Goal: Information Seeking & Learning: Learn about a topic

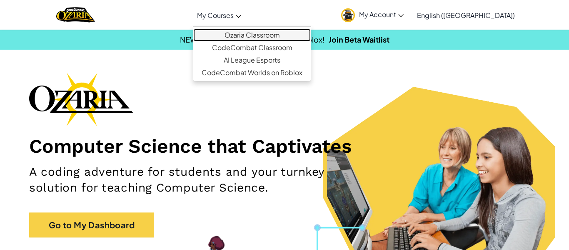
click at [272, 30] on link "Ozaria Classroom" at bounding box center [251, 35] width 117 height 12
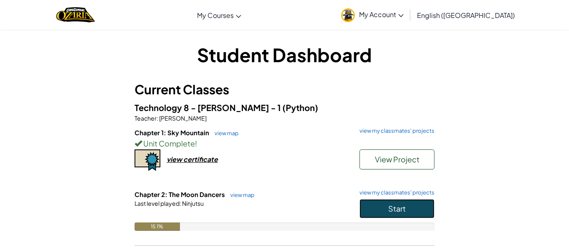
click at [387, 214] on button "Start" at bounding box center [396, 208] width 75 height 19
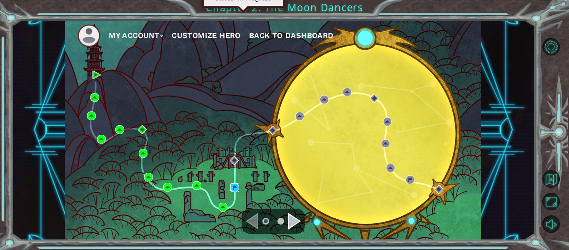
click at [233, 189] on img at bounding box center [234, 187] width 9 height 9
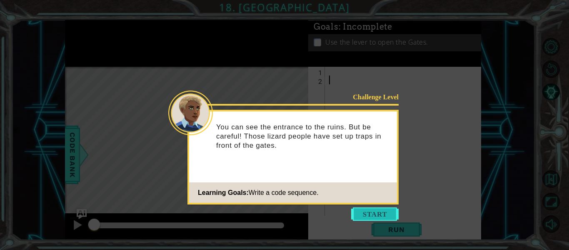
click at [373, 215] on button "Start" at bounding box center [374, 213] width 47 height 13
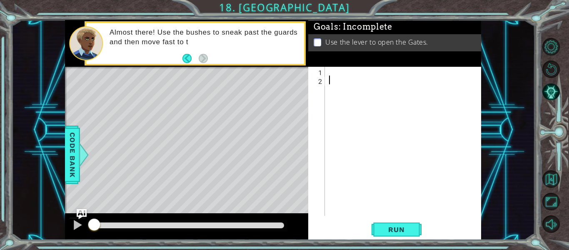
click at [377, 80] on div at bounding box center [405, 150] width 156 height 166
click at [377, 74] on div at bounding box center [405, 150] width 156 height 166
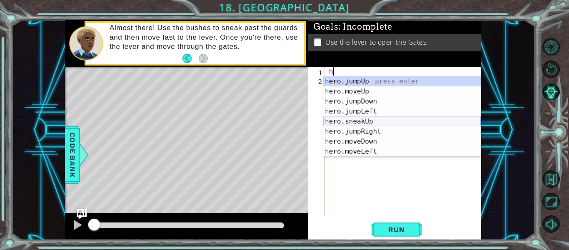
click at [395, 122] on div "h ero.jumpUp press enter h ero.moveUp press enter h ero.jumpDown press enter h …" at bounding box center [401, 126] width 157 height 100
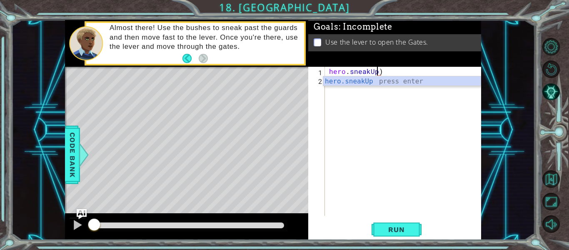
click at [399, 73] on div "hero . sneakUp )" at bounding box center [405, 150] width 156 height 166
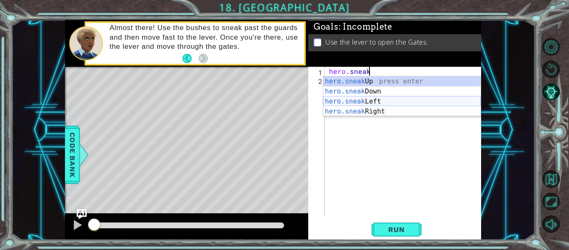
click at [415, 105] on div "hero.sneak Up press enter hero.sneak Down press enter hero.sneak Left press ent…" at bounding box center [401, 106] width 157 height 60
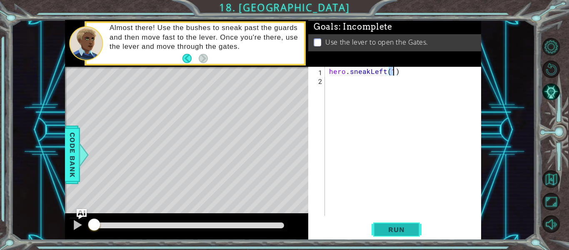
click at [397, 221] on button "Run" at bounding box center [397, 229] width 50 height 17
click at [398, 227] on span "Run" at bounding box center [396, 229] width 33 height 8
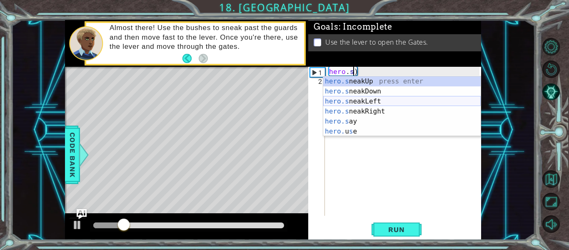
click at [408, 105] on div "hero.s neakUp press enter hero.s neakDown press enter hero.s neakLeft press ent…" at bounding box center [401, 116] width 157 height 80
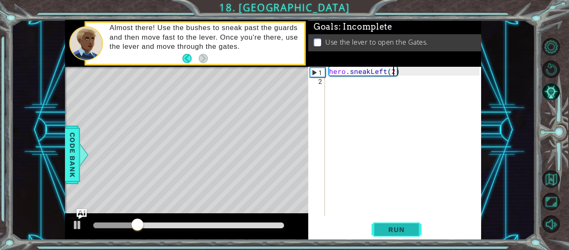
scroll to position [0, 4]
click at [401, 227] on span "Run" at bounding box center [396, 229] width 33 height 8
click at [372, 69] on div "hero . sneakLeft ( 2 )" at bounding box center [405, 150] width 156 height 166
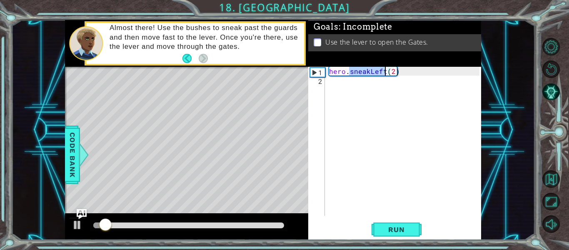
click at [372, 69] on div "hero . sneakLeft ( 2 )" at bounding box center [403, 141] width 152 height 149
click at [366, 68] on div "hero . sneakLeft ( 2 )" at bounding box center [405, 150] width 156 height 166
drag, startPoint x: 351, startPoint y: 71, endPoint x: 414, endPoint y: 72, distance: 62.9
click at [414, 72] on div "hero . sneakLeft ( 2 )" at bounding box center [405, 150] width 156 height 166
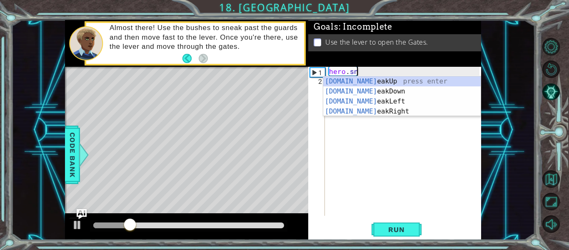
scroll to position [0, 1]
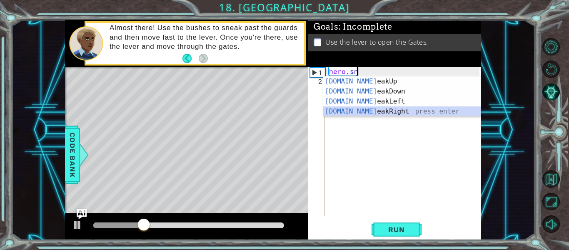
click at [419, 110] on div "[DOMAIN_NAME] eakUp press enter [DOMAIN_NAME] eakDown press enter [DOMAIN_NAME]…" at bounding box center [401, 106] width 157 height 60
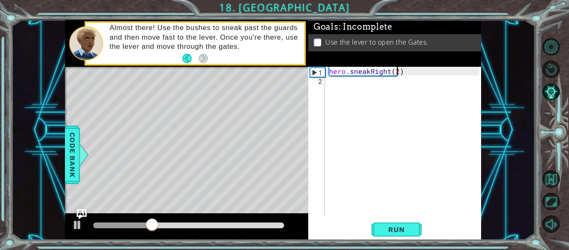
scroll to position [0, 4]
click at [385, 221] on button "Run" at bounding box center [397, 229] width 50 height 17
type textarea "hero.sneakRight(1)"
click at [413, 225] on button "Run" at bounding box center [397, 229] width 50 height 17
click at [365, 85] on div "hero . sneakRight ( 1 )" at bounding box center [405, 150] width 156 height 166
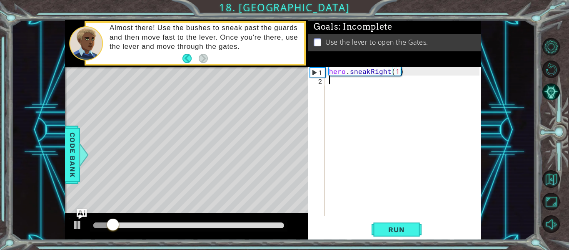
scroll to position [0, 0]
click at [365, 85] on div "hero . sneakRight ( 1 )" at bounding box center [405, 150] width 156 height 166
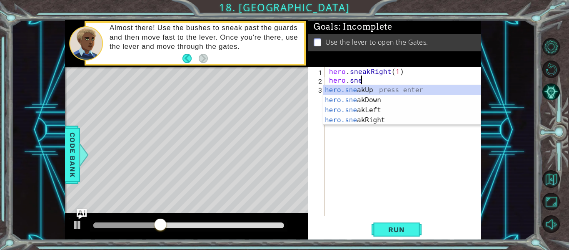
scroll to position [0, 2]
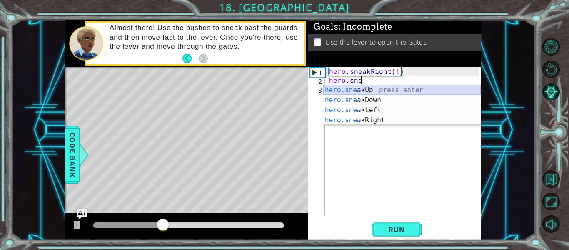
click at [373, 89] on div "hero.sne akUp press enter hero.sne akDown press enter hero.sne akLeft press ent…" at bounding box center [401, 115] width 157 height 60
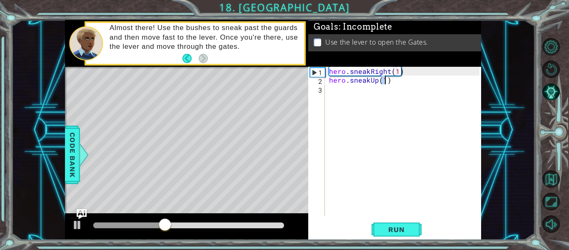
type textarea "hero.sneakUp(1)"
click at [366, 86] on div "hero . sneakRight ( 1 ) hero . sneakUp ( 1 )" at bounding box center [405, 150] width 156 height 166
click at [386, 232] on span "Run" at bounding box center [396, 229] width 33 height 8
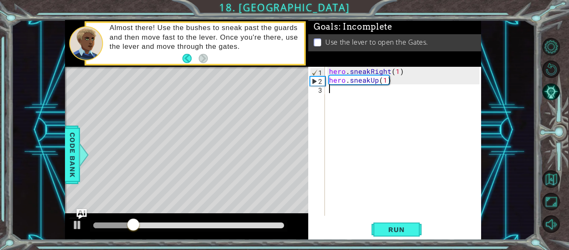
click at [385, 82] on div "hero . sneakRight ( 1 ) hero . sneakUp ( 1 )" at bounding box center [405, 150] width 156 height 166
type textarea "hero.sneakUp(2)"
click at [402, 231] on span "Run" at bounding box center [396, 229] width 33 height 8
click at [394, 127] on div "hero . sneakRight ( 1 ) hero . sneakUp ( 2 )" at bounding box center [405, 150] width 156 height 166
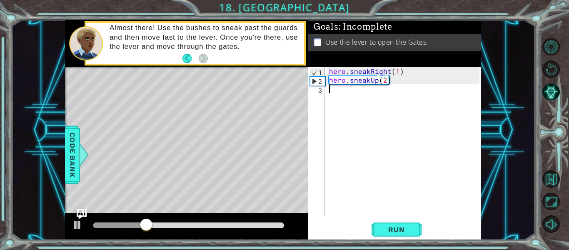
scroll to position [0, 0]
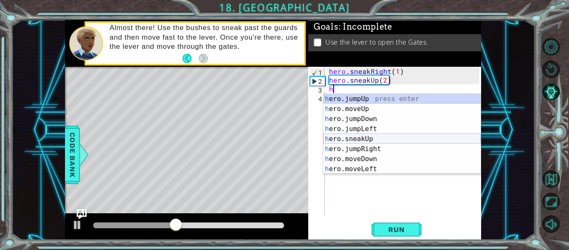
click at [368, 142] on div "h ero.jumpUp press enter h ero.moveUp press enter h ero.jumpDown press enter h …" at bounding box center [401, 144] width 157 height 100
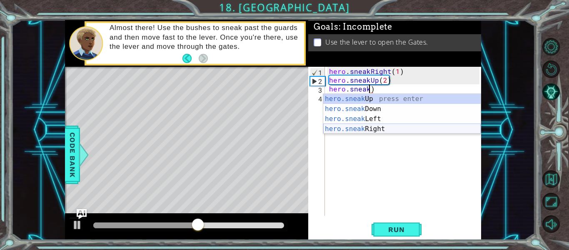
click at [393, 130] on div "hero.sneak Up press enter hero.sneak Down press enter hero.sneak Left press ent…" at bounding box center [401, 124] width 157 height 60
type textarea "hero.sneakRight(1)"
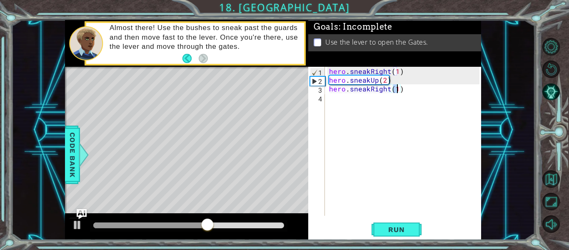
click at [404, 89] on div "hero . sneakRight ( 1 ) hero . sneakUp ( 2 ) hero . sneakRight ( 1 )" at bounding box center [405, 150] width 156 height 166
click at [360, 98] on div "hero . sneakRight ( 1 ) hero . sneakUp ( 2 ) hero . sneakRight ( 1 )" at bounding box center [405, 150] width 156 height 166
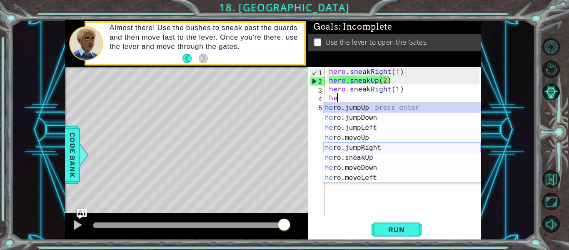
scroll to position [0, 0]
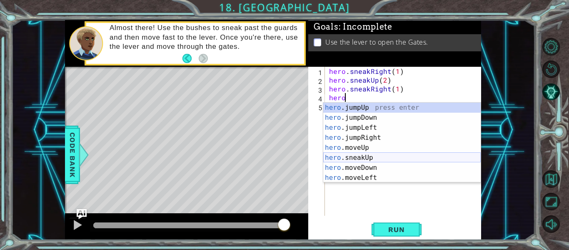
click at [381, 161] on div "hero .jumpUp press enter hero .jumpDown press enter hero .jumpLeft press enter …" at bounding box center [401, 152] width 157 height 100
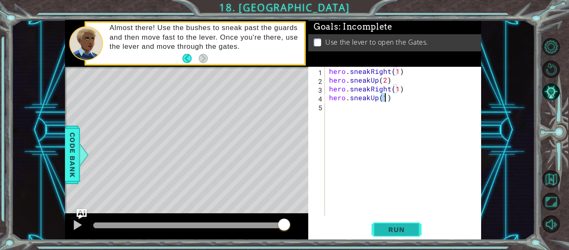
type textarea "hero.sneakUp(1)"
click at [394, 237] on button "Run" at bounding box center [397, 229] width 50 height 17
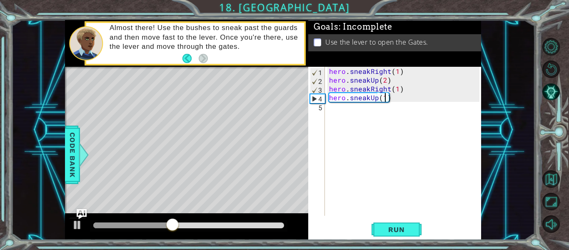
click at [380, 122] on div "hero . sneakRight ( 1 ) hero . sneakUp ( 2 ) hero . sneakRight ( 1 ) hero . sne…" at bounding box center [405, 150] width 156 height 166
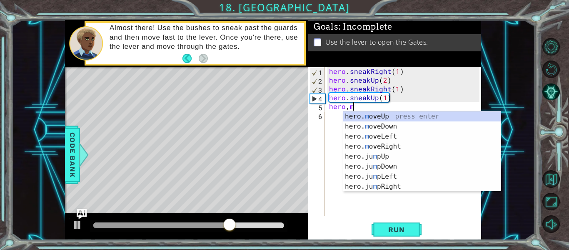
scroll to position [0, 1]
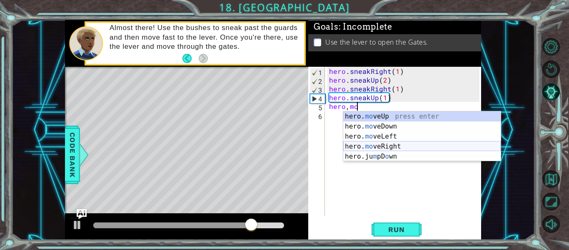
click at [411, 147] on div "hero. mo veUp press enter hero. mo veDown press enter hero. mo veLeft press ent…" at bounding box center [421, 146] width 157 height 70
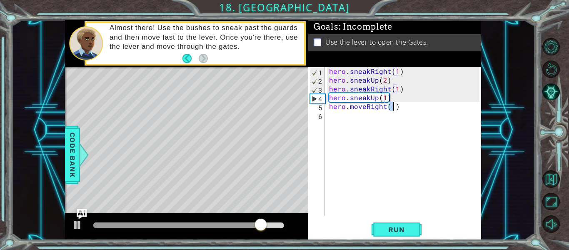
scroll to position [0, 4]
click at [384, 236] on button "Run" at bounding box center [397, 229] width 50 height 17
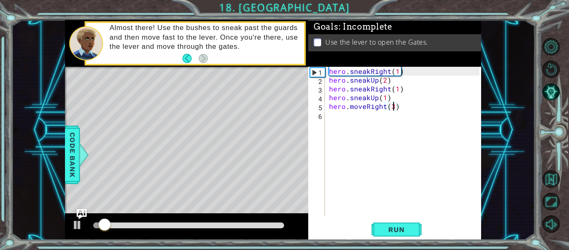
click at [241, 228] on div at bounding box center [188, 226] width 197 height 12
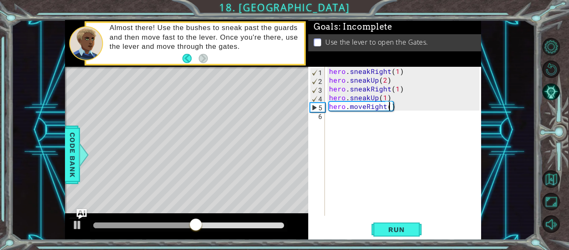
type textarea "hero.moveRight(2)"
click at [344, 126] on div "hero . sneakRight ( 1 ) hero . sneakUp ( 2 ) hero . sneakRight ( 1 ) hero . sne…" at bounding box center [405, 150] width 156 height 166
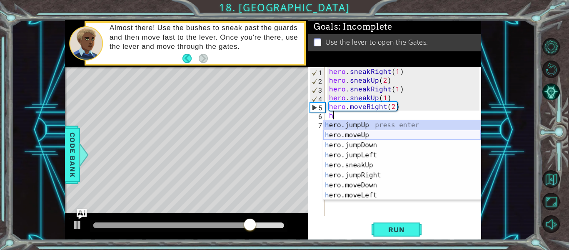
click at [355, 134] on div "h ero.jumpUp press enter h ero.moveUp press enter h ero.jumpDown press enter h …" at bounding box center [401, 170] width 157 height 100
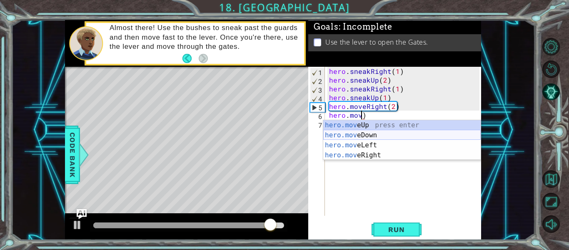
click at [429, 137] on div "hero.mov eUp press enter hero.mov eDown press enter hero.mov eLeft press enter …" at bounding box center [401, 150] width 157 height 60
type textarea "hero.moveDown(1)"
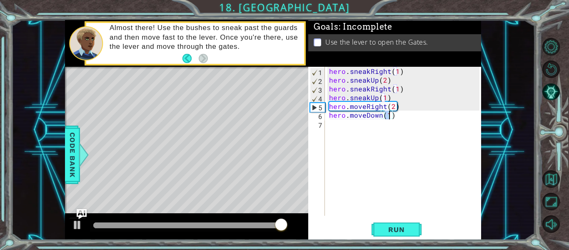
click at [392, 125] on div "hero . sneakRight ( 1 ) hero . sneakUp ( 2 ) hero . sneakRight ( 1 ) hero . sne…" at bounding box center [405, 150] width 156 height 166
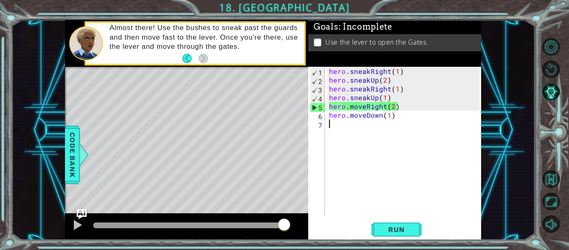
click at [313, 105] on div "5" at bounding box center [317, 107] width 15 height 9
type textarea "hero.moveRight(2)"
click at [330, 124] on div "hero . sneakRight ( 1 ) hero . sneakUp ( 2 ) hero . sneakRight ( 1 ) hero . sne…" at bounding box center [405, 150] width 156 height 166
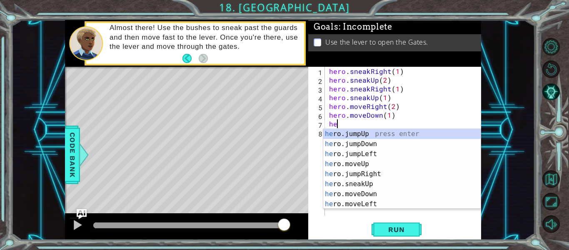
type textarea "her"
click at [346, 141] on div "her o.jumpUp press enter her o.jumpDown press enter her o.jumpLeft press enter …" at bounding box center [401, 179] width 157 height 100
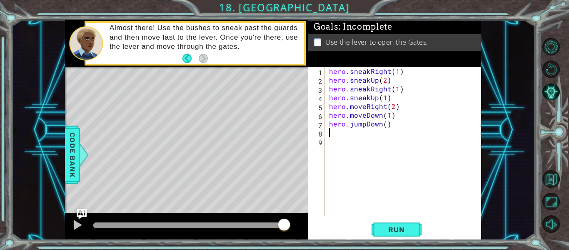
scroll to position [0, 0]
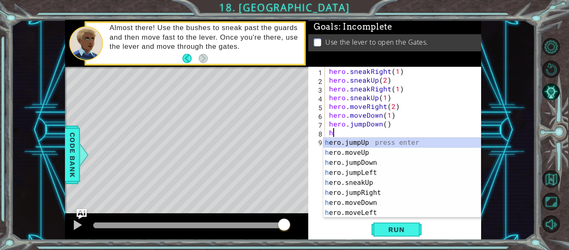
type textarea "he"
click at [354, 181] on div "he ro.jumpUp press enter he ro.jumpDown press enter he ro.jumpLeft press enter …" at bounding box center [401, 187] width 157 height 100
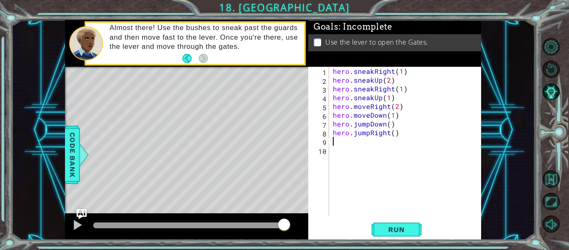
click at [389, 126] on div "hero . sneakRight ( 1 ) hero . sneakUp ( 2 ) hero . sneakRight ( 1 ) hero . sne…" at bounding box center [407, 150] width 152 height 166
click at [393, 132] on div "hero . sneakRight ( 1 ) hero . sneakUp ( 2 ) hero . sneakRight ( 1 ) hero . sne…" at bounding box center [407, 150] width 152 height 166
type textarea "hero.jumpRight(1)"
click at [372, 142] on div "hero . sneakRight ( 1 ) hero . sneakUp ( 2 ) hero . sneakRight ( 1 ) hero . sne…" at bounding box center [407, 150] width 152 height 166
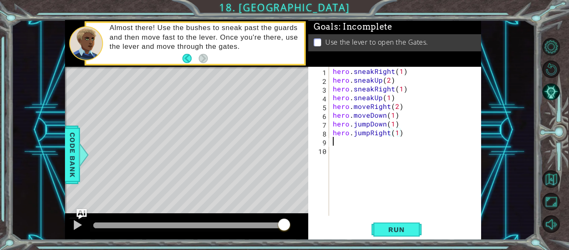
scroll to position [0, 0]
drag, startPoint x: 333, startPoint y: 135, endPoint x: 404, endPoint y: 135, distance: 70.8
click at [404, 135] on div "hero . sneakRight ( 1 ) hero . sneakUp ( 2 ) hero . sneakRight ( 1 ) hero . sne…" at bounding box center [407, 150] width 152 height 166
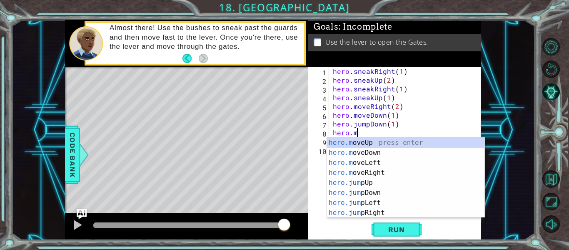
scroll to position [0, 1]
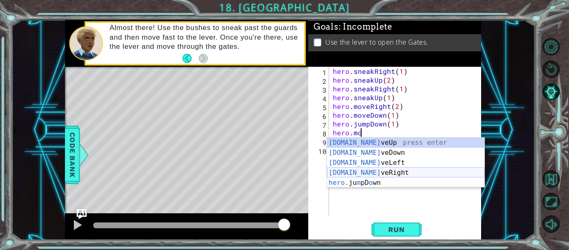
click at [418, 171] on div "[DOMAIN_NAME] veUp press enter [DOMAIN_NAME] veDown press enter [DOMAIN_NAME] v…" at bounding box center [405, 172] width 157 height 70
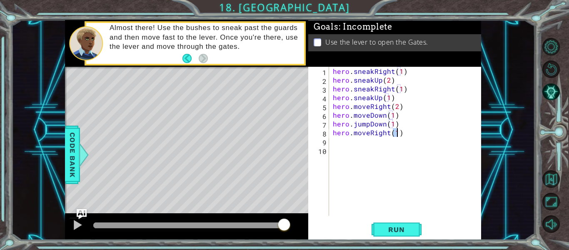
type textarea "hero.moveRight(1)"
click at [389, 156] on div "hero . sneakRight ( 1 ) hero . sneakUp ( 2 ) hero . sneakRight ( 1 ) hero . sne…" at bounding box center [407, 150] width 152 height 166
click at [382, 144] on div "hero . sneakRight ( 1 ) hero . sneakUp ( 2 ) hero . sneakRight ( 1 ) hero . sne…" at bounding box center [407, 150] width 152 height 166
click at [395, 133] on div "hero . sneakRight ( 1 ) hero . sneakUp ( 2 ) hero . sneakRight ( 1 ) hero . sne…" at bounding box center [407, 150] width 152 height 166
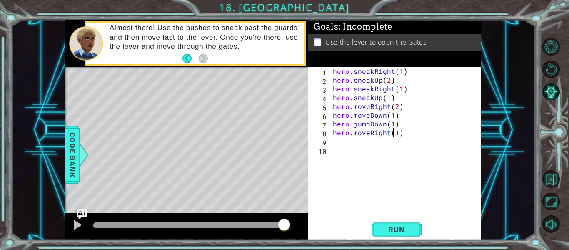
click at [397, 135] on div "hero . sneakRight ( 1 ) hero . sneakUp ( 2 ) hero . sneakRight ( 1 ) hero . sne…" at bounding box center [407, 150] width 152 height 166
type textarea "hero.moveRight(2)"
click at [413, 230] on button "Run" at bounding box center [397, 229] width 50 height 17
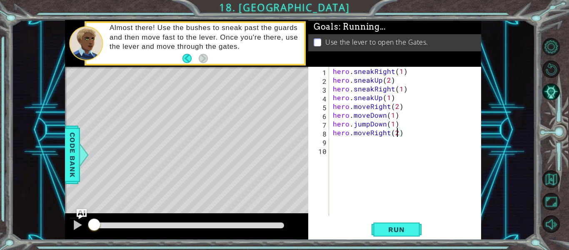
click at [192, 223] on div at bounding box center [188, 225] width 191 height 6
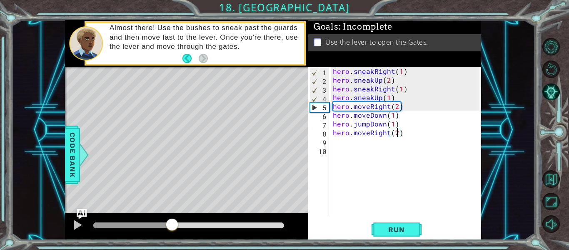
click at [223, 224] on div at bounding box center [188, 225] width 191 height 6
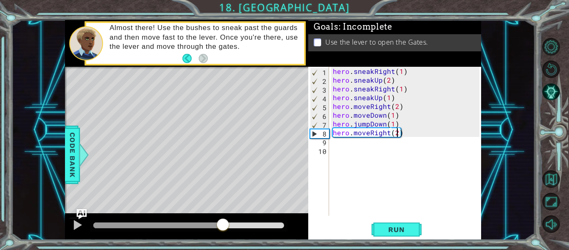
click at [357, 149] on div "hero . sneakRight ( 1 ) hero . sneakUp ( 2 ) hero . sneakRight ( 1 ) hero . sne…" at bounding box center [407, 150] width 152 height 166
click at [357, 145] on div "hero . sneakRight ( 1 ) hero . sneakUp ( 2 ) hero . sneakRight ( 1 ) hero . sne…" at bounding box center [407, 150] width 152 height 166
type textarea "h"
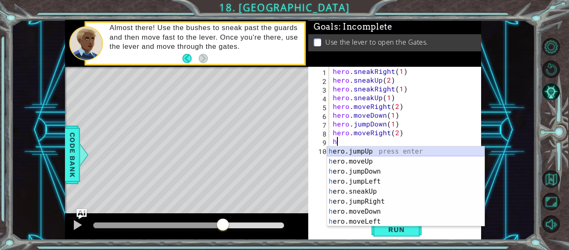
click at [363, 153] on div "h ero.jumpUp press enter h ero.moveUp press enter h ero.jumpDown press enter h …" at bounding box center [405, 196] width 157 height 100
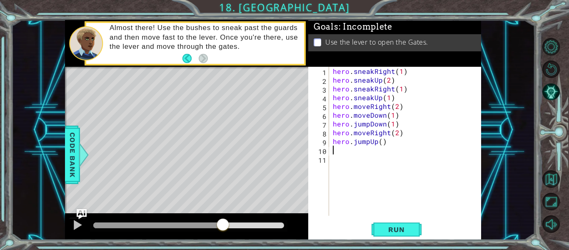
click at [379, 144] on div "hero . sneakRight ( 1 ) hero . sneakUp ( 2 ) hero . sneakRight ( 1 ) hero . sne…" at bounding box center [407, 150] width 152 height 166
type textarea "hero.jumpUp(1)"
click at [371, 148] on div "hero . sneakRight ( 1 ) hero . sneakUp ( 2 ) hero . sneakRight ( 1 ) hero . sne…" at bounding box center [407, 150] width 152 height 166
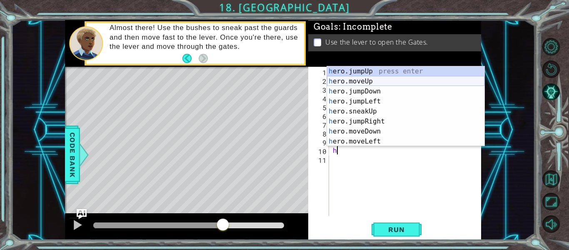
click at [380, 85] on div "h ero.jumpUp press enter h ero.moveUp press enter h ero.jumpDown press enter h …" at bounding box center [405, 116] width 157 height 100
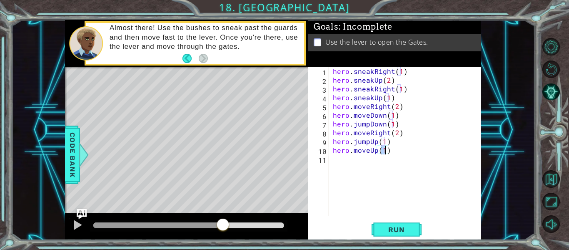
scroll to position [0, 3]
click at [393, 227] on span "Run" at bounding box center [396, 229] width 33 height 8
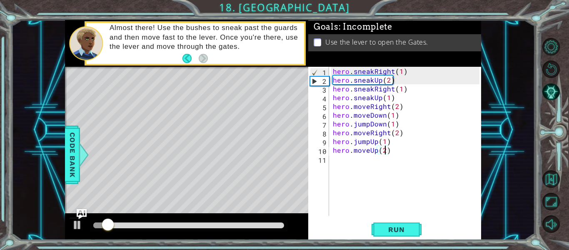
click at [209, 228] on div at bounding box center [188, 226] width 197 height 12
click at [214, 225] on div at bounding box center [188, 225] width 191 height 6
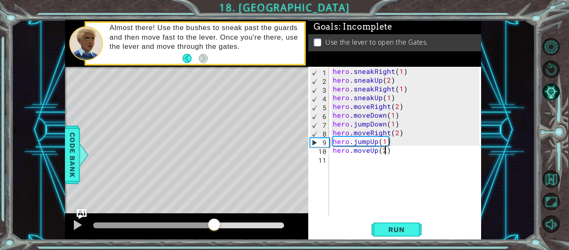
click at [247, 225] on div at bounding box center [188, 225] width 191 height 6
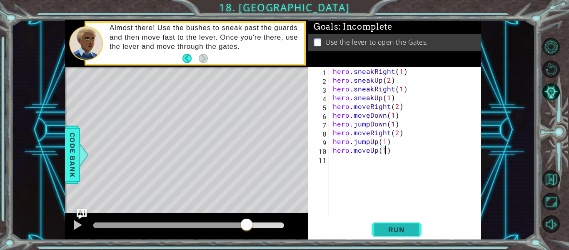
type textarea "hero.moveUp(1)"
click at [410, 222] on button "Run" at bounding box center [397, 229] width 50 height 17
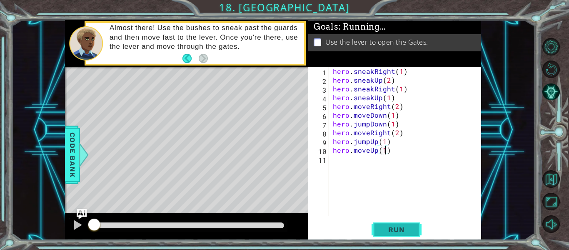
click at [410, 222] on button "Run" at bounding box center [397, 229] width 50 height 17
click at [276, 225] on div at bounding box center [188, 225] width 191 height 6
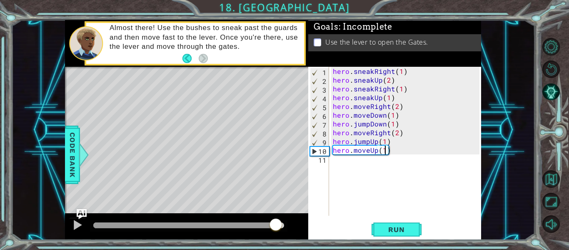
click at [391, 188] on div "hero . sneakRight ( 1 ) hero . sneakUp ( 2 ) hero . sneakRight ( 1 ) hero . sne…" at bounding box center [407, 150] width 152 height 166
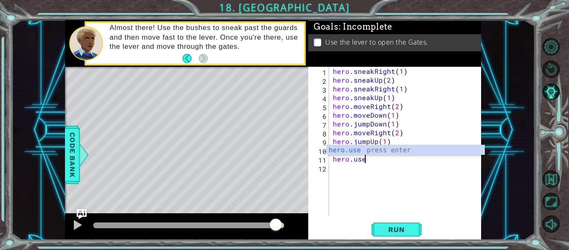
scroll to position [0, 2]
click at [406, 151] on div "hero.use press enter" at bounding box center [405, 160] width 157 height 30
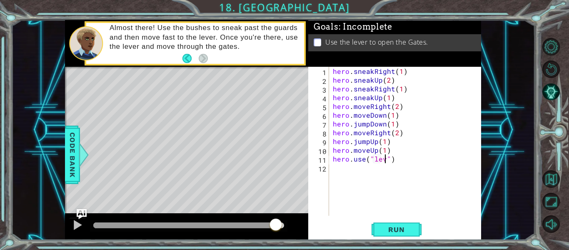
scroll to position [0, 4]
type textarea "hero.use("lever")"
click at [412, 232] on span "Run" at bounding box center [396, 229] width 33 height 8
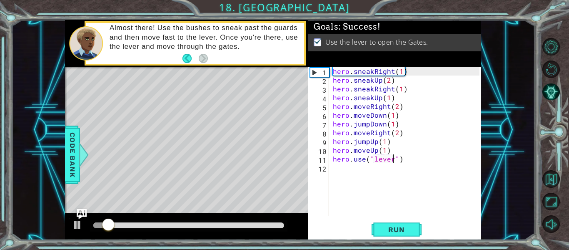
click at [235, 220] on div at bounding box center [188, 226] width 197 height 12
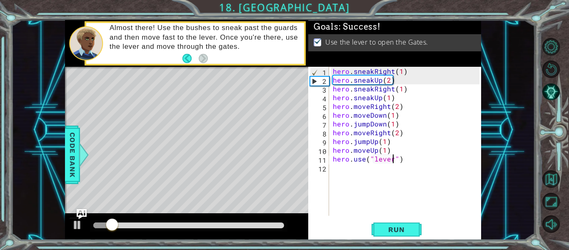
click at [256, 222] on div at bounding box center [188, 225] width 191 height 6
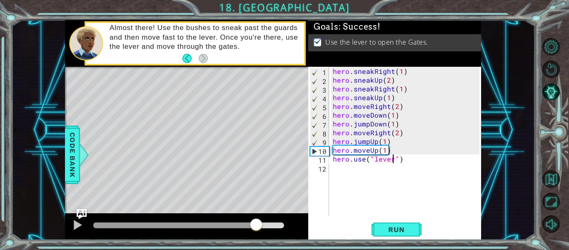
click at [280, 225] on div at bounding box center [188, 225] width 191 height 6
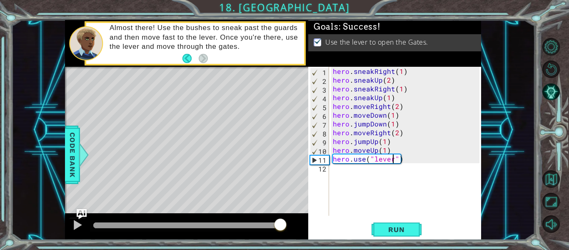
drag, startPoint x: 280, startPoint y: 225, endPoint x: 292, endPoint y: 226, distance: 11.3
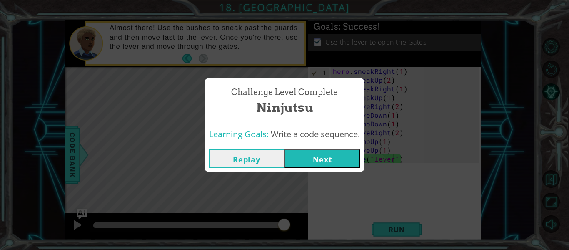
click at [330, 155] on button "Next" at bounding box center [323, 158] width 76 height 19
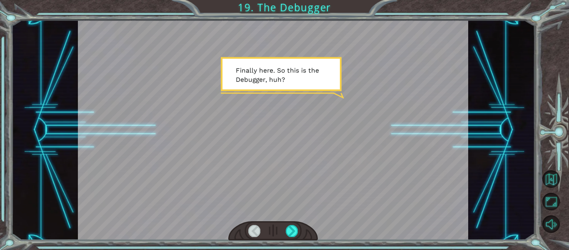
click at [268, 132] on div at bounding box center [273, 130] width 391 height 220
click at [282, 120] on div at bounding box center [273, 130] width 391 height 220
click at [284, 77] on div at bounding box center [273, 130] width 391 height 220
drag, startPoint x: 273, startPoint y: 135, endPoint x: 321, endPoint y: 192, distance: 74.8
click at [321, 192] on div at bounding box center [273, 130] width 391 height 220
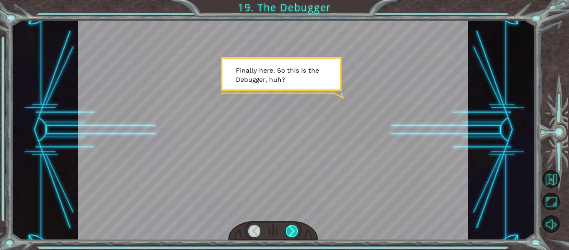
click at [290, 229] on div at bounding box center [292, 231] width 12 height 12
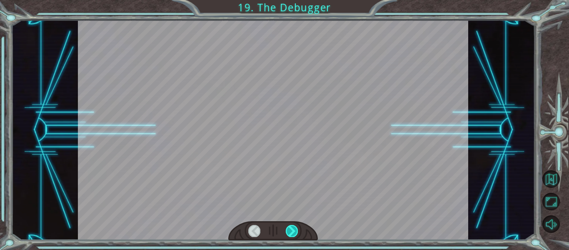
click at [290, 229] on div at bounding box center [292, 231] width 12 height 12
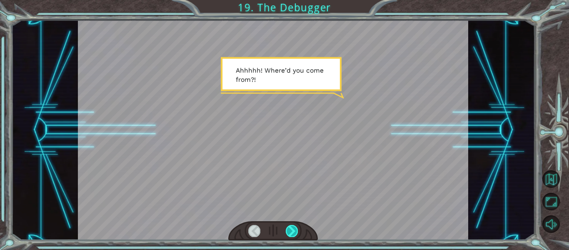
click at [290, 229] on div at bounding box center [292, 231] width 12 height 12
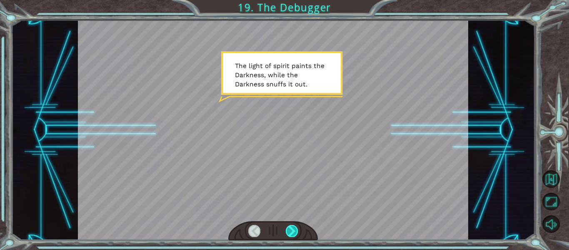
click at [290, 229] on div at bounding box center [292, 231] width 12 height 12
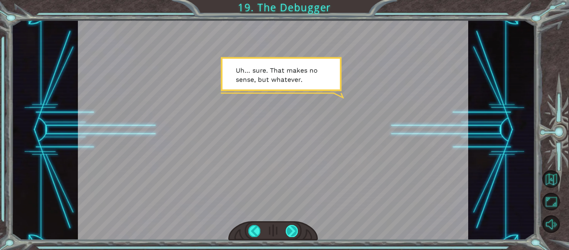
click at [290, 229] on div at bounding box center [292, 231] width 12 height 12
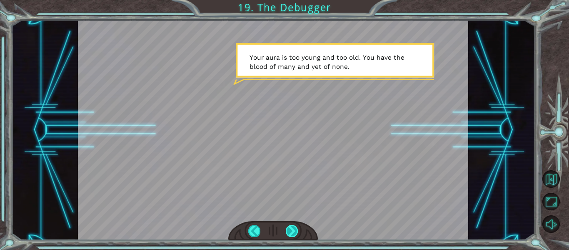
click at [290, 229] on div at bounding box center [292, 231] width 12 height 12
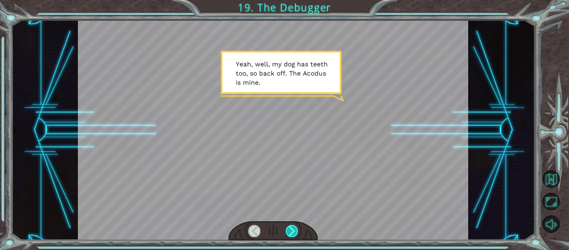
click at [290, 229] on div at bounding box center [292, 231] width 12 height 12
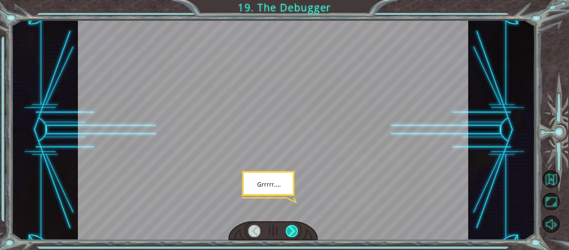
click at [290, 229] on div at bounding box center [292, 231] width 12 height 12
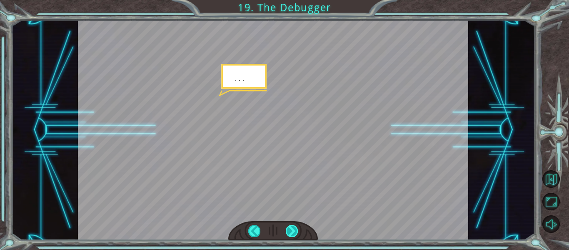
click at [290, 229] on div at bounding box center [292, 231] width 12 height 12
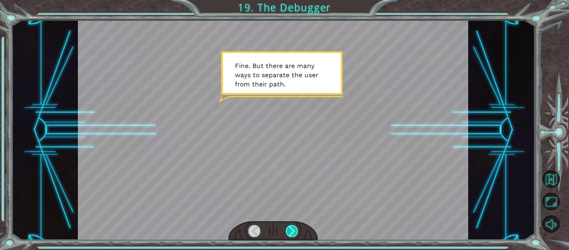
click at [290, 230] on div at bounding box center [292, 231] width 12 height 12
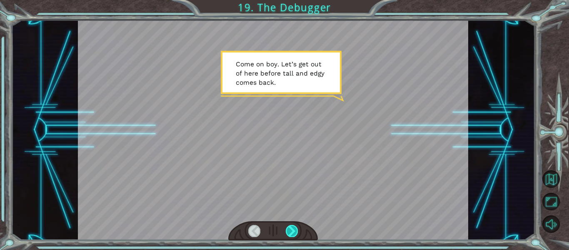
click at [290, 230] on div at bounding box center [292, 231] width 12 height 12
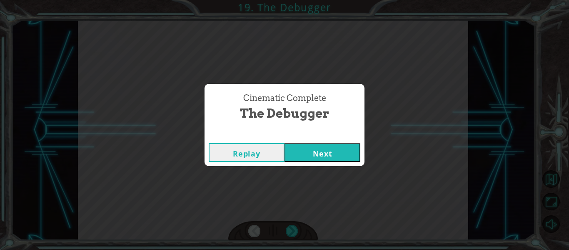
click at [322, 157] on button "Next" at bounding box center [323, 152] width 76 height 19
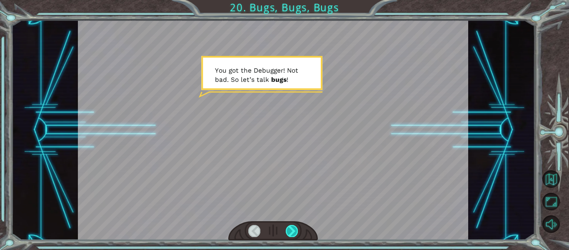
click at [296, 227] on div at bounding box center [292, 231] width 12 height 12
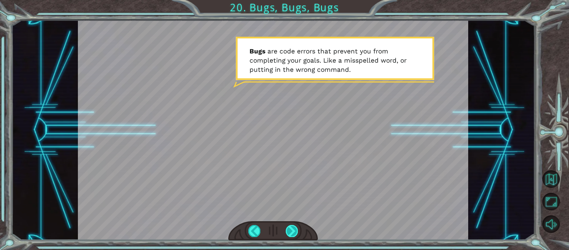
click at [296, 227] on div at bounding box center [292, 231] width 12 height 12
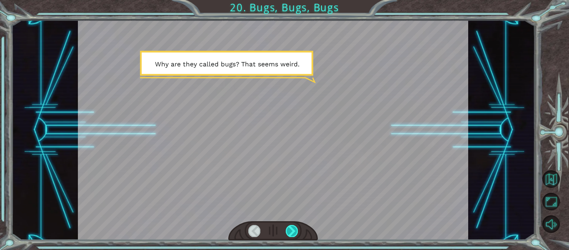
click at [296, 227] on div at bounding box center [292, 231] width 12 height 12
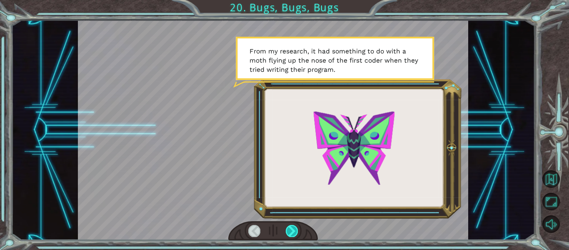
click at [296, 227] on div at bounding box center [292, 231] width 12 height 12
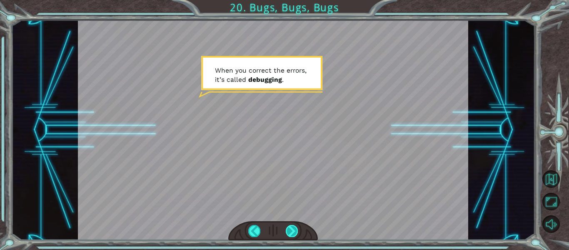
click at [296, 227] on div at bounding box center [292, 231] width 12 height 12
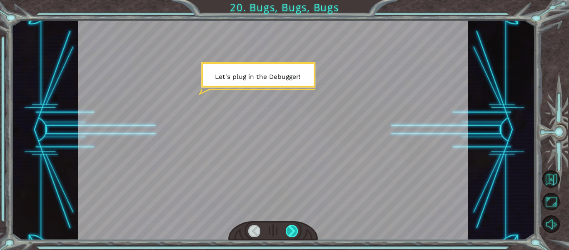
click at [296, 227] on div at bounding box center [292, 231] width 12 height 12
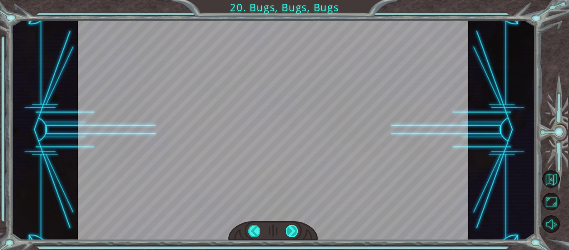
click at [296, 227] on div at bounding box center [292, 231] width 12 height 12
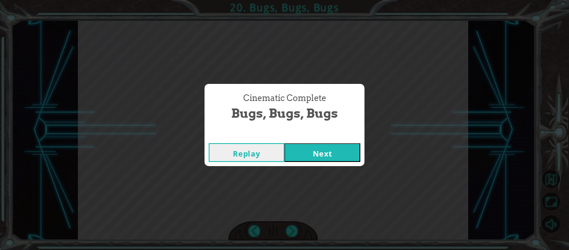
click at [323, 156] on button "Next" at bounding box center [323, 152] width 76 height 19
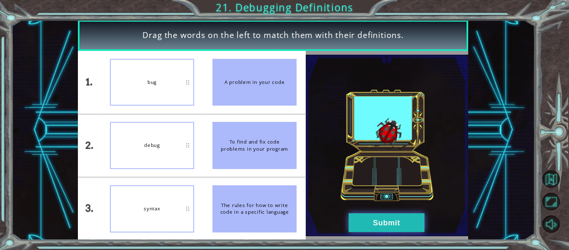
click at [403, 217] on button "Submit" at bounding box center [387, 222] width 76 height 19
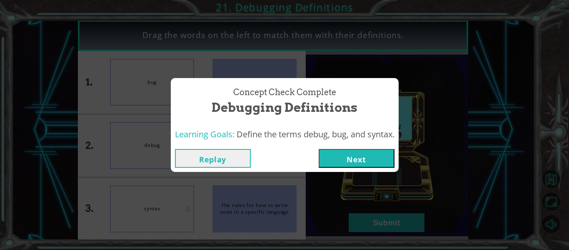
click at [385, 159] on button "Next" at bounding box center [357, 158] width 76 height 19
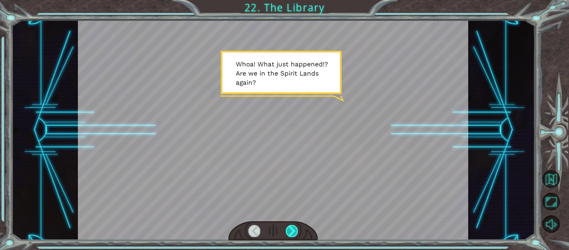
click at [294, 225] on div at bounding box center [292, 231] width 12 height 12
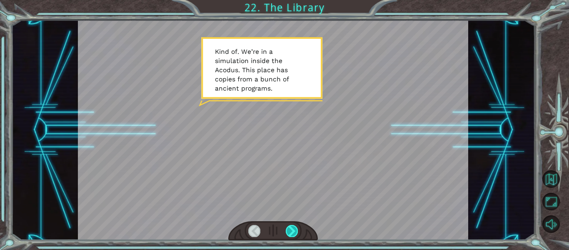
click at [294, 225] on div at bounding box center [292, 231] width 12 height 12
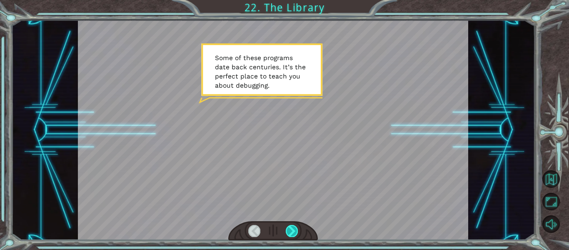
click at [294, 225] on div at bounding box center [292, 231] width 12 height 12
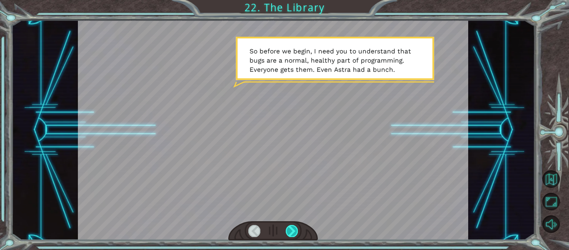
click at [294, 225] on div at bounding box center [292, 231] width 12 height 12
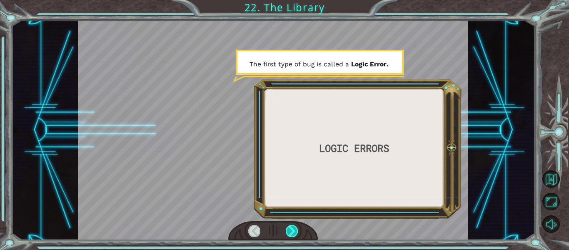
click at [294, 225] on div at bounding box center [292, 231] width 12 height 12
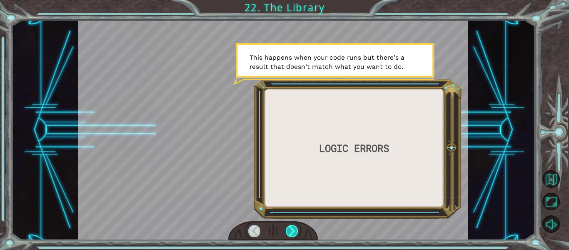
click at [294, 225] on div at bounding box center [292, 231] width 12 height 12
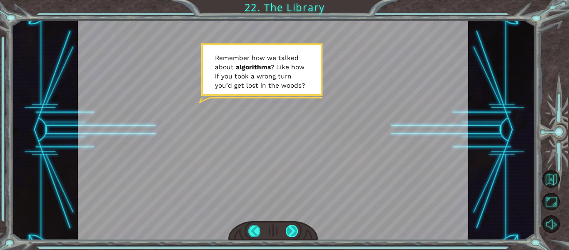
click at [294, 225] on div at bounding box center [292, 231] width 12 height 12
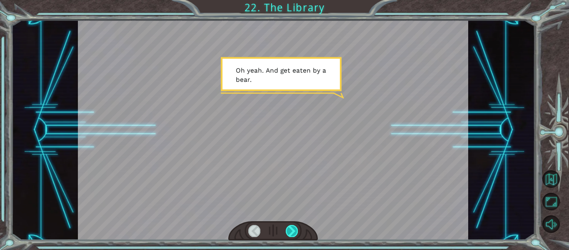
click at [294, 225] on div at bounding box center [292, 231] width 12 height 12
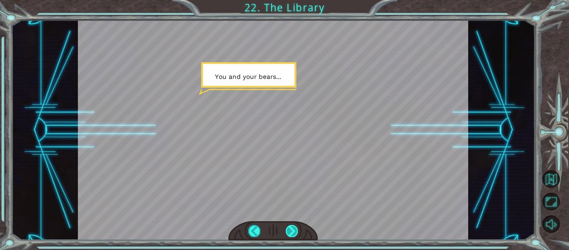
click at [294, 225] on div at bounding box center [292, 231] width 12 height 12
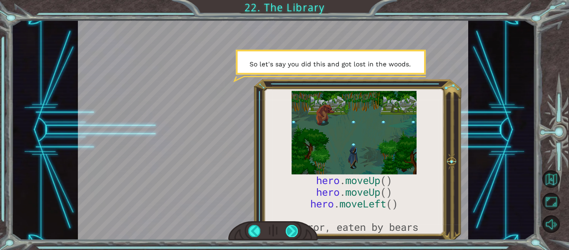
click at [294, 225] on div at bounding box center [292, 231] width 12 height 12
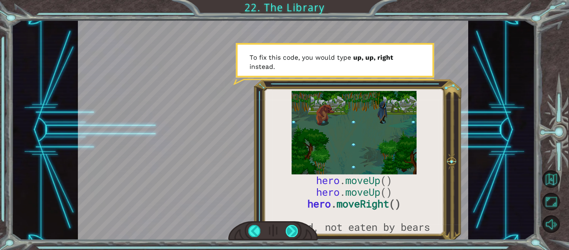
click at [294, 225] on div at bounding box center [292, 231] width 12 height 12
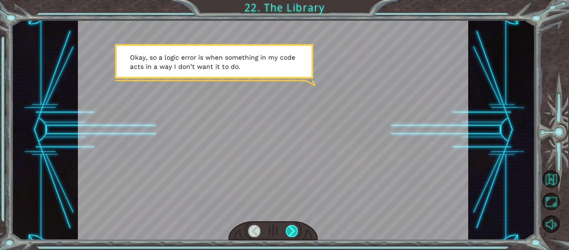
click at [294, 225] on div at bounding box center [292, 231] width 12 height 12
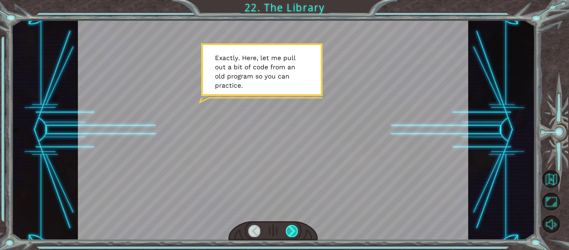
click at [294, 225] on div at bounding box center [292, 231] width 12 height 12
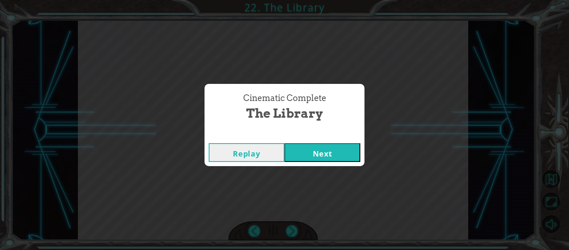
click at [324, 155] on button "Next" at bounding box center [323, 152] width 76 height 19
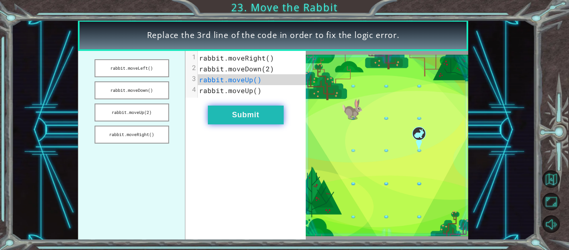
click at [280, 108] on button "Submit" at bounding box center [246, 114] width 76 height 19
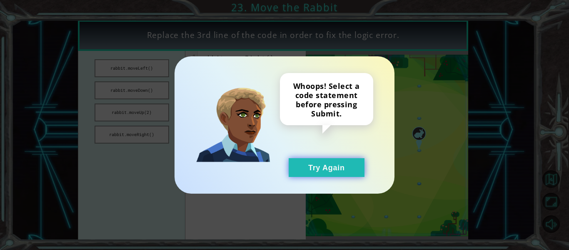
click at [347, 165] on button "Try Again" at bounding box center [327, 167] width 76 height 19
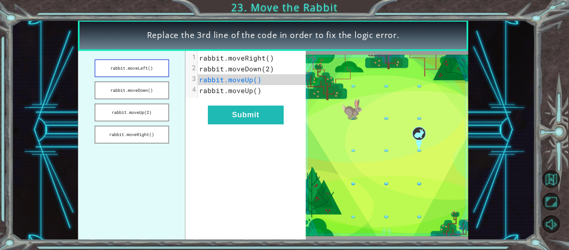
click at [152, 66] on button "rabbit.moveLeft()" at bounding box center [132, 68] width 75 height 18
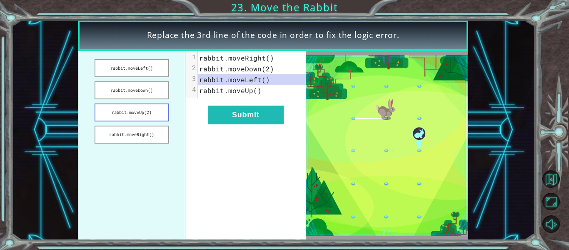
click at [145, 117] on button "rabbit.moveUp(2)" at bounding box center [132, 112] width 75 height 18
click at [145, 127] on button "rabbit.moveRight()" at bounding box center [132, 134] width 75 height 18
click at [151, 135] on button "rabbit.moveRight()" at bounding box center [132, 134] width 75 height 18
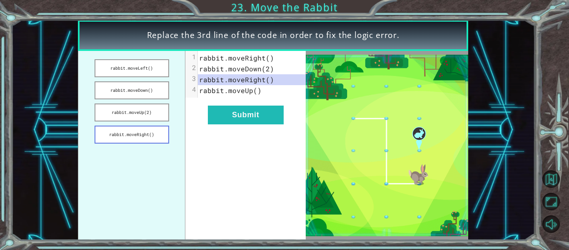
click at [151, 135] on button "rabbit.moveRight()" at bounding box center [132, 134] width 75 height 18
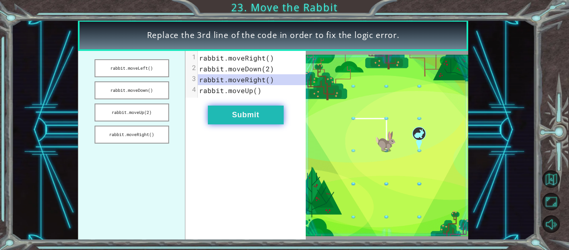
click at [229, 112] on button "Submit" at bounding box center [246, 114] width 76 height 19
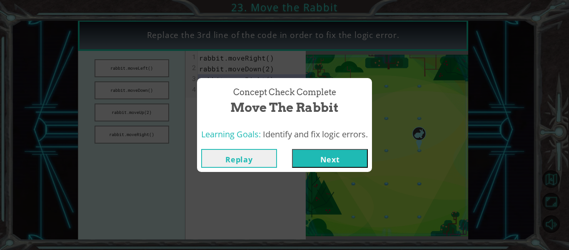
click at [321, 155] on button "Next" at bounding box center [330, 158] width 76 height 19
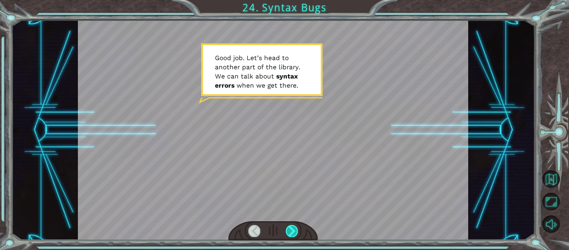
click at [294, 232] on div at bounding box center [292, 231] width 12 height 12
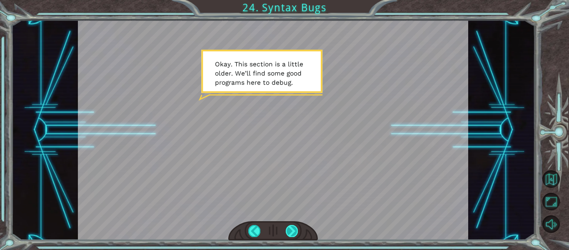
click at [294, 232] on div at bounding box center [292, 231] width 12 height 12
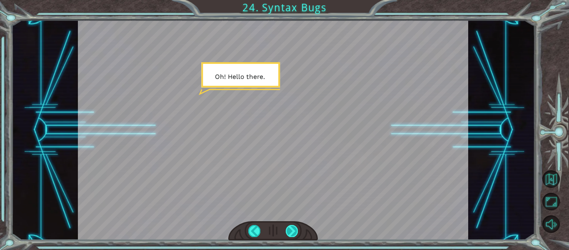
click at [294, 227] on div at bounding box center [292, 231] width 12 height 12
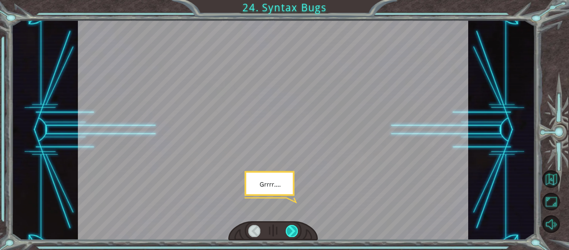
click at [294, 227] on div at bounding box center [292, 231] width 12 height 12
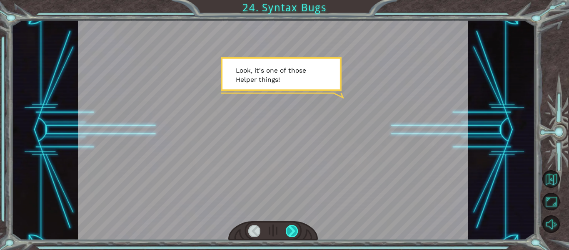
click at [294, 227] on div at bounding box center [292, 231] width 12 height 12
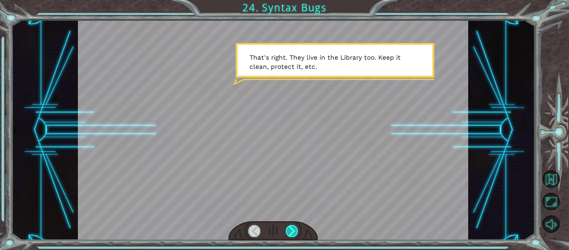
click at [294, 227] on div at bounding box center [292, 231] width 12 height 12
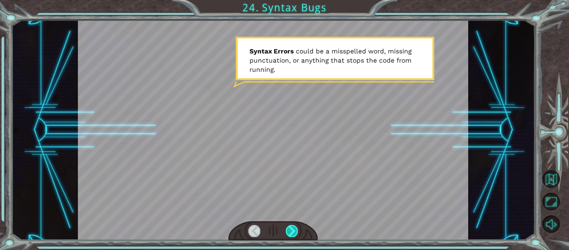
click at [294, 227] on div at bounding box center [292, 231] width 12 height 12
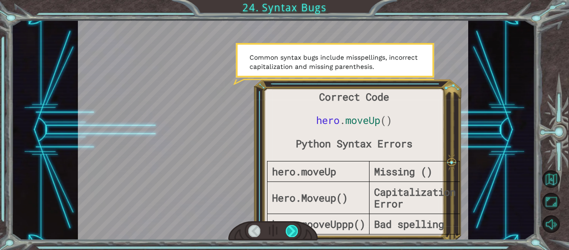
click at [294, 227] on div at bounding box center [292, 231] width 12 height 12
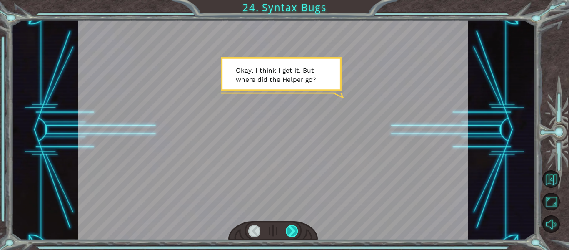
click at [294, 227] on div at bounding box center [292, 231] width 12 height 12
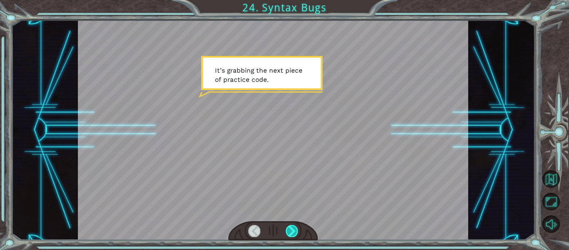
click at [294, 227] on div at bounding box center [292, 231] width 12 height 12
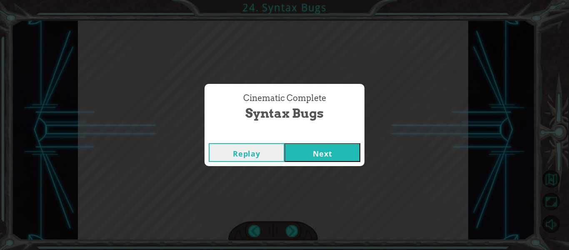
click at [335, 145] on button "Next" at bounding box center [323, 152] width 76 height 19
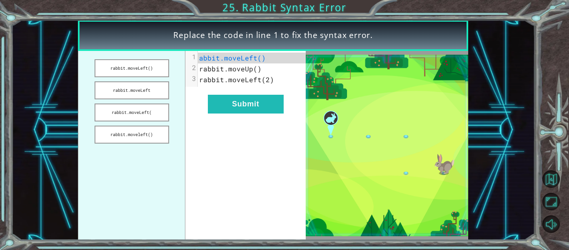
click at [258, 72] on span "rabbit.moveUp()" at bounding box center [230, 68] width 62 height 9
click at [256, 72] on span "rabbit.moveUp()" at bounding box center [230, 68] width 62 height 9
click at [161, 140] on button "rabbit.moveleft()" at bounding box center [132, 134] width 75 height 18
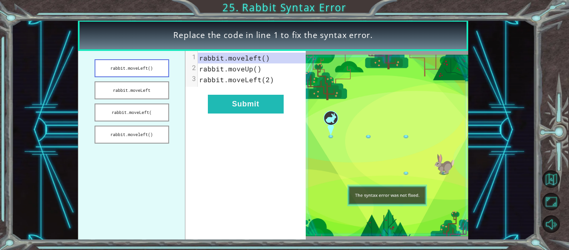
click at [167, 59] on button "rabbit.moveLeft()" at bounding box center [132, 68] width 75 height 18
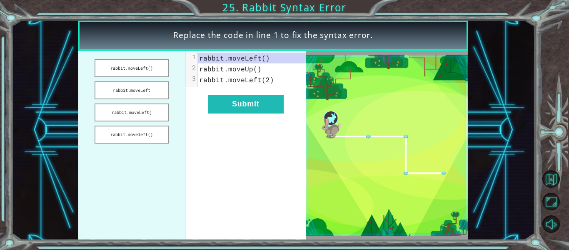
click at [160, 80] on ul "rabbit.moveLeft() rabbit.moveLeft rabbit.moveLeft( rabbit.moveleft()" at bounding box center [131, 145] width 107 height 189
click at [160, 82] on button "rabbit.moveLeft" at bounding box center [132, 90] width 75 height 18
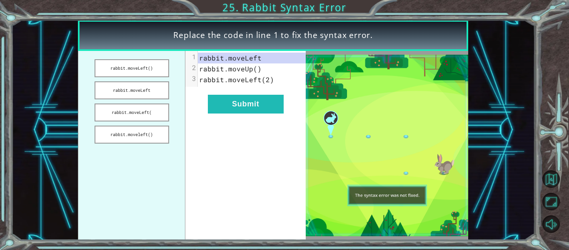
click at [161, 101] on ul "rabbit.moveLeft() rabbit.moveLeft rabbit.moveLeft( rabbit.moveleft()" at bounding box center [131, 145] width 107 height 189
click at [161, 102] on ul "rabbit.moveLeft() rabbit.moveLeft rabbit.moveLeft( rabbit.moveleft()" at bounding box center [131, 145] width 107 height 189
click at [161, 117] on button "rabbit.moveLeft(" at bounding box center [132, 112] width 75 height 18
click at [157, 64] on button "rabbit.moveLeft()" at bounding box center [132, 68] width 75 height 18
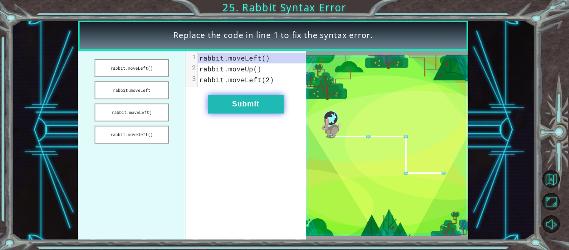
click at [248, 107] on button "Submit" at bounding box center [246, 104] width 76 height 19
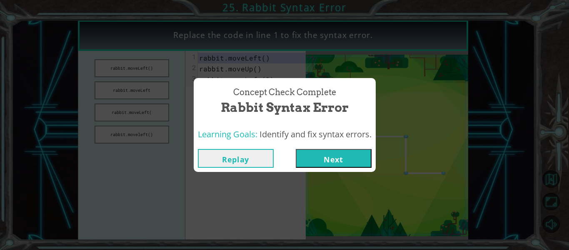
click at [331, 162] on button "Next" at bounding box center [334, 158] width 76 height 19
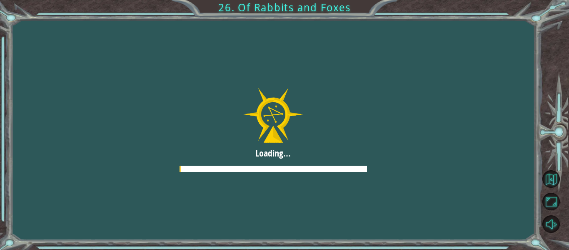
click at [331, 162] on div at bounding box center [273, 130] width 569 height 320
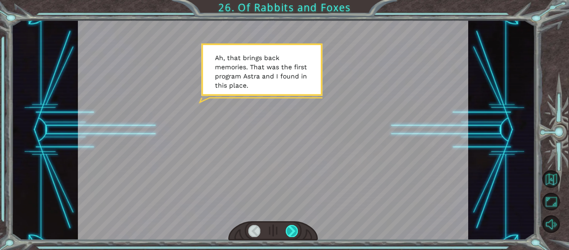
click at [297, 231] on div at bounding box center [292, 231] width 12 height 12
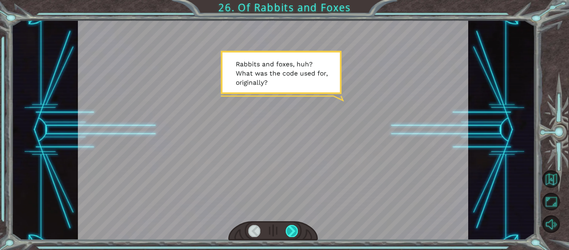
click at [297, 231] on div at bounding box center [292, 231] width 12 height 12
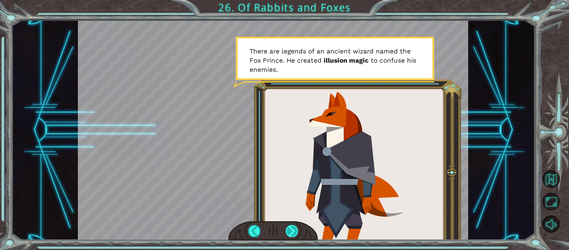
click at [297, 231] on div at bounding box center [292, 231] width 12 height 12
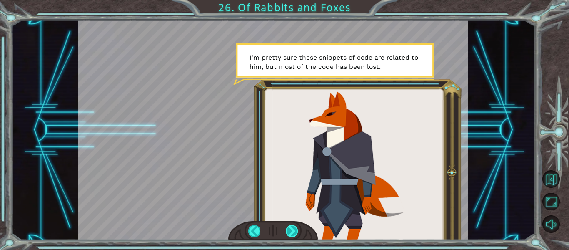
click at [297, 231] on div at bounding box center [292, 231] width 12 height 12
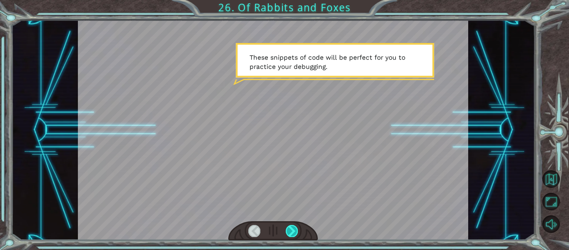
click at [297, 231] on div at bounding box center [292, 231] width 12 height 12
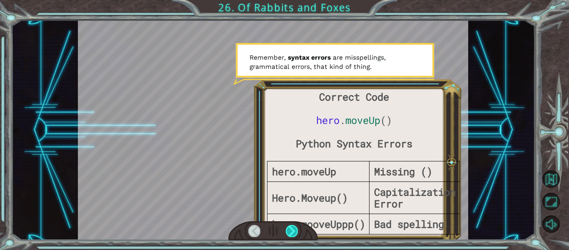
click at [297, 231] on div at bounding box center [292, 231] width 12 height 12
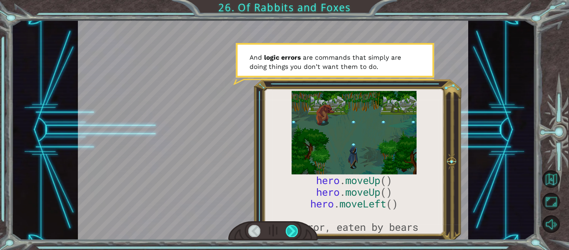
click at [297, 231] on div at bounding box center [292, 231] width 12 height 12
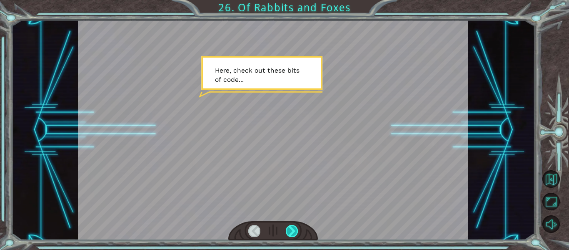
click at [297, 231] on div at bounding box center [292, 231] width 12 height 12
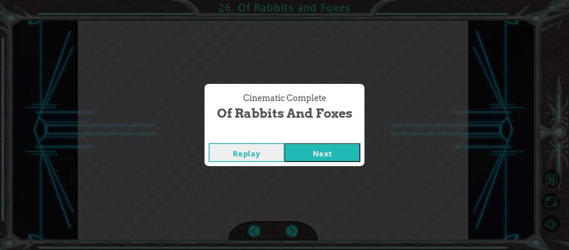
click at [314, 160] on button "Next" at bounding box center [323, 152] width 76 height 19
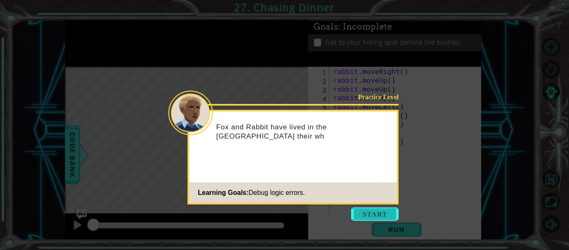
click at [379, 212] on button "Start" at bounding box center [374, 213] width 47 height 13
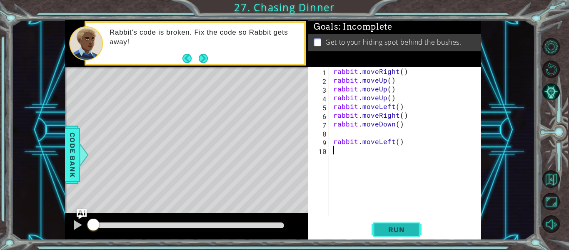
click at [397, 221] on button "Run" at bounding box center [397, 229] width 50 height 17
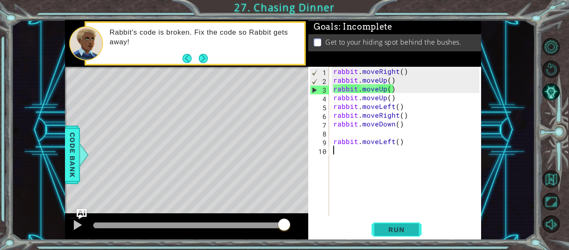
click at [394, 221] on button "Run" at bounding box center [397, 229] width 50 height 17
click at [380, 90] on div "rabbit . moveRight ( ) rabbit . moveUp ( ) rabbit . moveUp ( ) rabbit . moveUp …" at bounding box center [408, 150] width 152 height 166
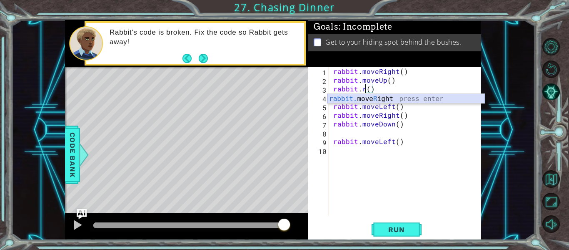
click at [384, 95] on div "rabbit. move R ight press enter" at bounding box center [405, 109] width 157 height 30
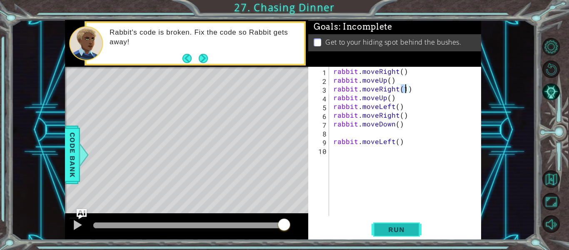
click at [403, 232] on span "Run" at bounding box center [396, 229] width 33 height 8
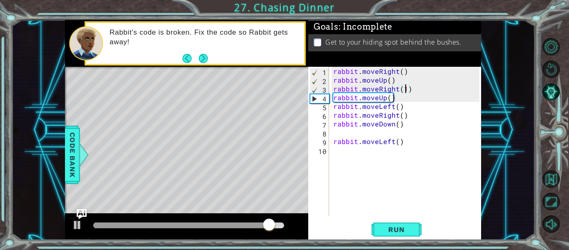
click at [377, 85] on div "rabbit . moveRight ( ) rabbit . moveUp ( ) rabbit . moveRight ( 1 ) rabbit . mo…" at bounding box center [408, 150] width 152 height 166
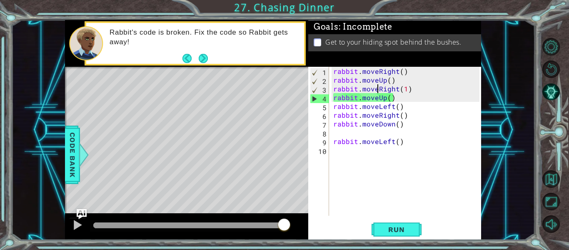
click at [377, 79] on div "rabbit . moveRight ( ) rabbit . moveUp ( ) rabbit . moveRight ( 1 ) rabbit . mo…" at bounding box center [408, 150] width 152 height 166
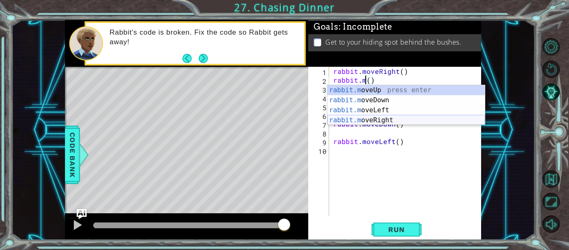
click at [392, 119] on div "rabbit.m oveUp press enter rabbit.m oveDown press enter rabbit.m oveLeft press …" at bounding box center [405, 115] width 157 height 60
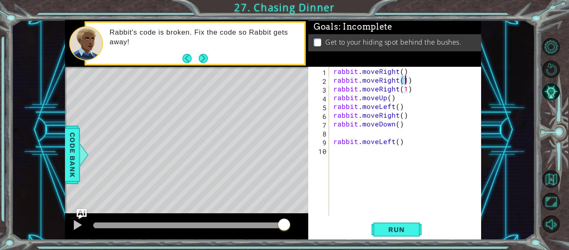
click at [400, 69] on div "rabbit . moveRight ( ) rabbit . moveRight ( 1 ) rabbit . moveRight ( 1 ) rabbit…" at bounding box center [408, 150] width 152 height 166
click at [402, 231] on span "Run" at bounding box center [396, 229] width 33 height 8
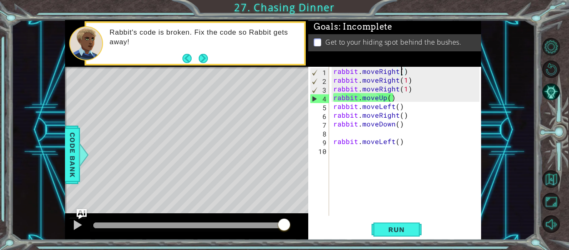
click at [388, 97] on div "rabbit . moveRight ( ) rabbit . moveRight ( 1 ) rabbit . moveRight ( 1 ) rabbit…" at bounding box center [408, 150] width 152 height 166
click at [396, 234] on button "Run" at bounding box center [397, 229] width 50 height 17
drag, startPoint x: 419, startPoint y: 87, endPoint x: 333, endPoint y: 90, distance: 85.9
click at [333, 90] on div "rabbit . moveRight ( ) rabbit . moveRight ( 1 ) rabbit . moveRight ( 1 ) rabbit…" at bounding box center [408, 150] width 152 height 166
type textarea "rabbit.moveRight(1)"
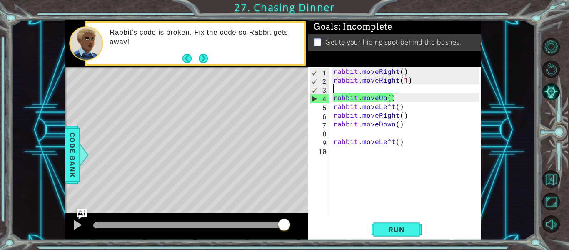
scroll to position [0, 0]
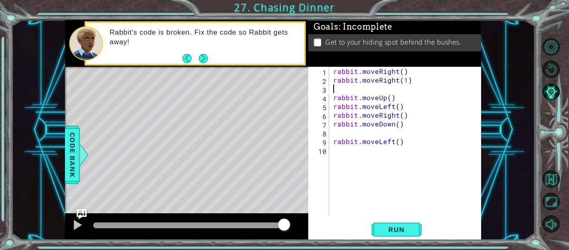
click at [332, 99] on div "rabbit . moveRight ( ) rabbit . moveRight ( 1 ) rabbit . moveUp ( ) rabbit . mo…" at bounding box center [408, 150] width 152 height 166
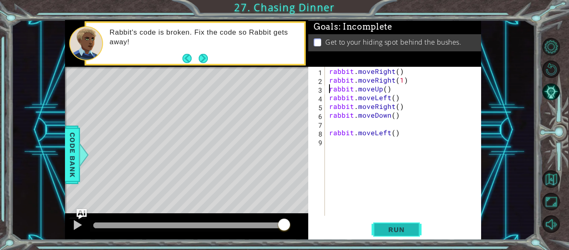
click at [399, 237] on button "Run" at bounding box center [397, 229] width 50 height 17
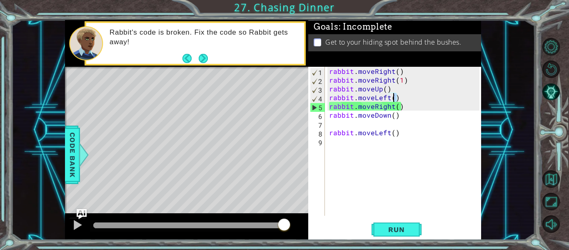
drag, startPoint x: 401, startPoint y: 98, endPoint x: 394, endPoint y: 97, distance: 6.8
click at [394, 97] on div "rabbit . moveRight ( ) rabbit . moveRight ( 1 ) rabbit . moveUp ( ) rabbit . mo…" at bounding box center [405, 150] width 156 height 166
click at [385, 89] on div "rabbit . moveRight ( ) rabbit . moveRight ( 1 ) rabbit . moveUp ( ) rabbit . mo…" at bounding box center [405, 150] width 156 height 166
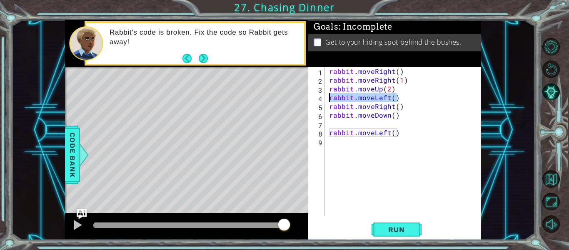
drag, startPoint x: 403, startPoint y: 99, endPoint x: 327, endPoint y: 96, distance: 75.5
click at [327, 96] on div "rabbit . moveRight ( ) rabbit . moveRight ( 1 ) rabbit . moveUp ( 2 ) rabbit . …" at bounding box center [405, 150] width 156 height 166
type textarea "rabbit.moveLeft()"
click at [402, 233] on span "Run" at bounding box center [396, 229] width 33 height 8
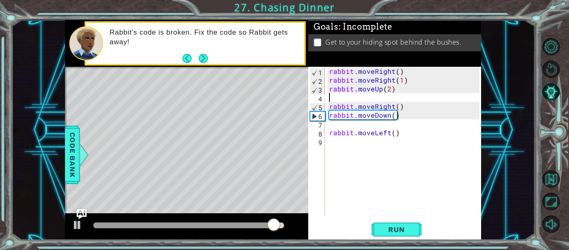
click at [384, 105] on div "rabbit . moveRight ( ) rabbit . moveRight ( 1 ) rabbit . moveUp ( 2 ) rabbit . …" at bounding box center [405, 150] width 156 height 166
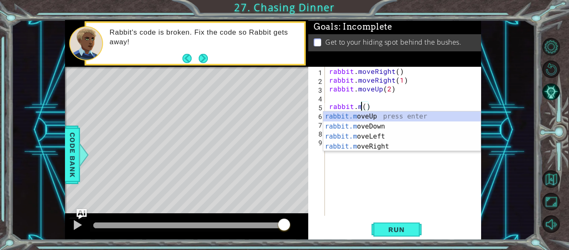
scroll to position [0, 2]
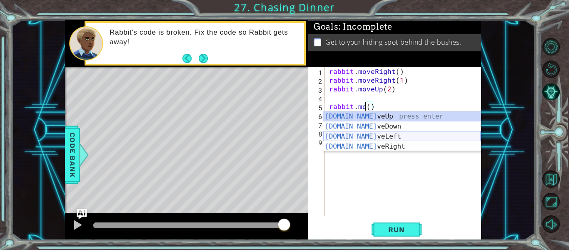
click at [406, 135] on div "[DOMAIN_NAME] veUp press enter [DOMAIN_NAME] veDown press enter [DOMAIN_NAME] v…" at bounding box center [401, 141] width 157 height 60
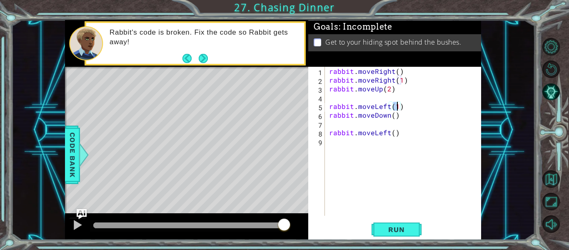
scroll to position [0, 4]
type textarea "rabbit.moveLeft(2)"
click at [386, 236] on button "Run" at bounding box center [397, 229] width 50 height 17
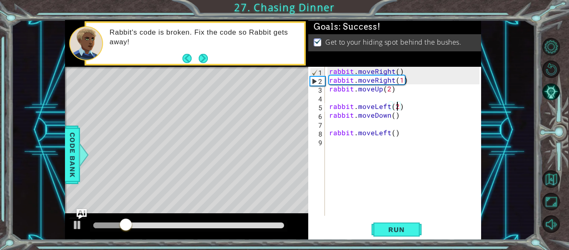
click at [330, 109] on div "rabbit . moveRight ( ) rabbit . moveRight ( 1 ) rabbit . moveUp ( 2 ) rabbit . …" at bounding box center [405, 150] width 156 height 166
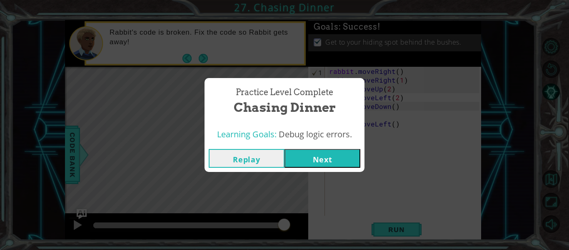
click at [334, 151] on button "Next" at bounding box center [323, 158] width 76 height 19
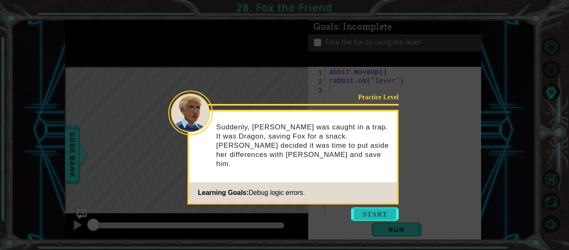
click at [373, 215] on button "Start" at bounding box center [374, 213] width 47 height 13
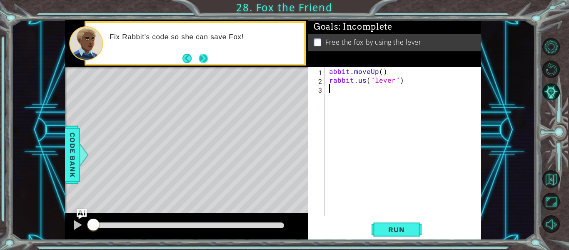
click at [205, 57] on button "Next" at bounding box center [203, 58] width 12 height 12
click at [387, 235] on button "Run" at bounding box center [397, 229] width 50 height 17
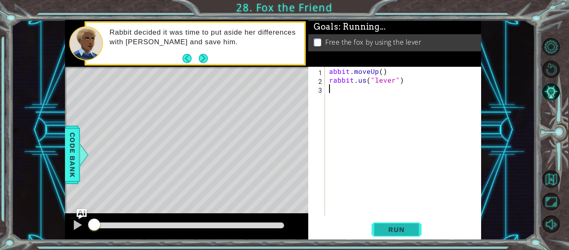
click at [387, 235] on button "Run" at bounding box center [397, 229] width 50 height 17
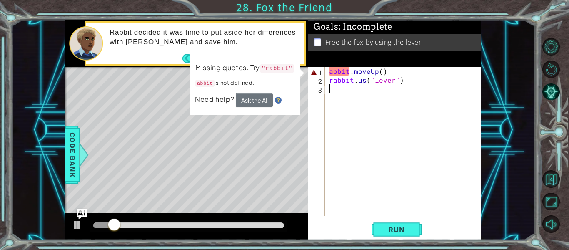
click at [341, 72] on div "abbit . moveUp ( ) rabbit . us ( "lever" )" at bounding box center [405, 150] width 156 height 166
click at [341, 72] on div "abbit . moveUp ( ) rabbit . us ( "lever" )" at bounding box center [403, 141] width 152 height 149
click at [332, 72] on div "abbit . moveUp ( ) rabbit . us ( "lever" )" at bounding box center [405, 150] width 156 height 166
click at [330, 72] on div "abbit . moveUp ( ) rabbit . us ( "lever" )" at bounding box center [405, 150] width 156 height 166
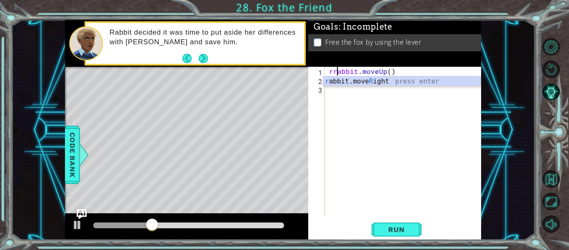
scroll to position [0, 1]
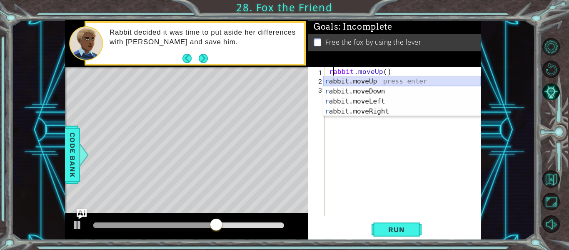
click at [425, 80] on div "r abbit.moveUp press enter r abbit.moveDown press enter r abbit.moveLeft press …" at bounding box center [401, 106] width 157 height 60
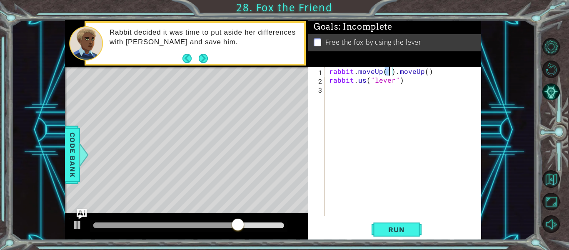
click at [430, 73] on div "rabbit . moveUp ( 1 ) . moveUp ( ) rabbit . us ( "lever" )" at bounding box center [405, 150] width 156 height 166
click at [363, 80] on div "rabbit . moveUp ( 1 ) . rabbit . us ( "lever" )" at bounding box center [405, 150] width 156 height 166
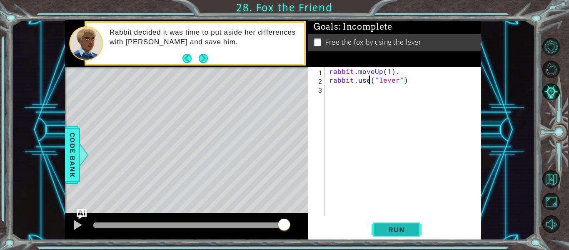
click at [395, 226] on span "Run" at bounding box center [396, 229] width 33 height 8
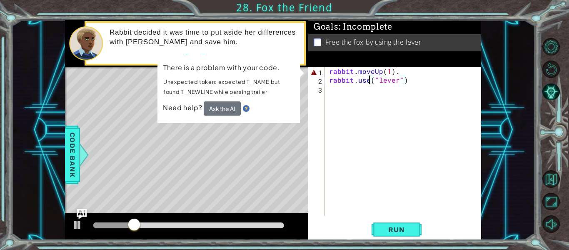
click at [334, 71] on div "rabbit . moveUp ( 1 ) . rabbit . use ( "lever" )" at bounding box center [405, 150] width 156 height 166
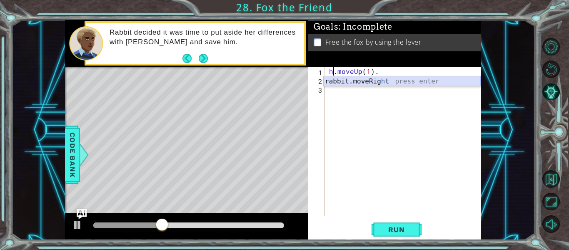
click at [344, 80] on div "rabbit.moveRig h t press enter" at bounding box center [401, 91] width 157 height 30
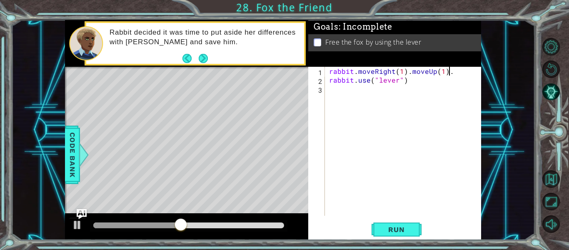
drag, startPoint x: 453, startPoint y: 73, endPoint x: 440, endPoint y: 79, distance: 14.2
click at [426, 72] on div "rabbit . moveRight ( 1 ) . moveUp ( 1 ) . rabbit . use ( "lever" )" at bounding box center [405, 150] width 156 height 166
click at [440, 79] on div "rabbit . moveRight ( 1 ) . moveUp ( 1 ) . rabbit . use ( "lever" )" at bounding box center [405, 150] width 156 height 166
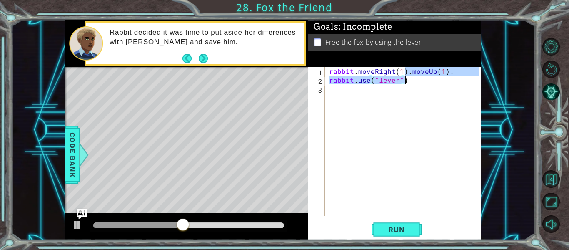
click at [446, 71] on div "rabbit . moveRight ( 1 ) . moveUp ( 1 ) . rabbit . use ( "lever" )" at bounding box center [403, 141] width 152 height 149
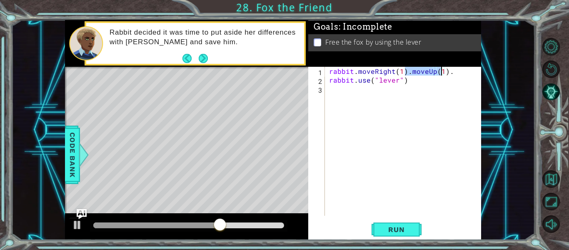
drag, startPoint x: 407, startPoint y: 71, endPoint x: 442, endPoint y: 70, distance: 35.8
click at [442, 70] on div "rabbit . moveRight ( 1 ) . moveUp ( 1 ) . rabbit . use ( "lever" )" at bounding box center [405, 150] width 156 height 166
click at [432, 75] on div "rabbit . moveRight ( 1 ) . moveUp ( 1 ) . rabbit . use ( "lever" )" at bounding box center [403, 141] width 152 height 149
drag, startPoint x: 406, startPoint y: 73, endPoint x: 452, endPoint y: 70, distance: 46.7
click at [452, 70] on div "rabbit . moveRight ( 1 ) . moveUp ( 1 ) . rabbit . use ( "lever" )" at bounding box center [405, 150] width 156 height 166
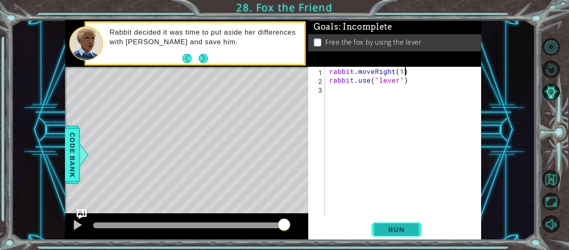
click at [393, 232] on span "Run" at bounding box center [396, 229] width 33 height 8
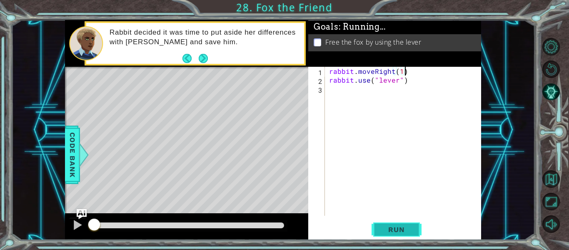
click at [393, 232] on span "Run" at bounding box center [396, 229] width 33 height 8
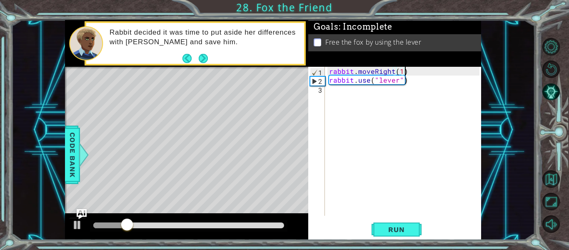
click at [387, 72] on div "rabbit . moveRight ( 1 ) rabbit . use ( "lever" )" at bounding box center [405, 150] width 156 height 166
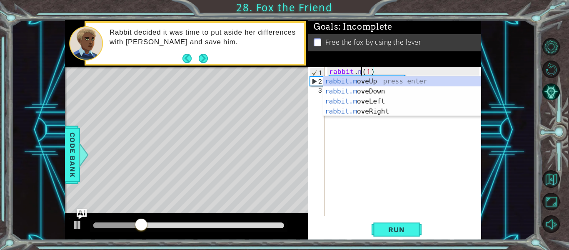
scroll to position [0, 2]
click at [394, 80] on div "rabbit.m oveUp press enter rabbit.m oveDown press enter rabbit.m oveLeft press …" at bounding box center [401, 106] width 157 height 60
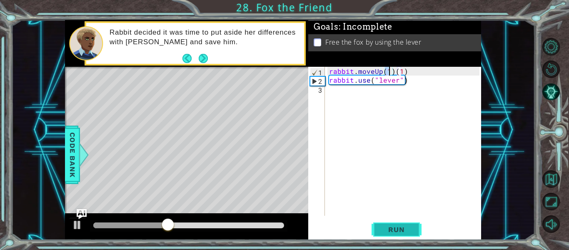
click at [392, 221] on button "Run" at bounding box center [397, 229] width 50 height 17
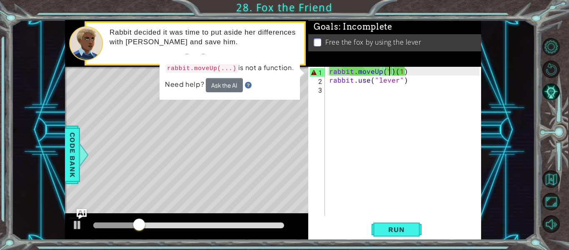
click at [442, 73] on div "rabbit . moveUp ( 1 ) ( 1 ) rabbit . use ( "lever" )" at bounding box center [405, 150] width 156 height 166
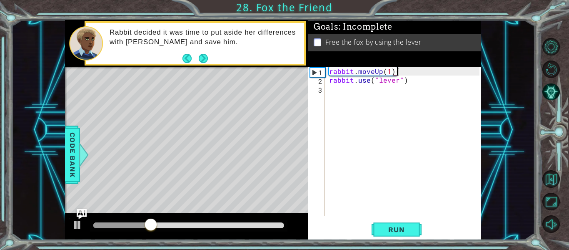
type textarea "rabbit.moveUp(1)"
click at [403, 223] on button "Run" at bounding box center [397, 229] width 50 height 17
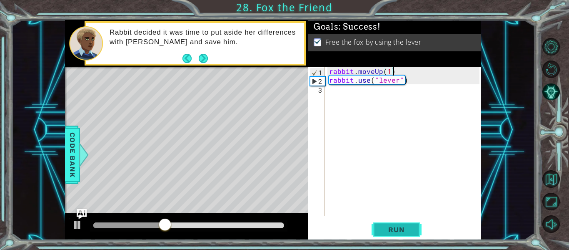
click at [404, 224] on button "Run" at bounding box center [397, 229] width 50 height 17
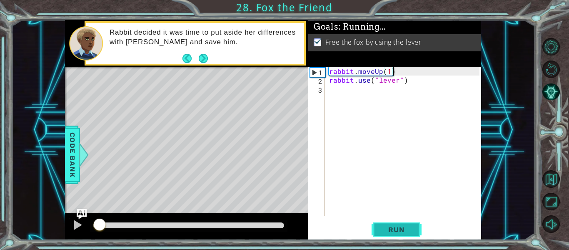
click at [403, 223] on button "Run" at bounding box center [397, 229] width 50 height 17
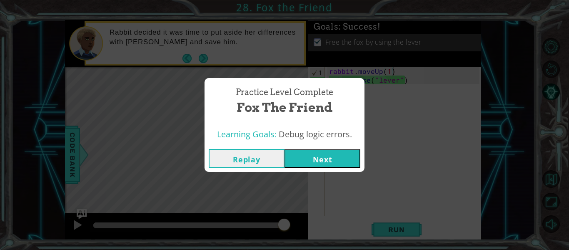
click at [329, 154] on button "Next" at bounding box center [323, 158] width 76 height 19
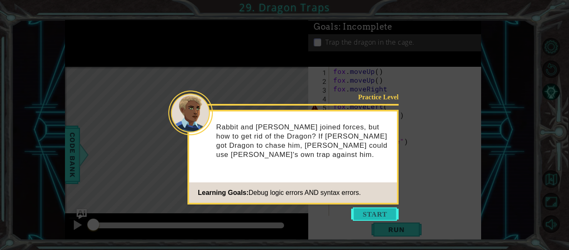
click at [356, 216] on button "Start" at bounding box center [374, 213] width 47 height 13
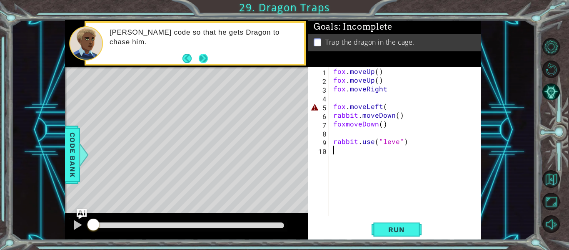
click at [206, 55] on button "Next" at bounding box center [204, 58] width 14 height 14
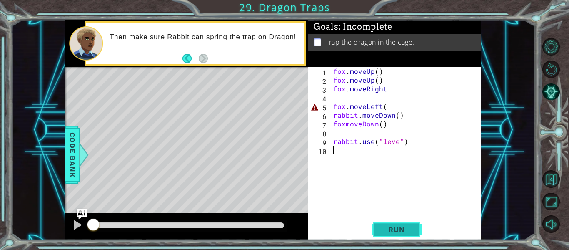
click at [397, 237] on button "Run" at bounding box center [397, 229] width 50 height 17
click at [399, 234] on button "Run" at bounding box center [397, 229] width 50 height 17
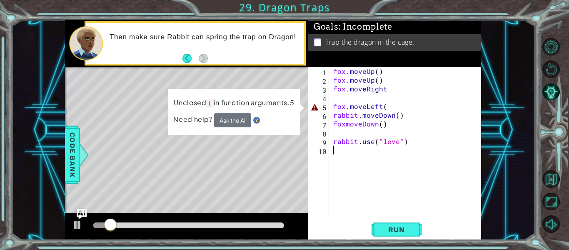
click at [377, 106] on div "fox . moveUp ( ) fox . moveUp ( ) fox . moveRight fox . moveLeft ( rabbit . mov…" at bounding box center [408, 150] width 152 height 166
click at [387, 104] on div "fox . moveUp ( ) fox . moveUp ( ) fox . moveRight fox . moveLeft ( rabbit . mov…" at bounding box center [408, 150] width 152 height 166
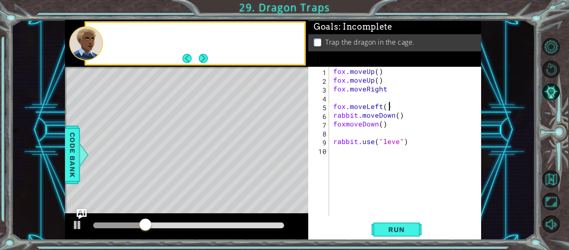
scroll to position [0, 3]
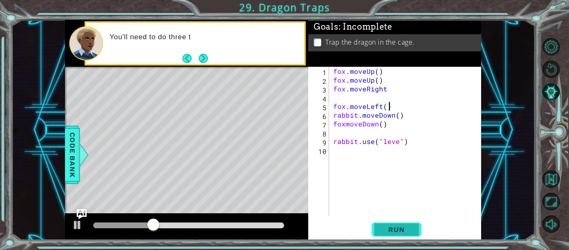
click at [411, 231] on span "Run" at bounding box center [396, 229] width 33 height 8
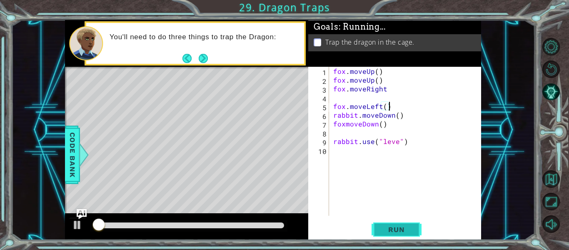
click at [411, 231] on span "Run" at bounding box center [396, 229] width 33 height 8
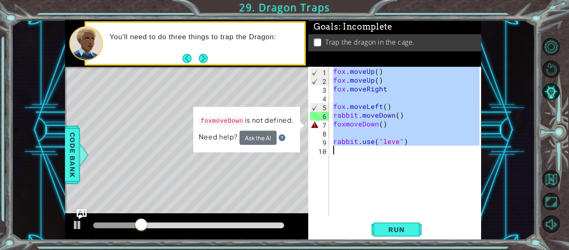
drag, startPoint x: 333, startPoint y: 68, endPoint x: 448, endPoint y: 150, distance: 140.8
click at [448, 150] on div "fox . moveUp ( ) fox . moveUp ( ) fox . moveRight fox . moveLeft ( ) rabbit . m…" at bounding box center [408, 150] width 152 height 166
type textarea "rabbit.use("leve")"
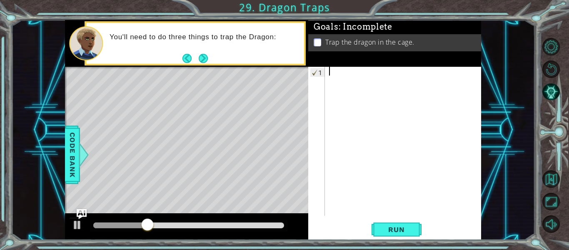
scroll to position [0, 0]
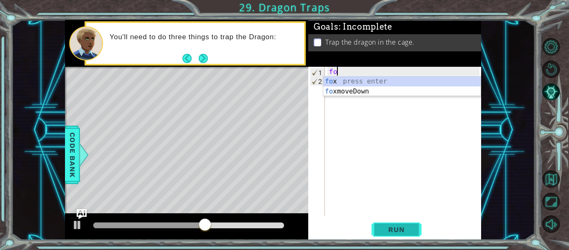
click at [399, 226] on span "Run" at bounding box center [396, 229] width 33 height 8
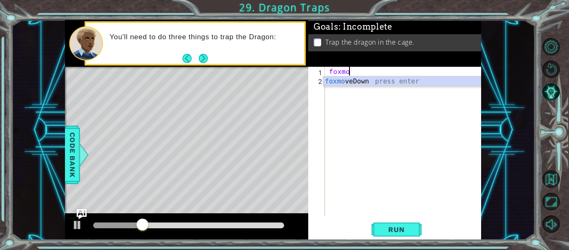
scroll to position [0, 1]
click at [377, 80] on div "foxmove Down press enter" at bounding box center [401, 91] width 157 height 30
type textarea "f"
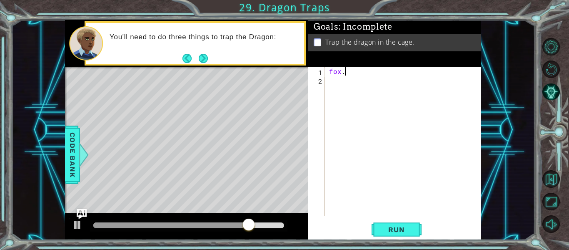
scroll to position [0, 0]
type textarea "f"
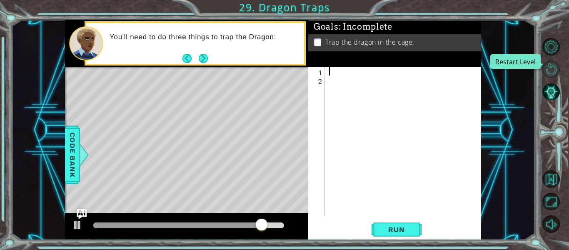
click at [550, 71] on button "Restart Level" at bounding box center [550, 68] width 17 height 17
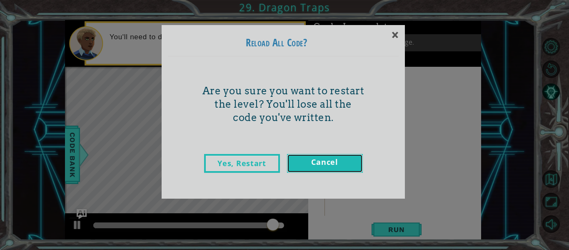
click at [335, 166] on link "Cancel" at bounding box center [325, 163] width 76 height 19
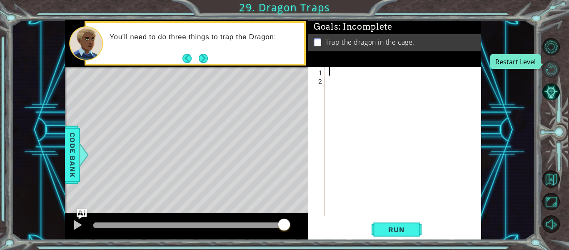
click at [551, 70] on button "Restart Level" at bounding box center [550, 68] width 17 height 17
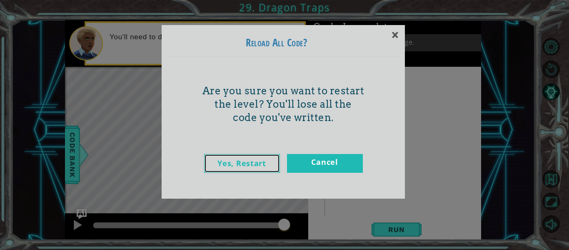
click at [243, 165] on link "Yes, Restart" at bounding box center [242, 163] width 76 height 19
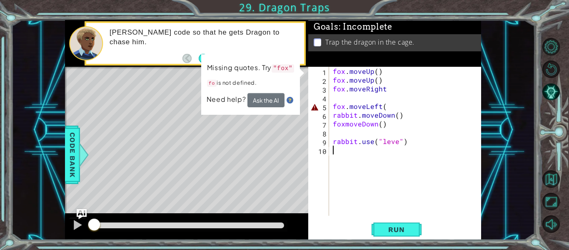
click at [396, 104] on div "fox . moveUp ( ) fox . moveUp ( ) fox . moveRight fox . moveLeft ( rabbit . mov…" at bounding box center [407, 150] width 152 height 166
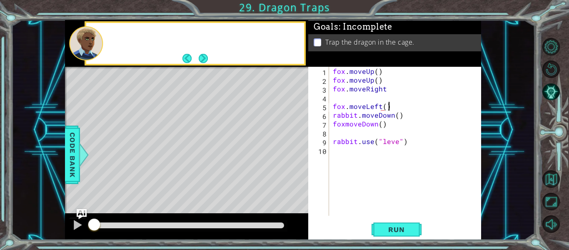
scroll to position [0, 3]
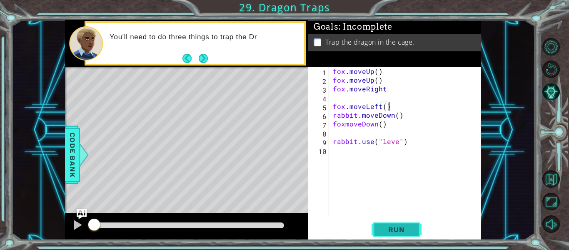
click at [392, 222] on button "Run" at bounding box center [397, 229] width 50 height 17
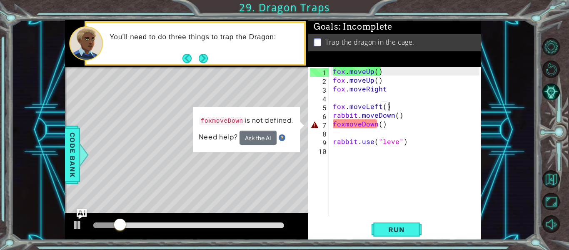
click at [359, 125] on div "fox . moveUp ( ) fox . moveUp ( ) fox . moveRight fox . moveLeft ( ) rabbit . m…" at bounding box center [407, 150] width 152 height 166
click at [362, 127] on div "fox . moveUp ( ) fox . moveUp ( ) fox . moveRight fox . moveLeft ( ) rabbit . m…" at bounding box center [407, 150] width 152 height 166
click at [343, 125] on div "fox . moveUp ( ) fox . moveUp ( ) fox . moveRight fox . moveLeft ( ) rabbit . m…" at bounding box center [407, 150] width 152 height 166
click at [344, 125] on div "fox . moveUp ( ) fox . moveUp ( ) fox . moveRight fox . moveLeft ( ) rabbit . m…" at bounding box center [407, 150] width 152 height 166
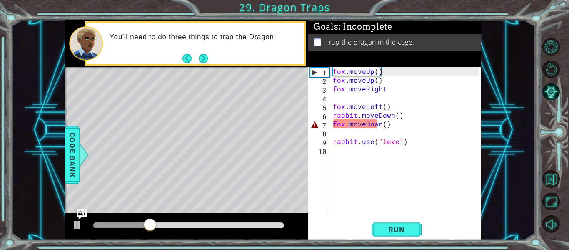
scroll to position [0, 1]
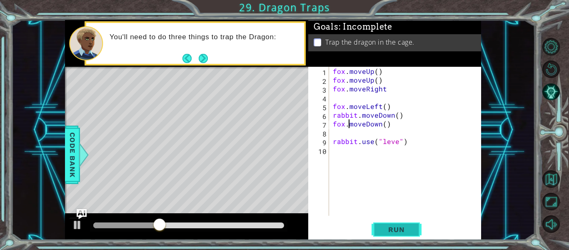
click at [393, 232] on span "Run" at bounding box center [396, 229] width 33 height 8
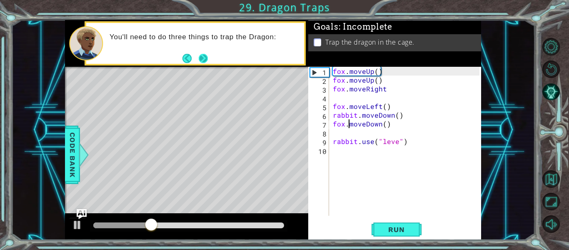
click at [200, 53] on button "Next" at bounding box center [203, 58] width 10 height 10
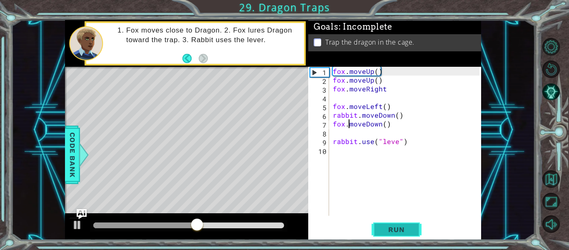
click at [381, 234] on button "Run" at bounding box center [397, 229] width 50 height 17
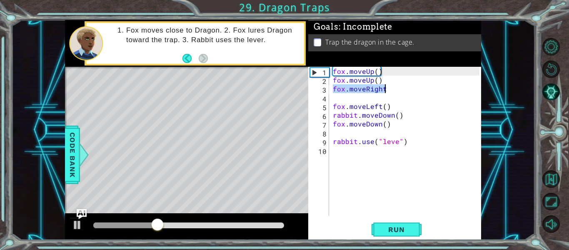
drag, startPoint x: 332, startPoint y: 89, endPoint x: 409, endPoint y: 87, distance: 77.1
click at [409, 87] on div "fox . moveUp ( ) fox . moveUp ( ) fox . moveRight fox . moveLeft ( ) rabbit . m…" at bounding box center [407, 150] width 152 height 166
type textarea "fox.moveRight"
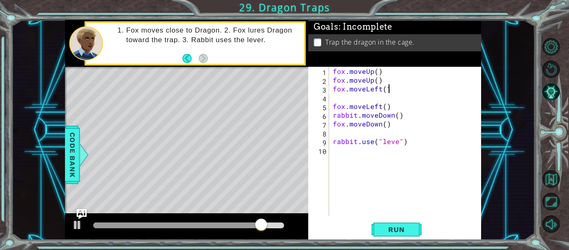
scroll to position [0, 3]
click at [403, 234] on button "Run" at bounding box center [397, 229] width 50 height 17
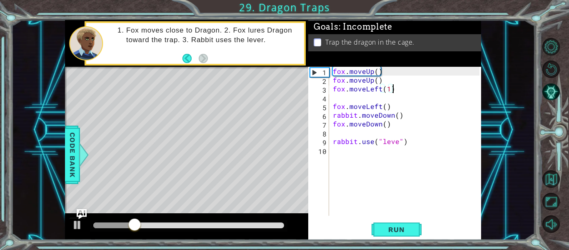
click at [361, 91] on div "fox . moveUp ( ) fox . moveUp ( ) fox . moveLeft ( 1 ) fox . moveLeft ( ) rabbi…" at bounding box center [407, 150] width 152 height 166
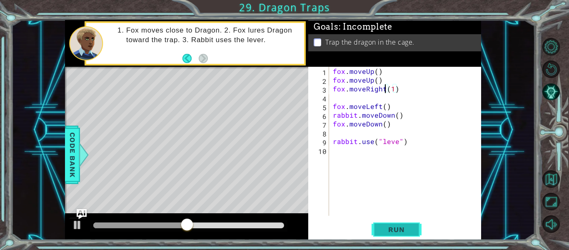
click at [379, 225] on button "Run" at bounding box center [397, 229] width 50 height 17
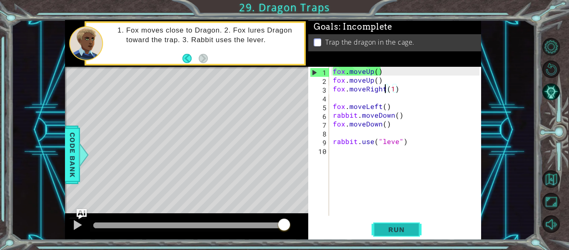
click at [378, 222] on button "Run" at bounding box center [397, 229] width 50 height 17
drag, startPoint x: 334, startPoint y: 105, endPoint x: 380, endPoint y: 106, distance: 46.7
click at [380, 106] on div "fox . moveUp ( ) fox . moveUp ( ) fox . moveRight ( 1 ) fox . moveLeft ( ) rabb…" at bounding box center [407, 150] width 152 height 166
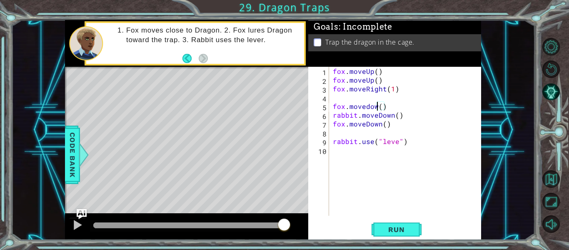
scroll to position [0, 3]
click at [402, 228] on span "Run" at bounding box center [396, 229] width 33 height 8
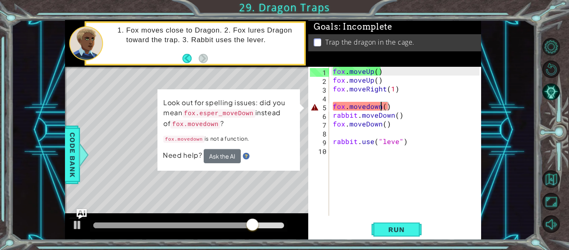
click at [370, 106] on div "fox . moveUp ( ) fox . moveUp ( ) fox . moveRight ( 1 ) fox . movedown ( ) rabb…" at bounding box center [407, 150] width 152 height 166
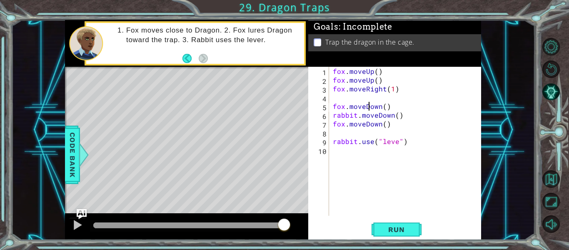
scroll to position [0, 2]
click at [399, 225] on span "Run" at bounding box center [396, 229] width 33 height 8
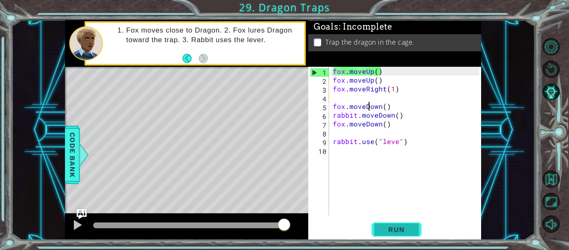
click at [380, 231] on span "Run" at bounding box center [396, 229] width 33 height 8
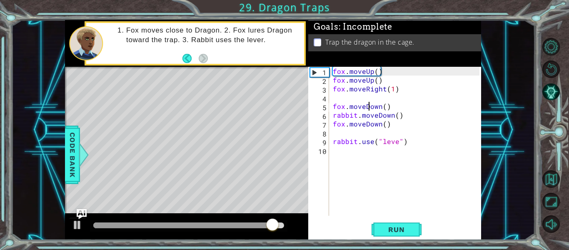
click at [372, 104] on div "fox . moveUp ( ) fox . moveUp ( ) fox . moveRight ( 1 ) fox . moveDown ( ) rabb…" at bounding box center [407, 150] width 152 height 166
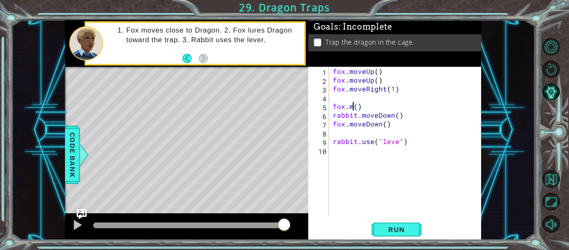
scroll to position [0, 2]
click at [395, 229] on span "Run" at bounding box center [396, 229] width 33 height 8
click at [408, 228] on span "Run" at bounding box center [396, 229] width 33 height 8
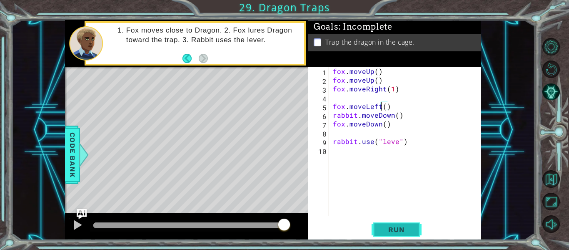
click at [393, 223] on button "Run" at bounding box center [397, 229] width 50 height 17
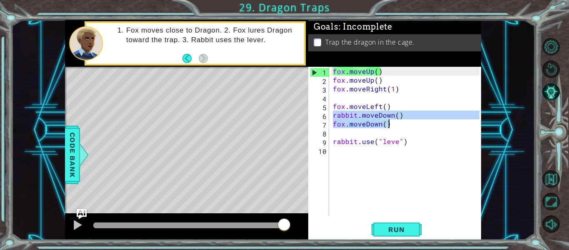
drag, startPoint x: 332, startPoint y: 114, endPoint x: 392, endPoint y: 126, distance: 61.3
click at [392, 126] on div "fox . moveUp ( ) fox . moveUp ( ) fox . moveRight ( 1 ) fox . moveLeft ( ) rabb…" at bounding box center [407, 150] width 152 height 166
type textarea "rabbit.moveDown() fox.moveDown()"
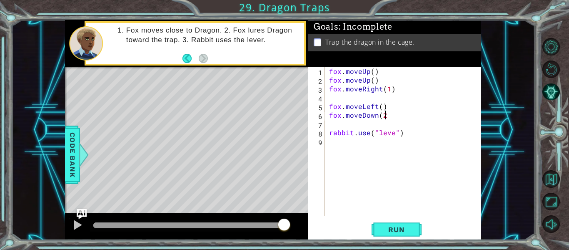
type textarea "fox.moveDown(2)"
click at [367, 120] on div "fox . moveUp ( ) fox . moveUp ( ) fox . moveRight ( 1 ) fox . moveLeft ( ) fox …" at bounding box center [405, 150] width 156 height 166
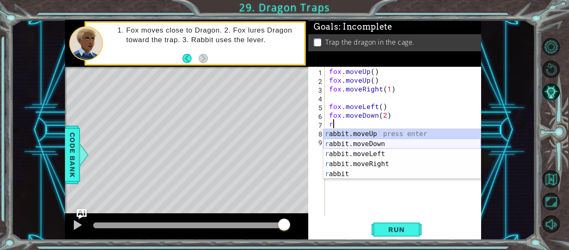
click at [390, 146] on div "r abbit.moveUp press enter r abbit.moveDown press enter r abbit.moveLeft press …" at bounding box center [401, 164] width 157 height 70
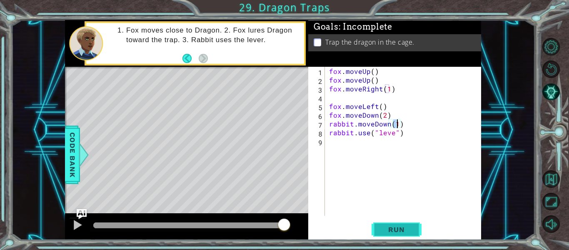
click at [402, 225] on span "Run" at bounding box center [396, 229] width 33 height 8
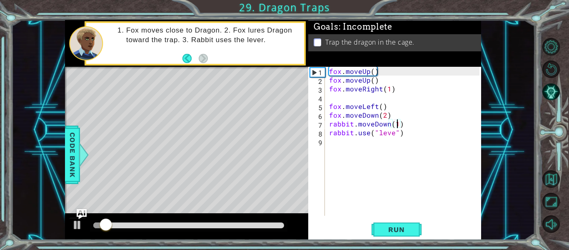
click at [393, 131] on div "fox . moveUp ( ) fox . moveUp ( ) fox . moveRight ( 1 ) fox . moveLeft ( ) fox …" at bounding box center [405, 150] width 156 height 166
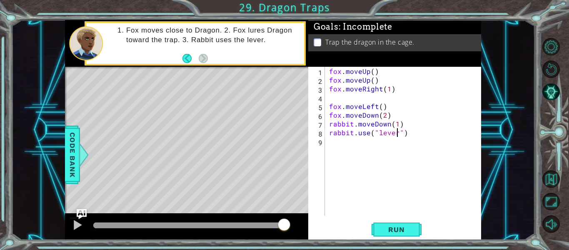
click at [383, 112] on div "fox . moveUp ( ) fox . moveUp ( ) fox . moveRight ( 1 ) fox . moveLeft ( ) fox …" at bounding box center [405, 150] width 156 height 166
click at [385, 235] on button "Run" at bounding box center [397, 229] width 50 height 17
click at [387, 241] on div "1 ההההההההההההההההההההההההההההההההההההההההההההההההההההההההההההההההההההההההההההה…" at bounding box center [284, 125] width 569 height 250
type textarea "rabbit.moveDown(1)"
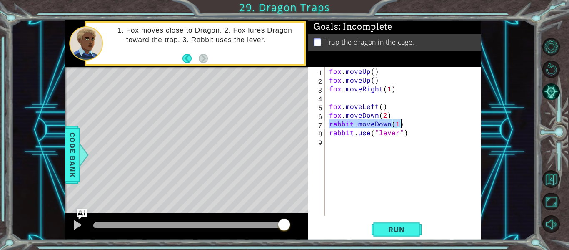
drag, startPoint x: 329, startPoint y: 123, endPoint x: 406, endPoint y: 121, distance: 76.7
click at [406, 121] on div "fox . moveUp ( ) fox . moveUp ( ) fox . moveRight ( 1 ) fox . moveLeft ( ) fox …" at bounding box center [405, 150] width 156 height 166
click at [329, 113] on div "fox . moveUp ( ) fox . moveUp ( ) fox . moveRight ( 1 ) fox . moveLeft ( ) fox …" at bounding box center [405, 150] width 156 height 166
type textarea "fox.moveDown(2)"
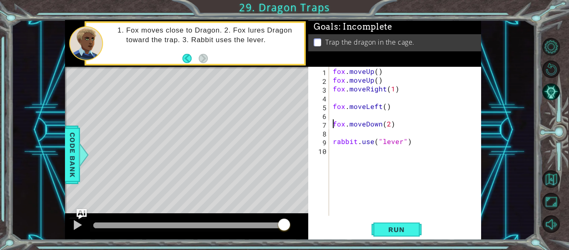
click at [333, 135] on div "fox . moveUp ( ) fox . moveUp ( ) fox . moveRight ( 1 ) fox . moveLeft ( ) fox …" at bounding box center [407, 150] width 152 height 166
type textarea "fox.moveDown(2)"
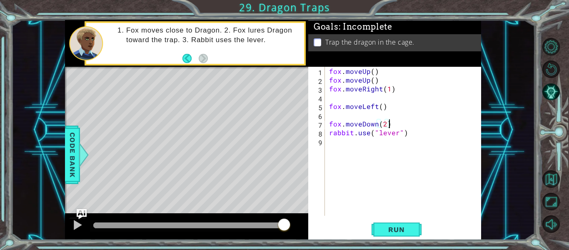
click at [336, 120] on div "fox . moveUp ( ) fox . moveUp ( ) fox . moveRight ( 1 ) fox . moveLeft ( ) fox …" at bounding box center [405, 150] width 156 height 166
click at [337, 116] on div "fox . moveUp ( ) fox . moveUp ( ) fox . moveRight ( 1 ) fox . moveLeft ( ) fox …" at bounding box center [405, 150] width 156 height 166
paste textarea "rabbit.moveDown(1)"
click at [390, 232] on span "Run" at bounding box center [396, 229] width 33 height 8
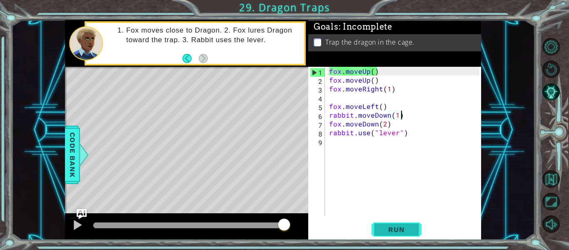
click at [395, 231] on span "Run" at bounding box center [396, 229] width 33 height 8
click at [396, 233] on span "Run" at bounding box center [396, 229] width 33 height 8
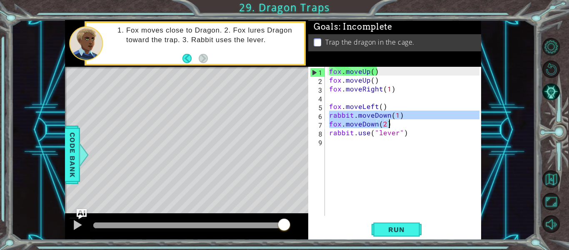
drag, startPoint x: 329, startPoint y: 115, endPoint x: 395, endPoint y: 120, distance: 66.4
click at [395, 120] on div "fox . moveUp ( ) fox . moveUp ( ) fox . moveRight ( 1 ) fox . moveLeft ( ) rabb…" at bounding box center [405, 150] width 156 height 166
type textarea "rabbit.moveDown(1) fox.moveDown(2)"
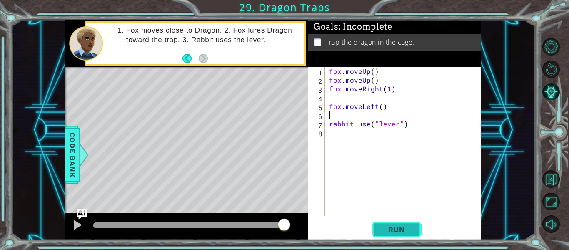
click at [404, 235] on button "Run" at bounding box center [397, 229] width 50 height 17
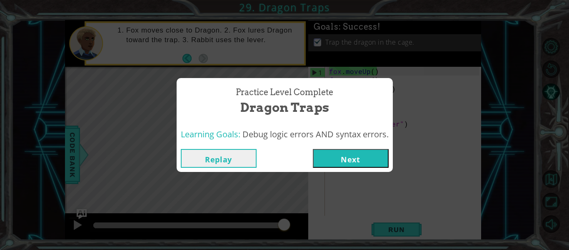
click at [375, 162] on button "Next" at bounding box center [351, 158] width 76 height 19
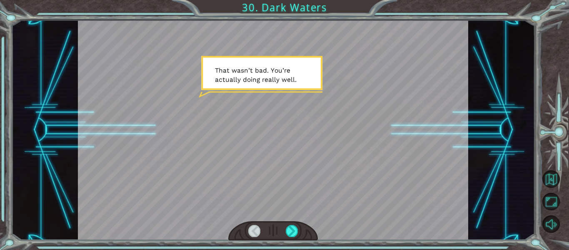
click at [293, 224] on div at bounding box center [273, 231] width 90 height 20
click at [293, 226] on div at bounding box center [292, 231] width 12 height 12
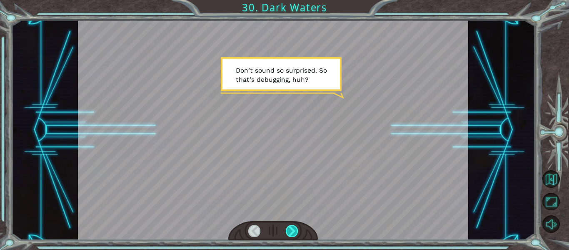
click at [293, 226] on div at bounding box center [292, 231] width 12 height 12
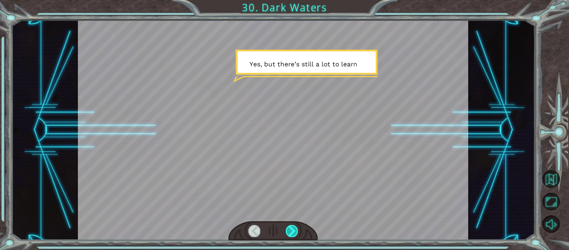
click at [293, 226] on div at bounding box center [292, 231] width 12 height 12
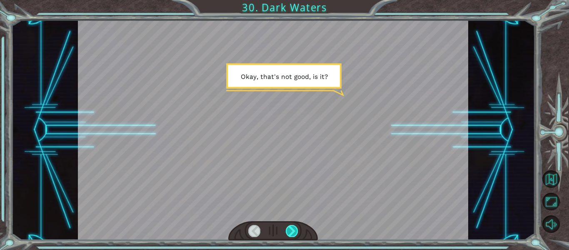
click at [293, 226] on div at bounding box center [292, 231] width 12 height 12
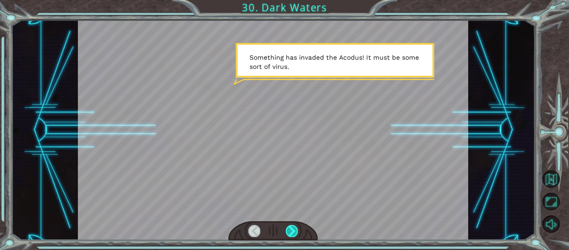
click at [293, 226] on div at bounding box center [292, 231] width 12 height 12
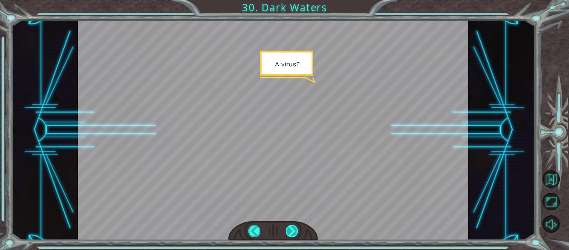
click at [293, 226] on div at bounding box center [292, 231] width 12 height 12
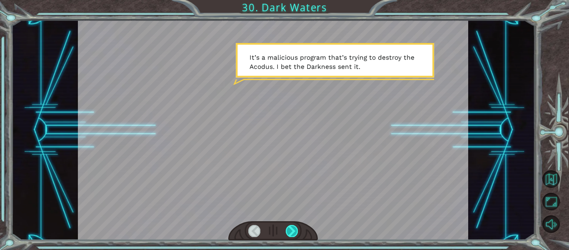
click at [293, 226] on div at bounding box center [292, 231] width 12 height 12
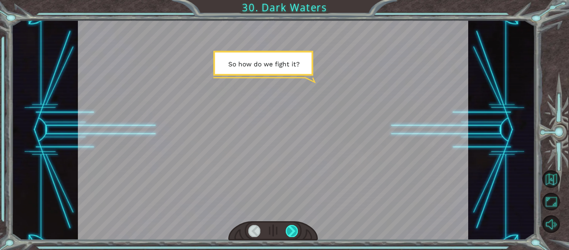
click at [293, 226] on div at bounding box center [292, 231] width 12 height 12
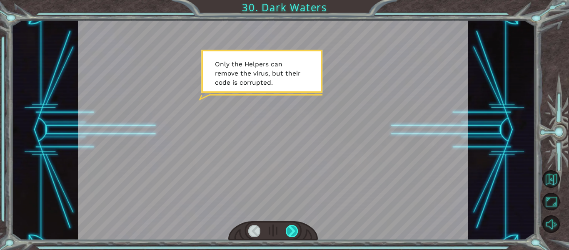
click at [293, 226] on div at bounding box center [292, 231] width 12 height 12
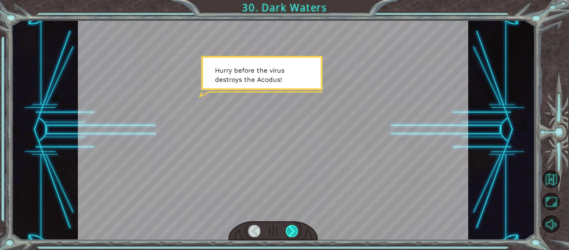
click at [293, 226] on div at bounding box center [292, 231] width 12 height 12
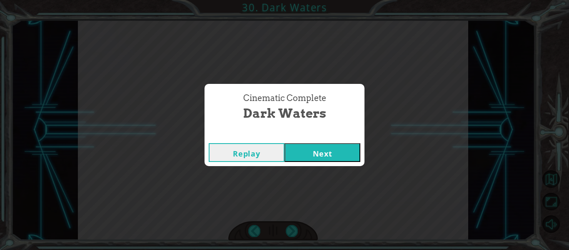
click at [322, 144] on button "Next" at bounding box center [323, 152] width 76 height 19
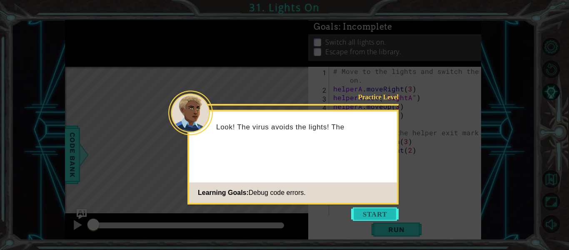
click at [376, 209] on button "Start" at bounding box center [374, 213] width 47 height 13
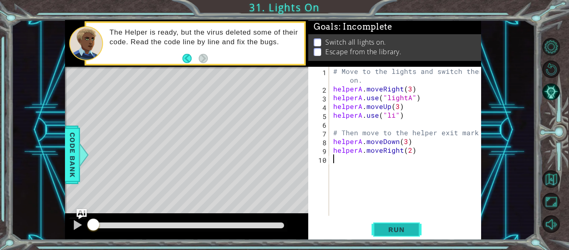
click at [380, 227] on span "Run" at bounding box center [396, 229] width 33 height 8
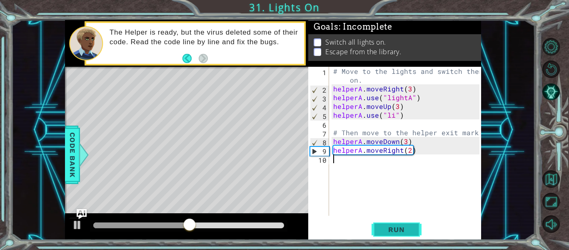
click at [390, 227] on span "Run" at bounding box center [396, 229] width 33 height 8
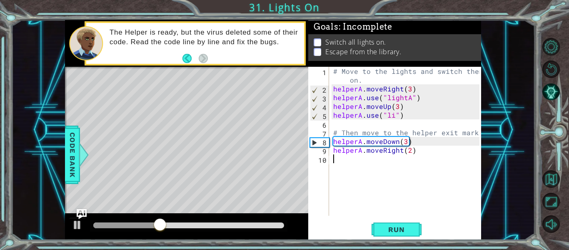
click at [393, 113] on div "# Move to the lights and switch them on. helperA . moveRight ( 3 ) helperA . us…" at bounding box center [408, 154] width 152 height 175
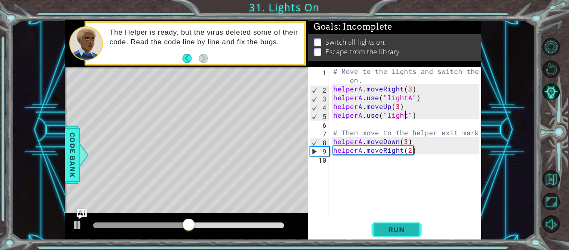
scroll to position [0, 5]
click at [399, 234] on button "Run" at bounding box center [397, 229] width 50 height 17
click at [404, 141] on div "# Move to the lights and switch them on. helperA . moveRight ( 3 ) helperA . us…" at bounding box center [408, 154] width 152 height 175
click at [404, 222] on button "Run" at bounding box center [397, 229] width 50 height 17
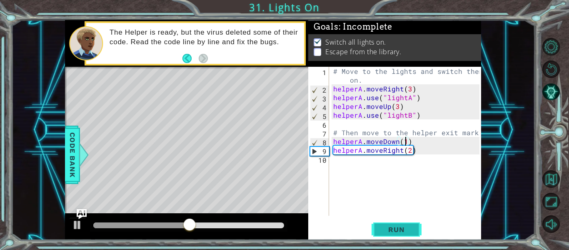
type textarea "helperA.moveDown(1)"
click at [417, 237] on button "Run" at bounding box center [397, 229] width 50 height 17
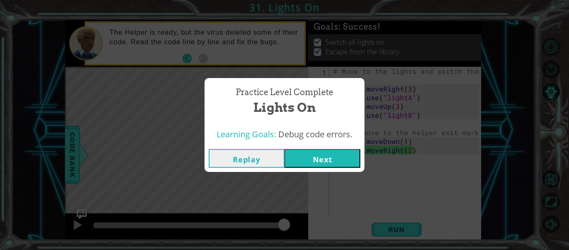
click at [314, 153] on button "Next" at bounding box center [323, 158] width 76 height 19
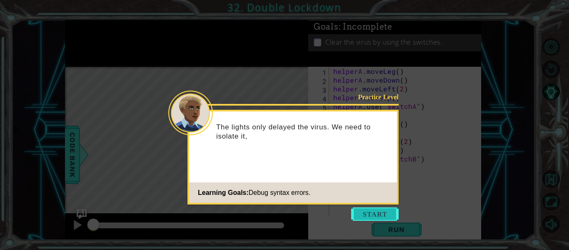
click at [377, 212] on button "Start" at bounding box center [374, 213] width 47 height 13
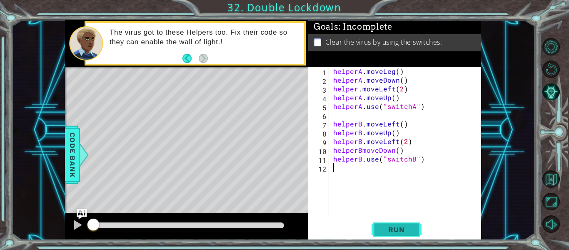
click at [384, 224] on button "Run" at bounding box center [397, 229] width 50 height 17
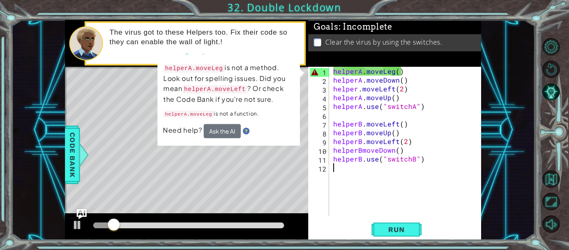
click at [389, 72] on div "helperA . moveLeg ( ) helperA . moveDown ( ) helper . moveLeft ( 2 ) helperA . …" at bounding box center [408, 150] width 152 height 166
click at [392, 71] on div "helperA . moveLeg ( ) helperA . moveDown ( ) helper . moveLeft ( 2 ) helperA . …" at bounding box center [408, 150] width 152 height 166
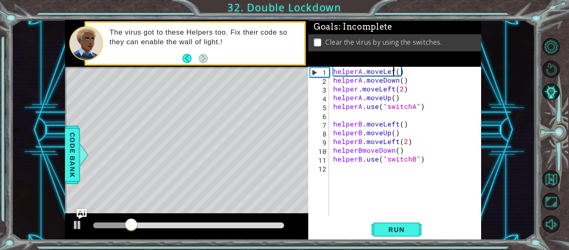
scroll to position [0, 4]
click at [410, 225] on span "Run" at bounding box center [396, 229] width 33 height 8
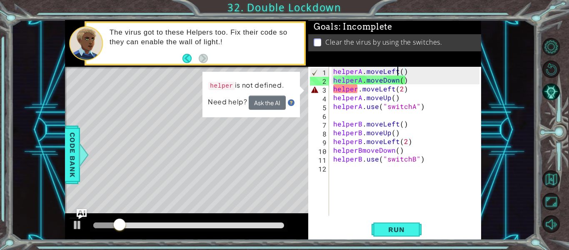
click at [362, 78] on div "helperA . moveLeft ( ) helperA . moveDown ( ) helper . moveLeft ( 2 ) helperA .…" at bounding box center [408, 150] width 152 height 166
click at [327, 95] on div "4" at bounding box center [319, 98] width 19 height 9
click at [356, 85] on div "helperA . moveLeft ( ) helperA . moveDown ( ) helper . moveLeft ( 2 ) helperA .…" at bounding box center [408, 150] width 152 height 166
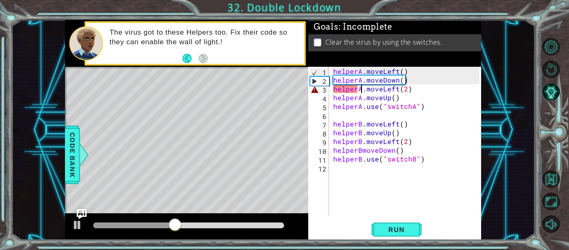
scroll to position [0, 2]
click at [405, 221] on button "Run" at bounding box center [397, 229] width 50 height 17
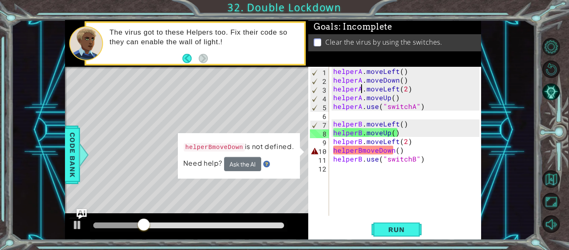
click at [393, 149] on div "helperA . moveLeft ( ) helperA . moveDown ( ) helperA . moveLeft ( 2 ) helperA …" at bounding box center [408, 150] width 152 height 166
click at [397, 150] on div "helperA . moveLeft ( ) helperA . moveDown ( ) helperA . moveLeft ( 2 ) helperA …" at bounding box center [408, 150] width 152 height 166
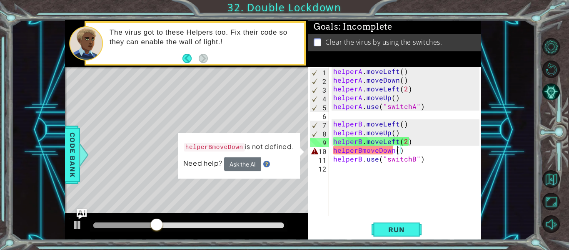
click at [362, 149] on div "helperA . moveLeft ( ) helperA . moveDown ( ) helperA . moveLeft ( 2 ) helperA …" at bounding box center [408, 150] width 152 height 166
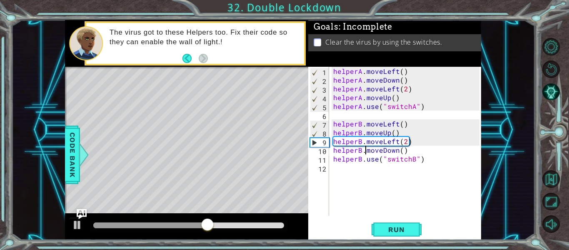
click at [400, 151] on div "helperA . moveLeft ( ) helperA . moveDown ( ) helperA . moveLeft ( 2 ) helperA …" at bounding box center [408, 150] width 152 height 166
type textarea "helperB.moveDown(1)"
click at [400, 226] on span "Run" at bounding box center [396, 229] width 33 height 8
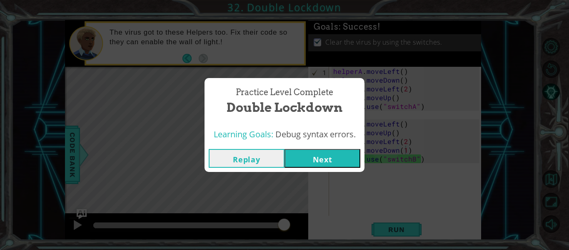
click at [346, 155] on button "Next" at bounding box center [323, 158] width 76 height 19
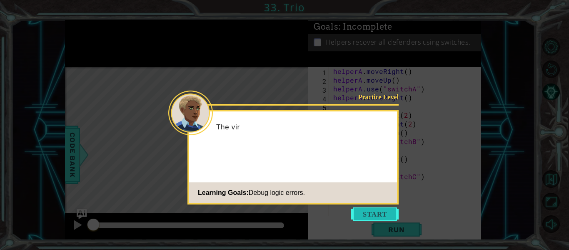
click at [368, 213] on button "Start" at bounding box center [374, 213] width 47 height 13
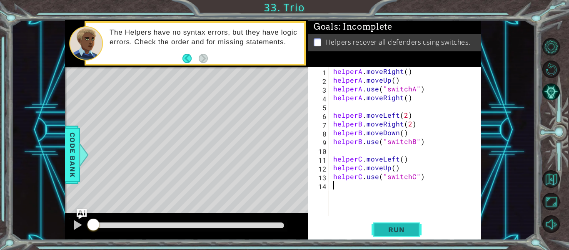
click at [385, 227] on span "Run" at bounding box center [396, 229] width 33 height 8
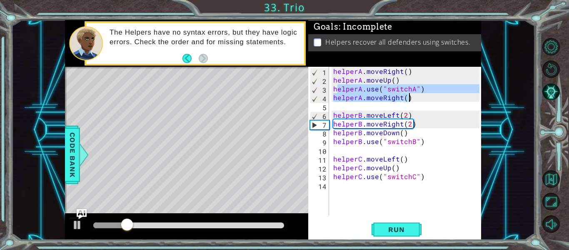
drag, startPoint x: 336, startPoint y: 91, endPoint x: 418, endPoint y: 99, distance: 82.4
click at [418, 99] on div "helperA . moveRight ( ) helperA . moveUp ( ) helperA . use ( "switchA" ) helper…" at bounding box center [408, 150] width 152 height 166
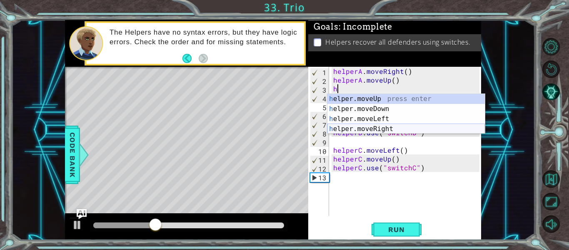
click at [422, 127] on div "h elper.moveUp press enter h elper.moveDown press enter h elper.moveLeft press …" at bounding box center [405, 124] width 157 height 60
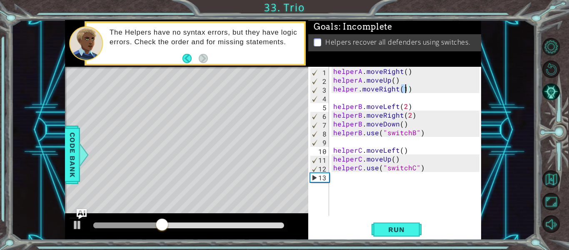
click at [356, 88] on div "helperA . moveRight ( ) helperA . moveUp ( ) helper . moveRight ( 1 ) helperB .…" at bounding box center [408, 150] width 152 height 166
click at [408, 77] on div "helperA . moveRight ( ) helperA . moveUp ( ) helper . moveRight ( 1 ) helperB .…" at bounding box center [408, 150] width 152 height 166
click at [356, 90] on div "helperA . moveRight ( ) helperA . moveUp ( ) helper . moveRight ( 1 ) helperB .…" at bounding box center [408, 150] width 152 height 166
type textarea "helperA.moveRight(1)"
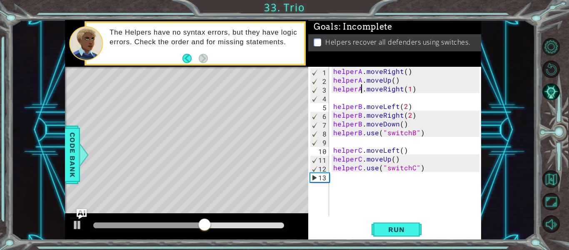
click at [385, 102] on div "helperA . moveRight ( ) helperA . moveUp ( ) helperA . moveRight ( 1 ) helperB …" at bounding box center [408, 150] width 152 height 166
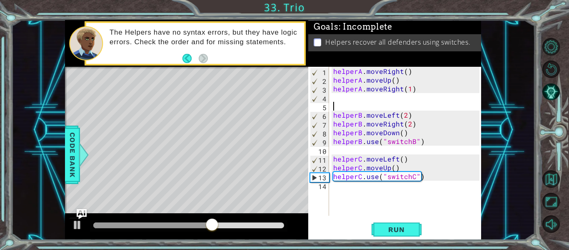
click at [384, 100] on div "helperA . moveRight ( ) helperA . moveUp ( ) helperA . moveRight ( 1 ) helperB …" at bounding box center [408, 150] width 152 height 166
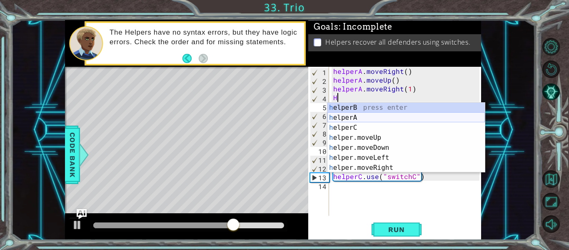
click at [398, 116] on div "h elperB press enter h elperA press enter h elperC press enter h elper.moveUp p…" at bounding box center [405, 147] width 157 height 90
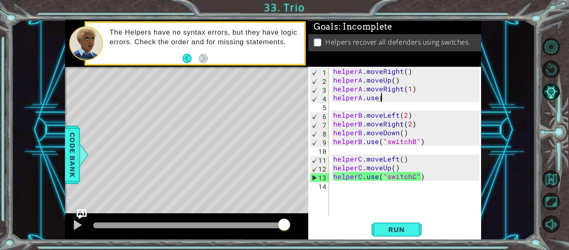
scroll to position [0, 3]
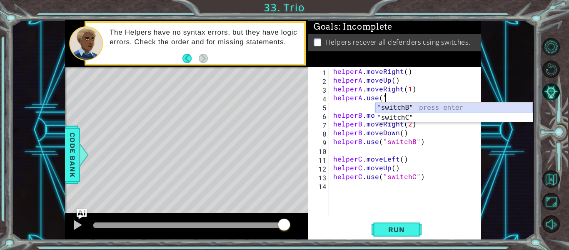
click at [407, 105] on div "" switchB" press enter " switchC" press enter" at bounding box center [453, 122] width 157 height 40
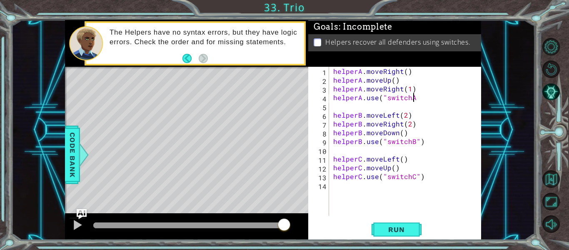
scroll to position [0, 5]
click at [409, 229] on span "Run" at bounding box center [396, 229] width 33 height 8
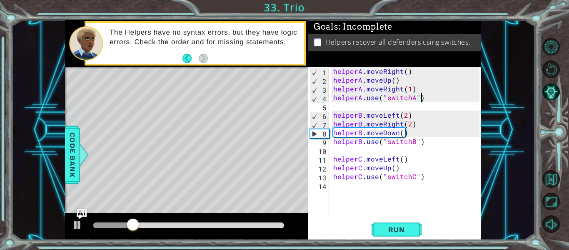
click at [402, 132] on div "helperA . moveRight ( ) helperA . moveUp ( ) helperA . moveRight ( 1 ) helperA …" at bounding box center [408, 150] width 152 height 166
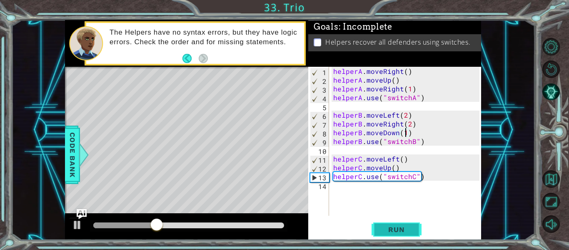
click at [388, 227] on span "Run" at bounding box center [396, 229] width 33 height 8
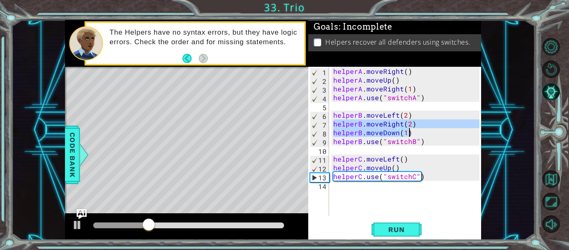
drag, startPoint x: 333, startPoint y: 122, endPoint x: 416, endPoint y: 132, distance: 83.4
click at [416, 132] on div "helperA . moveRight ( ) helperA . moveUp ( ) helperA . moveRight ( 1 ) helperA …" at bounding box center [408, 150] width 152 height 166
type textarea "helperB.moveRight(2) helperB.moveDown(1)"
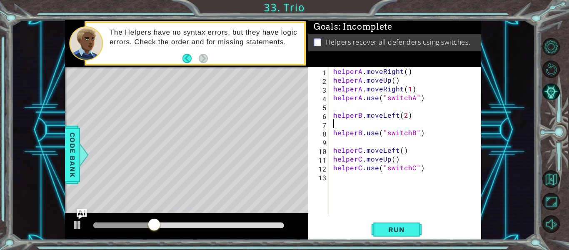
scroll to position [0, 0]
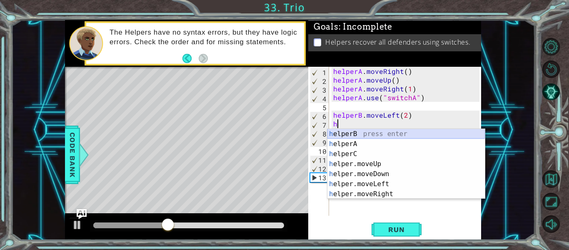
click at [427, 133] on div "h elperB press enter h elperA press enter h elperC press enter h elper.moveUp p…" at bounding box center [405, 174] width 157 height 90
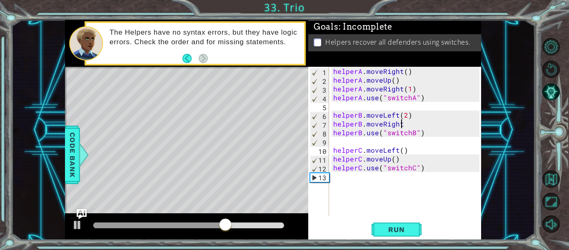
scroll to position [0, 4]
click at [405, 124] on div "helperA . moveRight ( ) helperA . moveUp ( ) helperA . moveRight ( 1 ) helperA …" at bounding box center [408, 150] width 152 height 166
click at [376, 232] on button "Run" at bounding box center [397, 229] width 50 height 17
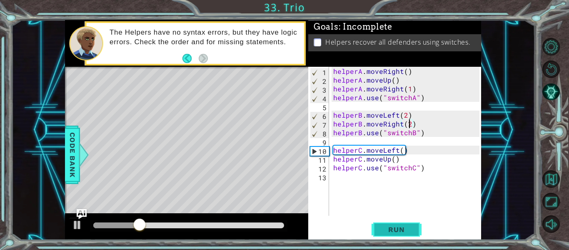
click at [410, 233] on span "Run" at bounding box center [396, 229] width 33 height 8
click at [408, 115] on div "helperA . moveRight ( ) helperA . moveUp ( ) helperA . moveRight ( 1 ) helperA …" at bounding box center [408, 150] width 152 height 166
type textarea "helperB.moveLeft(2)"
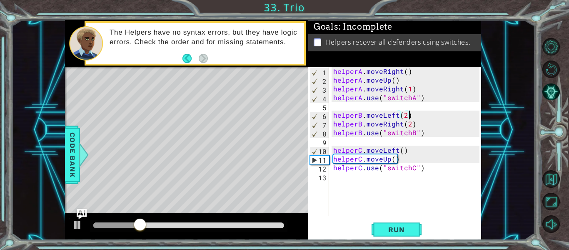
scroll to position [0, 0]
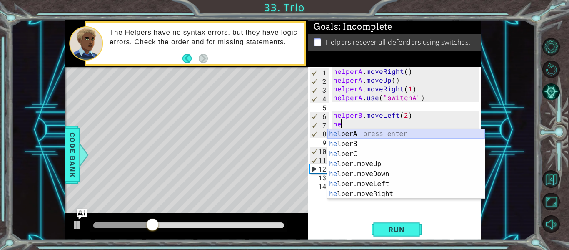
click at [432, 134] on div "he lperA press enter he lperB press enter he lperC press enter he lper.moveUp p…" at bounding box center [405, 174] width 157 height 90
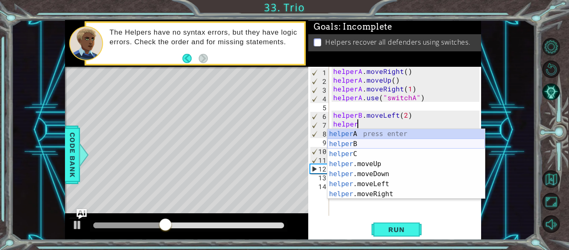
click at [436, 142] on div "helper A press enter helper B press enter helper C press enter helper .moveUp p…" at bounding box center [405, 174] width 157 height 90
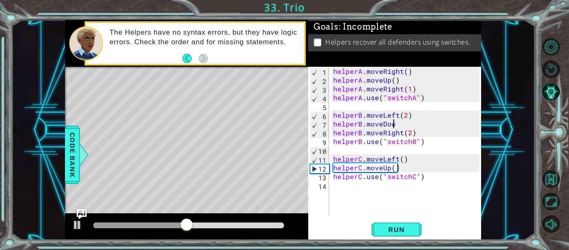
scroll to position [0, 4]
click at [400, 234] on button "Run" at bounding box center [397, 229] width 50 height 17
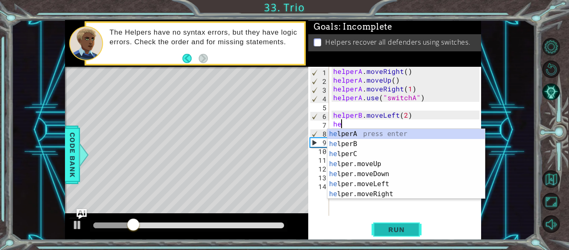
scroll to position [0, 0]
type textarea "h"
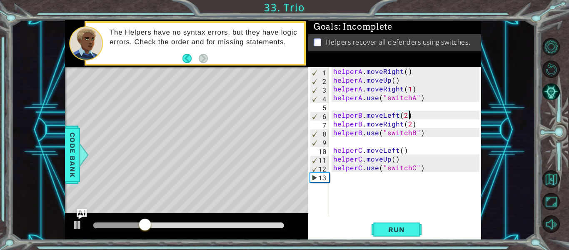
click at [457, 127] on div "helperA . moveRight ( ) helperA . moveUp ( ) helperA . moveRight ( 1 ) helperA …" at bounding box center [408, 150] width 152 height 166
click at [401, 235] on button "Run" at bounding box center [397, 229] width 50 height 17
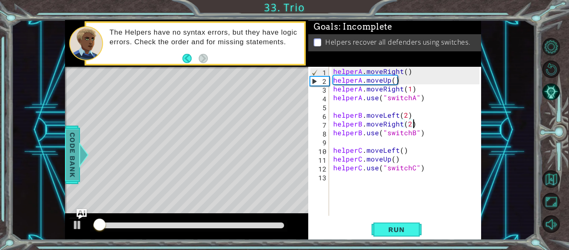
click at [68, 142] on span "Code Bank" at bounding box center [72, 154] width 13 height 51
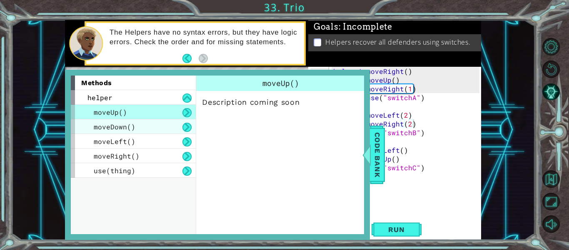
click at [160, 124] on div "moveDown()" at bounding box center [133, 126] width 125 height 15
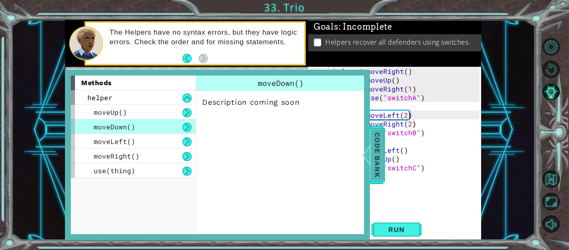
click at [379, 147] on span "Code Bank" at bounding box center [377, 154] width 13 height 51
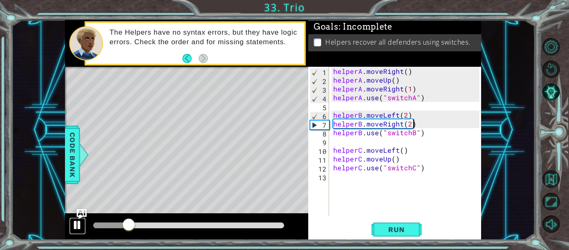
click at [80, 230] on div at bounding box center [77, 224] width 11 height 11
click at [419, 117] on div "helperA . moveRight ( ) helperA . moveUp ( ) helperA . moveRight ( 1 ) helperA …" at bounding box center [408, 150] width 152 height 166
type textarea "helperB.moveLeft(2)"
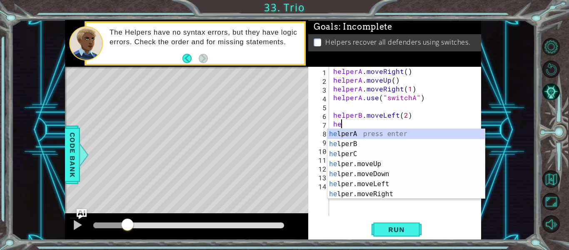
scroll to position [0, 0]
click at [424, 143] on div "hel perA press enter hel perB press enter hel perC press enter hel per.moveUp p…" at bounding box center [405, 174] width 157 height 90
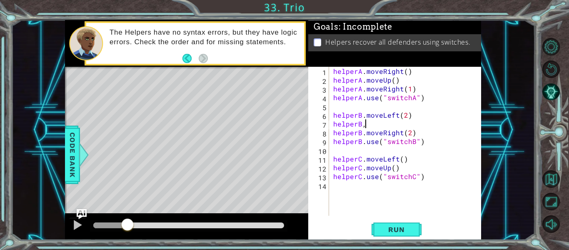
scroll to position [0, 1]
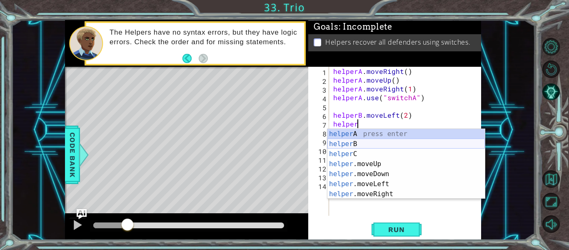
click at [389, 142] on div "helper A press enter helper B press enter helper C press enter helper .moveUp p…" at bounding box center [405, 174] width 157 height 90
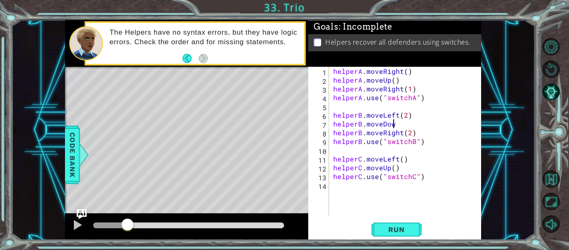
scroll to position [0, 4]
click at [400, 232] on span "Run" at bounding box center [396, 229] width 33 height 8
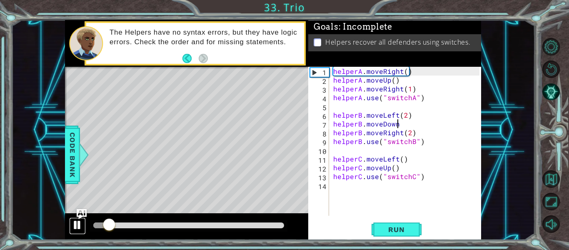
click at [79, 221] on div at bounding box center [77, 224] width 11 height 11
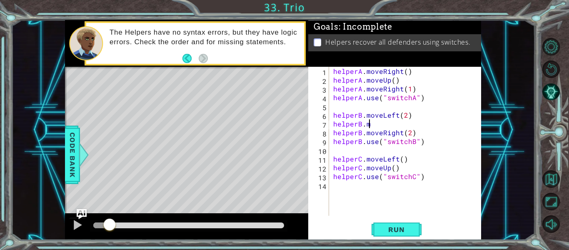
scroll to position [0, 1]
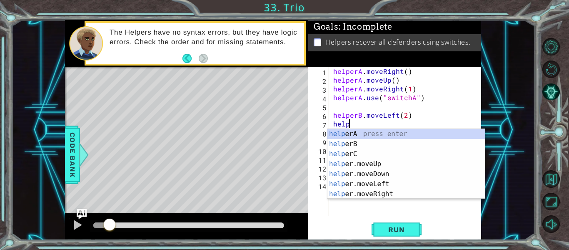
type textarea "h"
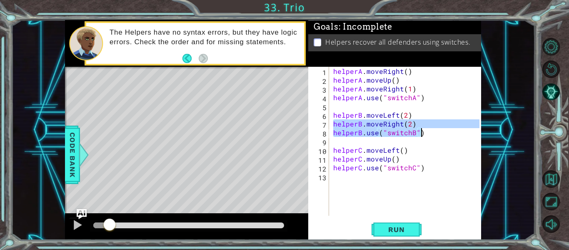
drag, startPoint x: 333, startPoint y: 124, endPoint x: 439, endPoint y: 135, distance: 106.9
click at [439, 135] on div "helperA . moveRight ( ) helperA . moveUp ( ) helperA . moveRight ( 1 ) helperA …" at bounding box center [408, 150] width 152 height 166
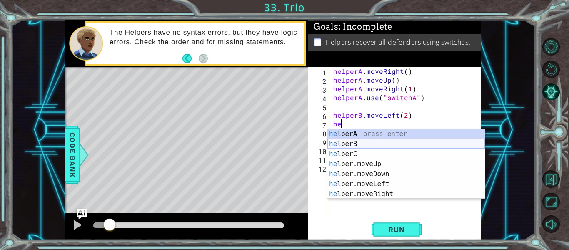
click at [441, 143] on div "he lperA press enter he lperB press enter he lperC press enter he lper.moveUp p…" at bounding box center [405, 174] width 157 height 90
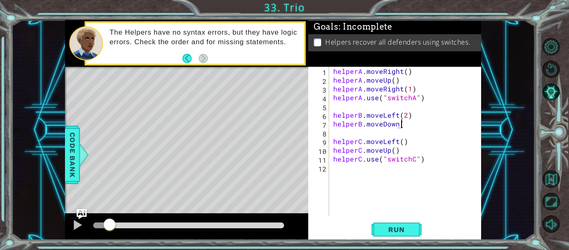
scroll to position [0, 4]
type textarea "helperB.moveDown()"
click at [402, 235] on button "Run" at bounding box center [397, 229] width 50 height 17
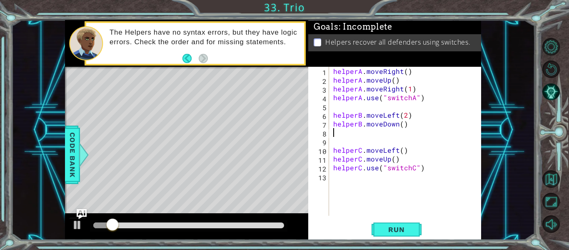
scroll to position [0, 0]
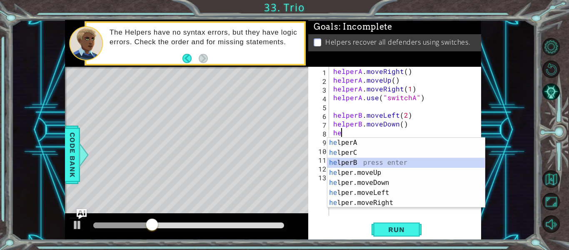
click at [412, 162] on div "he lperA press enter he lperC press enter he lperB press enter he lper.moveUp p…" at bounding box center [405, 182] width 157 height 90
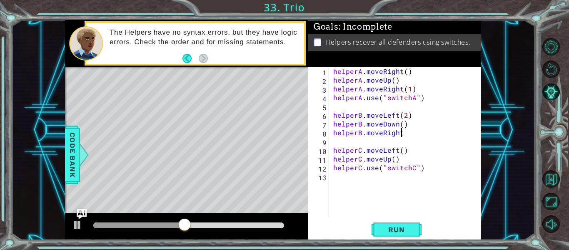
scroll to position [0, 4]
type textarea "helperB.moveRight(2)"
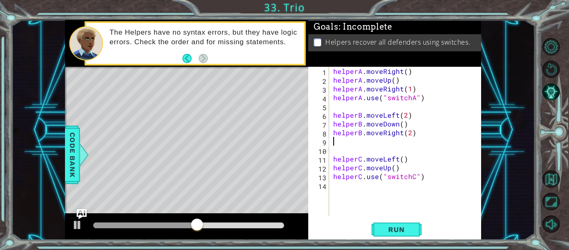
scroll to position [0, 0]
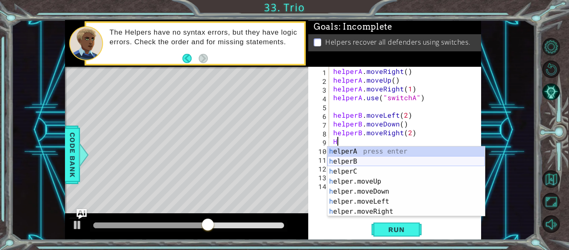
click at [413, 158] on div "h elperA press enter h elperB press enter h elperC press enter h elper.moveUp p…" at bounding box center [405, 191] width 157 height 90
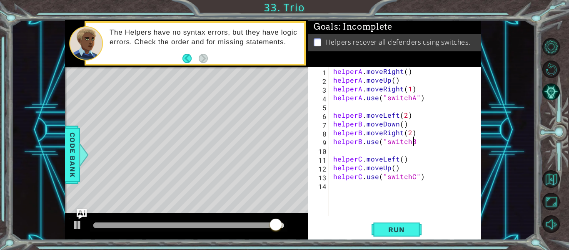
scroll to position [0, 5]
click at [418, 222] on button "Run" at bounding box center [397, 229] width 50 height 17
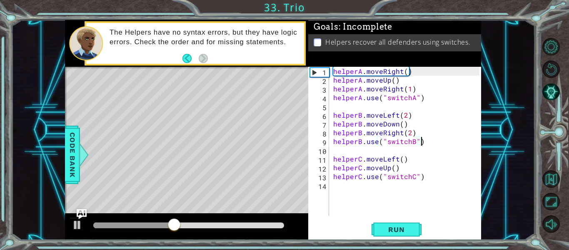
click at [365, 178] on div "helperA . moveRight ( ) helperA . moveUp ( ) helperA . moveRight ( 1 ) helperA …" at bounding box center [408, 150] width 152 height 166
click at [382, 173] on div "helperA . moveRight ( ) helperA . moveUp ( ) helperA . moveRight ( 1 ) helperA …" at bounding box center [408, 150] width 152 height 166
click at [403, 168] on div "helperA . moveRight ( ) helperA . moveUp ( ) helperA . moveRight ( 1 ) helperA …" at bounding box center [408, 150] width 152 height 166
type textarea "helperC.moveUp()"
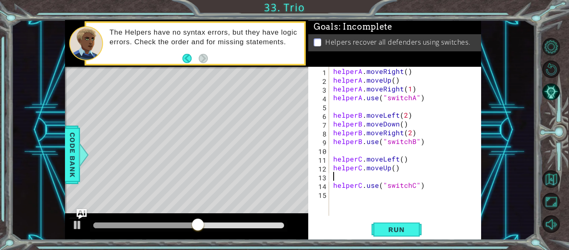
scroll to position [0, 0]
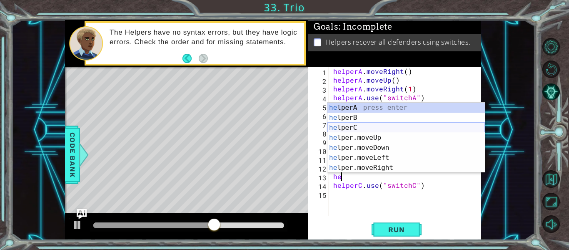
click at [446, 127] on div "he lperA press enter he lperB press enter he lperC press enter he lper.moveUp p…" at bounding box center [405, 147] width 157 height 90
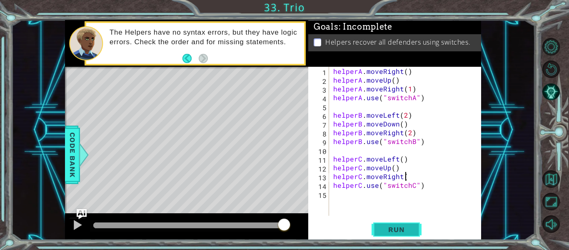
scroll to position [0, 4]
type textarea "helperC.moveRight()"
click at [409, 231] on span "Run" at bounding box center [396, 229] width 33 height 8
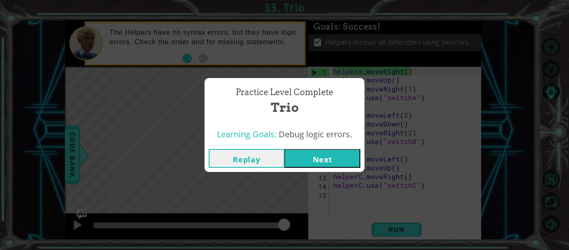
click at [347, 156] on button "Next" at bounding box center [323, 158] width 76 height 19
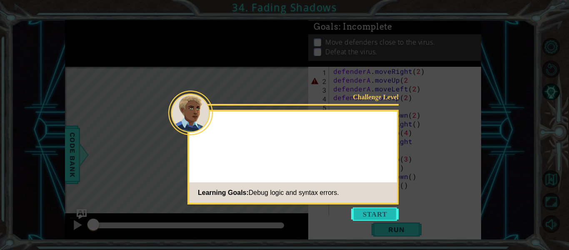
click at [368, 209] on button "Start" at bounding box center [374, 213] width 47 height 13
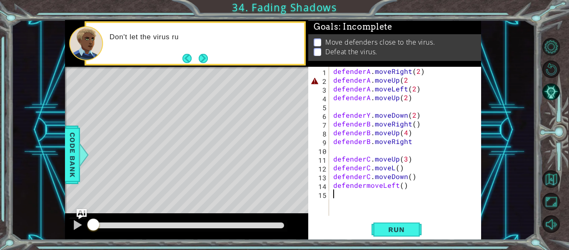
click at [327, 196] on div "15" at bounding box center [319, 194] width 19 height 9
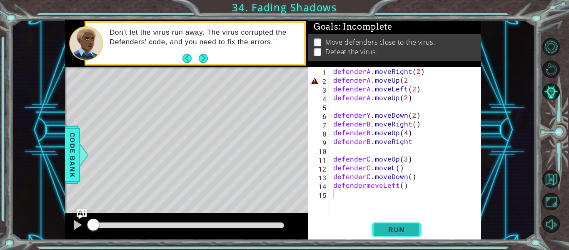
click at [380, 225] on span "Run" at bounding box center [396, 229] width 33 height 8
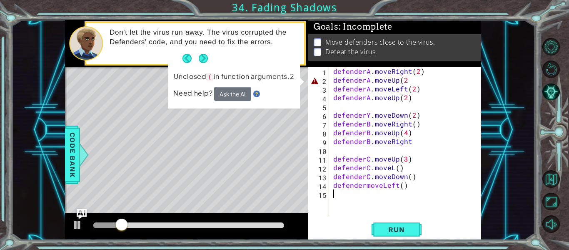
click at [339, 117] on div "defenderA . moveRight ( 2 ) defenderA . moveUp ( 2 defenderA . moveLeft ( 2 ) d…" at bounding box center [408, 150] width 152 height 166
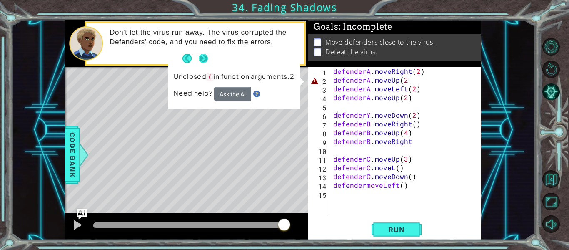
click at [203, 55] on button "Next" at bounding box center [203, 57] width 9 height 9
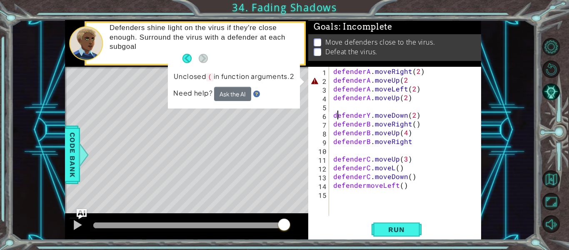
click at [385, 75] on div "defenderA . moveRight ( 2 ) defenderA . moveUp ( 2 defenderA . moveLeft ( 2 ) d…" at bounding box center [408, 150] width 152 height 166
click at [411, 82] on div "defenderA . moveRight ( 2 ) defenderA . moveUp ( 2 defenderA . moveLeft ( 2 ) d…" at bounding box center [408, 150] width 152 height 166
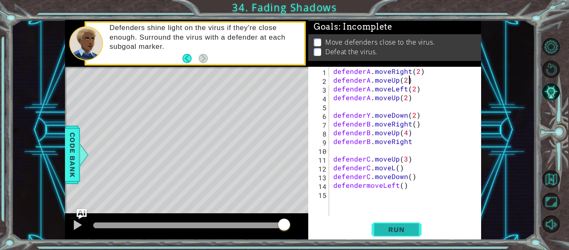
click at [372, 231] on button "Run" at bounding box center [397, 229] width 50 height 17
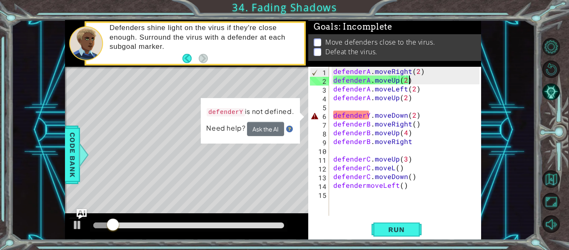
click at [352, 113] on div "defenderA . moveRight ( 2 ) defenderA . moveUp ( 2 ) defenderA . moveLeft ( 2 )…" at bounding box center [408, 150] width 152 height 166
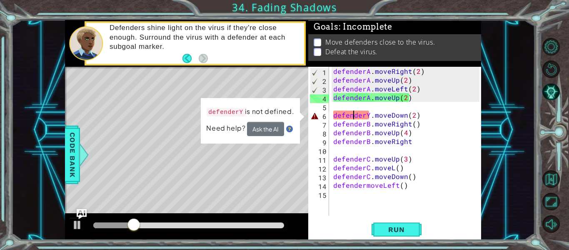
click at [368, 117] on div "defenderA . moveRight ( 2 ) defenderA . moveUp ( 2 ) defenderA . moveLeft ( 2 )…" at bounding box center [408, 150] width 152 height 166
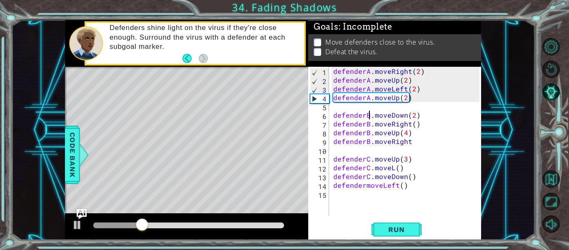
scroll to position [0, 2]
click at [394, 240] on div "1 ההההההההההההההההההההההההההההההההההההההההההההההההההההההההההההההההההההההההההההה…" at bounding box center [284, 125] width 569 height 250
click at [394, 234] on button "Run" at bounding box center [397, 229] width 50 height 17
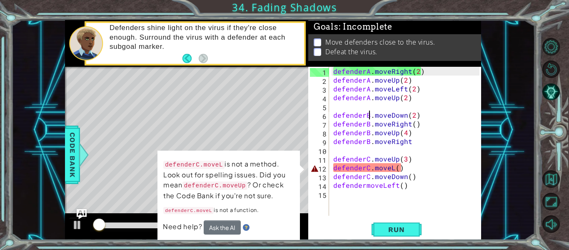
click at [394, 170] on div "defenderA . moveRight ( 2 ) defenderA . moveUp ( 2 ) defenderA . moveLeft ( 2 )…" at bounding box center [408, 150] width 152 height 166
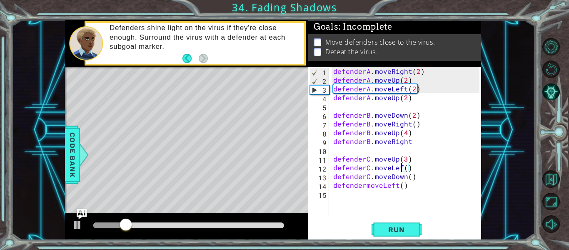
scroll to position [0, 5]
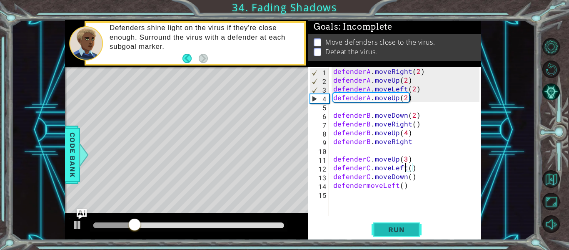
click at [402, 222] on button "Run" at bounding box center [397, 229] width 50 height 17
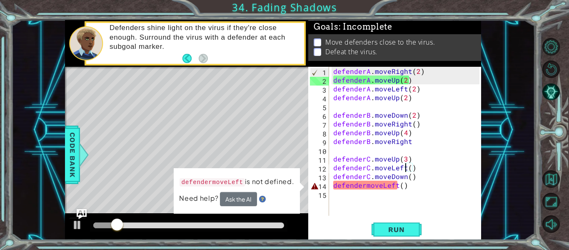
click at [364, 185] on div "defenderA . moveRight ( 2 ) defenderA . moveUp ( 2 ) defenderA . moveLeft ( 2 )…" at bounding box center [408, 150] width 152 height 166
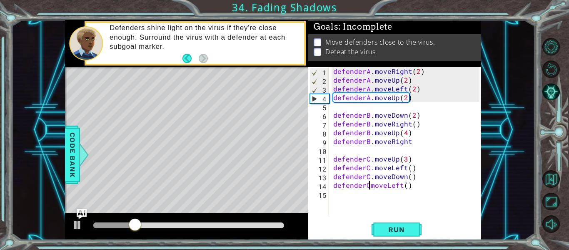
scroll to position [0, 3]
click at [394, 235] on button "Run" at bounding box center [397, 229] width 50 height 17
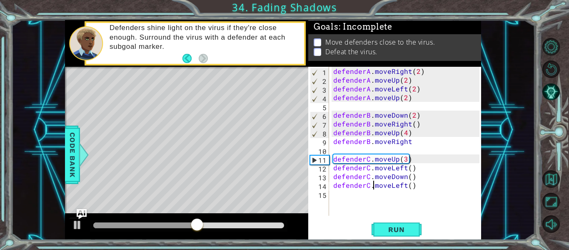
click at [414, 137] on div "defenderA . moveRight ( 2 ) defenderA . moveUp ( 2 ) defenderA . moveLeft ( 2 )…" at bounding box center [408, 150] width 152 height 166
click at [413, 140] on div "defenderA . moveRight ( 2 ) defenderA . moveUp ( 2 ) defenderA . moveLeft ( 2 )…" at bounding box center [408, 150] width 152 height 166
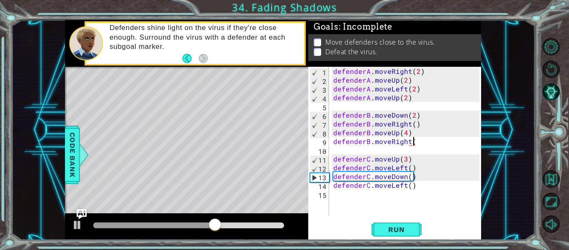
scroll to position [0, 5]
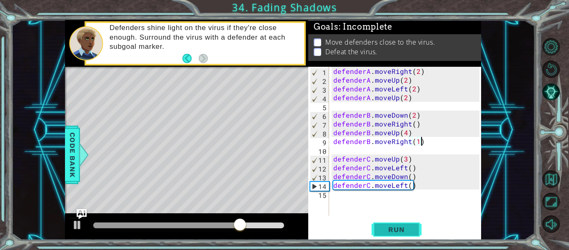
type textarea "defenderB.moveRight(1)"
click at [401, 235] on button "Run" at bounding box center [397, 229] width 50 height 17
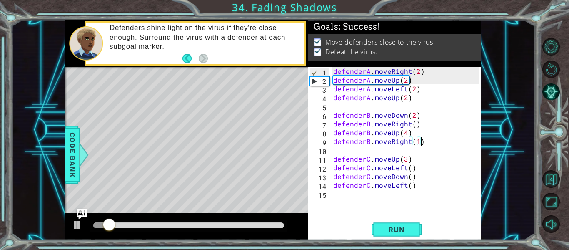
click at [261, 232] on div at bounding box center [186, 226] width 243 height 27
click at [277, 223] on div at bounding box center [188, 225] width 191 height 6
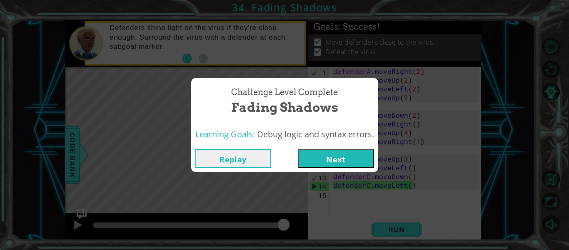
click at [327, 145] on div "Replay Next" at bounding box center [284, 158] width 187 height 27
click at [326, 150] on button "Next" at bounding box center [336, 158] width 76 height 19
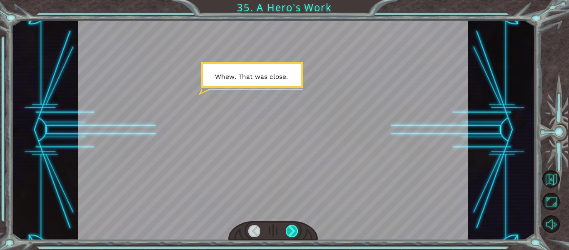
click at [293, 225] on div at bounding box center [292, 231] width 12 height 12
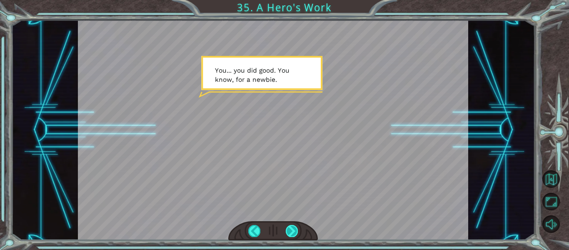
click at [293, 225] on div at bounding box center [292, 231] width 12 height 12
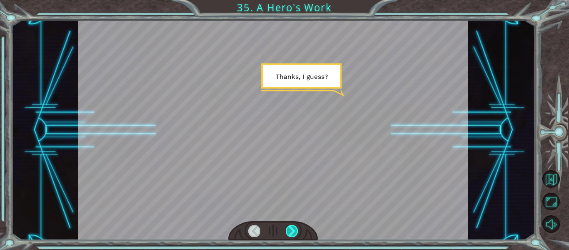
click at [293, 225] on div at bounding box center [292, 231] width 12 height 12
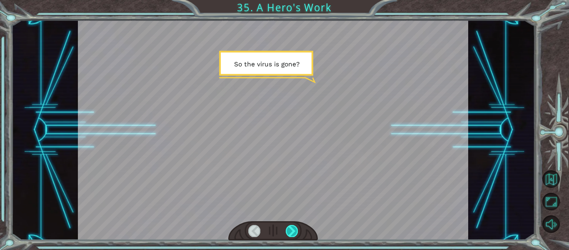
click at [293, 225] on div at bounding box center [292, 231] width 12 height 12
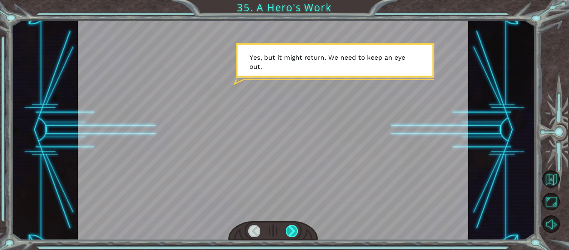
click at [293, 225] on div at bounding box center [292, 231] width 12 height 12
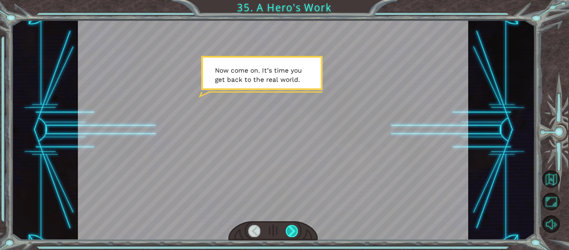
click at [293, 225] on div at bounding box center [292, 231] width 12 height 12
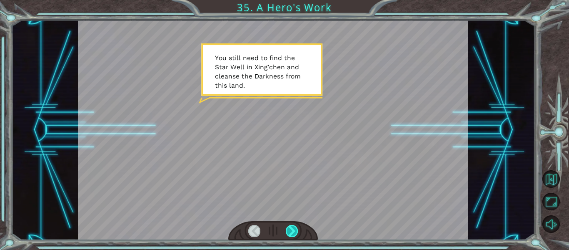
click at [293, 225] on div at bounding box center [292, 231] width 12 height 12
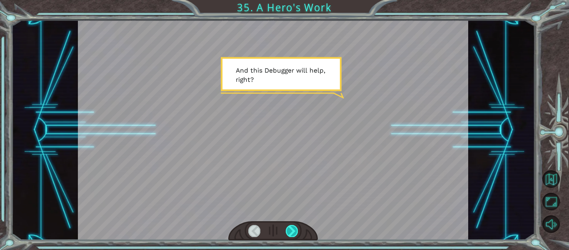
click at [293, 225] on div at bounding box center [292, 231] width 12 height 12
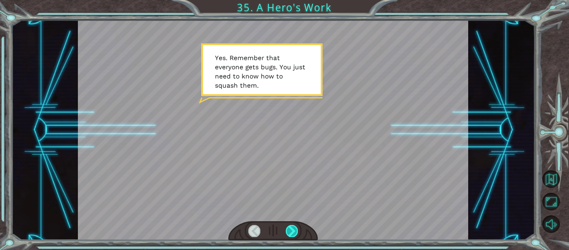
click at [293, 225] on div at bounding box center [292, 231] width 12 height 12
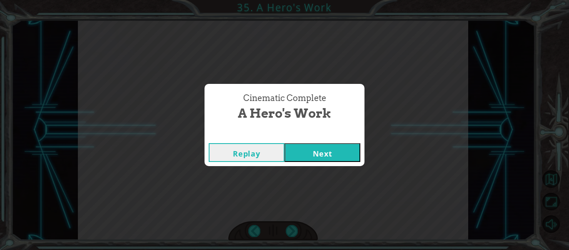
click at [316, 160] on button "Next" at bounding box center [323, 152] width 76 height 19
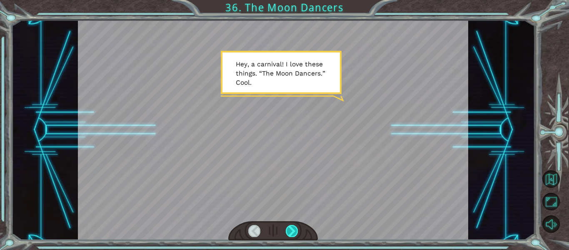
click at [288, 233] on div at bounding box center [292, 231] width 12 height 12
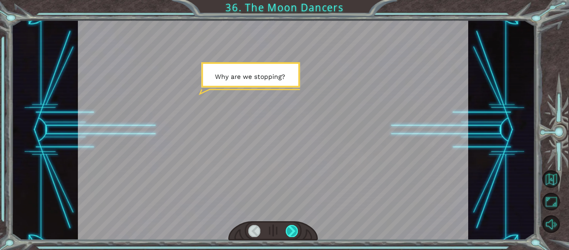
click at [288, 233] on div at bounding box center [292, 231] width 12 height 12
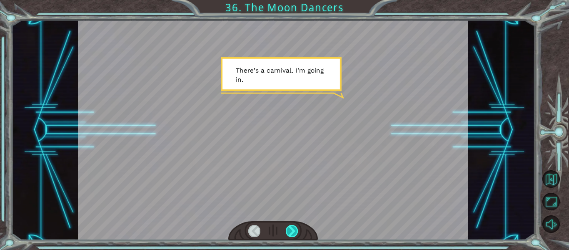
click at [288, 233] on div at bounding box center [292, 231] width 12 height 12
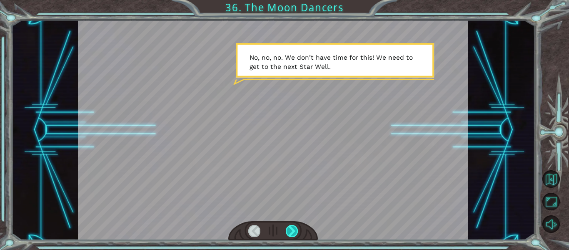
click at [288, 233] on div at bounding box center [292, 231] width 12 height 12
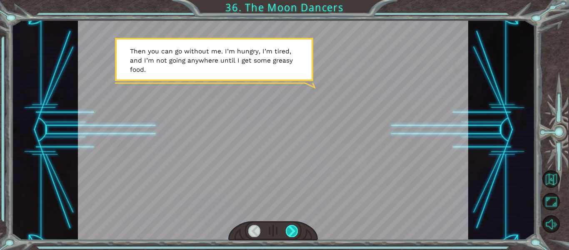
click at [288, 233] on div at bounding box center [292, 231] width 12 height 12
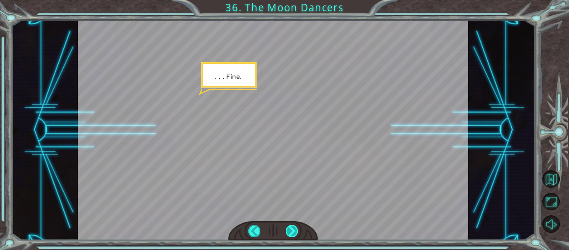
click at [288, 233] on div at bounding box center [292, 231] width 12 height 12
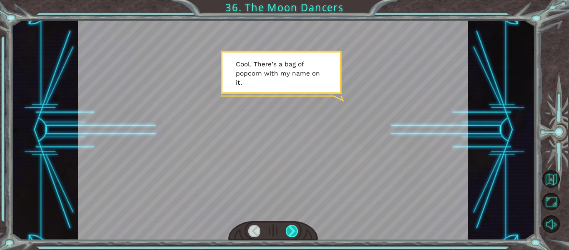
click at [288, 233] on div at bounding box center [292, 231] width 12 height 12
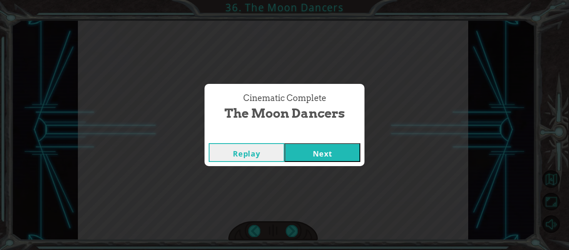
click at [344, 160] on button "Next" at bounding box center [323, 152] width 76 height 19
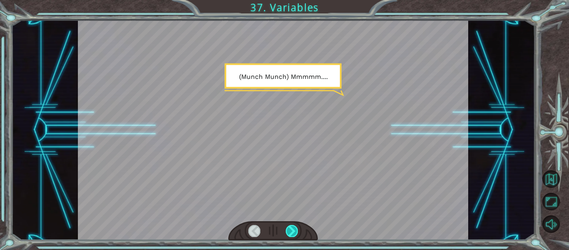
click at [289, 227] on div at bounding box center [292, 231] width 12 height 12
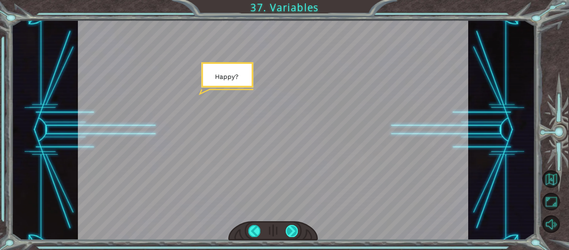
click at [289, 227] on div at bounding box center [292, 231] width 12 height 12
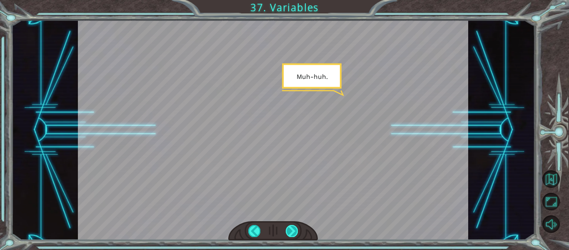
click at [289, 227] on div at bounding box center [292, 231] width 12 height 12
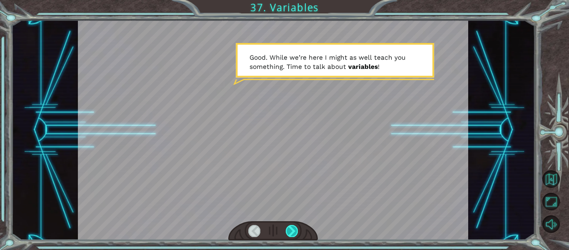
click at [289, 227] on div at bounding box center [292, 231] width 12 height 12
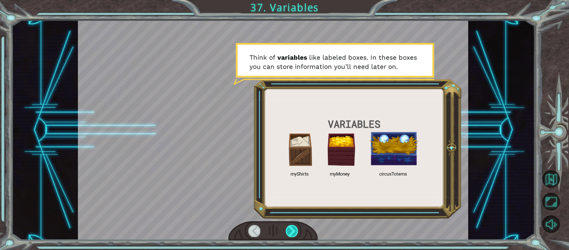
click at [289, 227] on div at bounding box center [292, 231] width 12 height 12
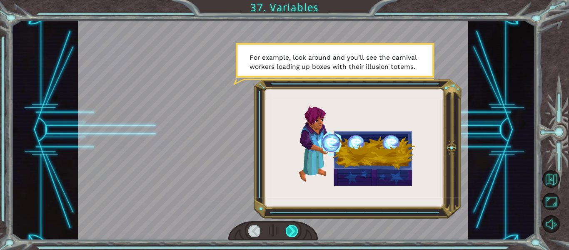
click at [289, 227] on div at bounding box center [292, 231] width 12 height 12
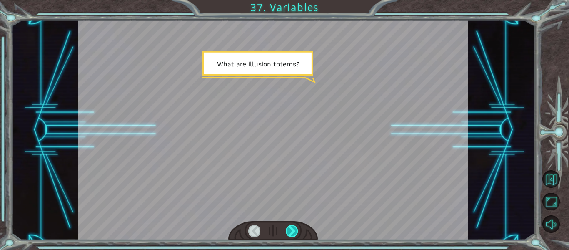
click at [289, 227] on div at bounding box center [292, 231] width 12 height 12
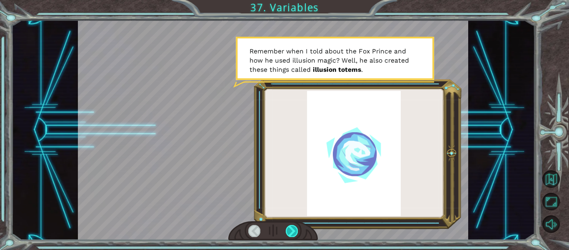
click at [289, 227] on div at bounding box center [292, 231] width 12 height 12
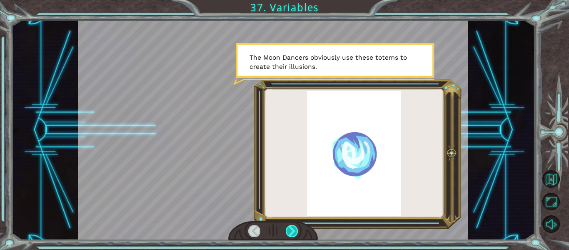
click at [289, 227] on div at bounding box center [292, 231] width 12 height 12
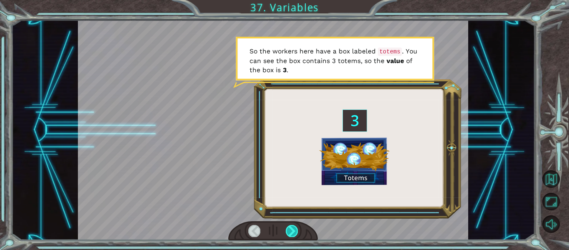
click at [289, 227] on div at bounding box center [292, 231] width 12 height 12
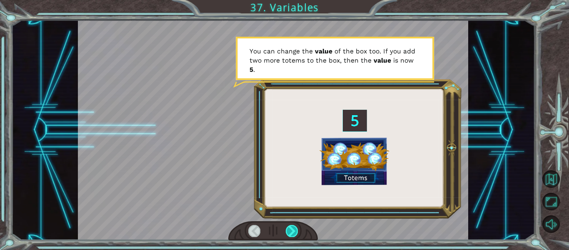
click at [289, 227] on div at bounding box center [292, 231] width 12 height 12
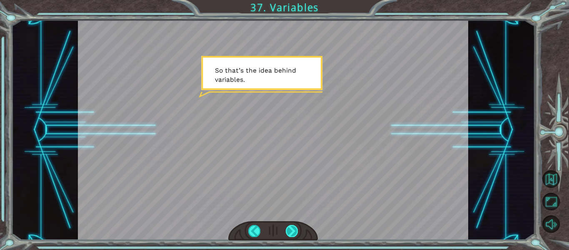
click at [286, 227] on div at bounding box center [292, 231] width 12 height 12
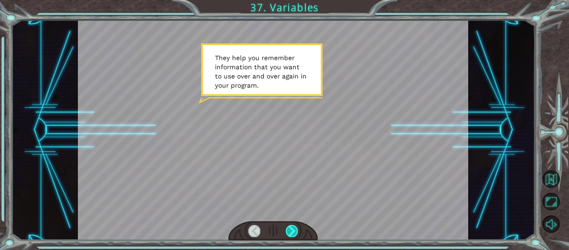
click at [286, 227] on div at bounding box center [292, 231] width 12 height 12
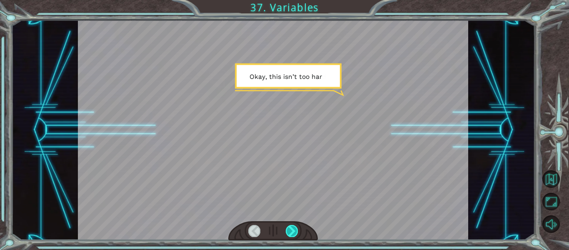
click at [286, 227] on div at bounding box center [292, 231] width 12 height 12
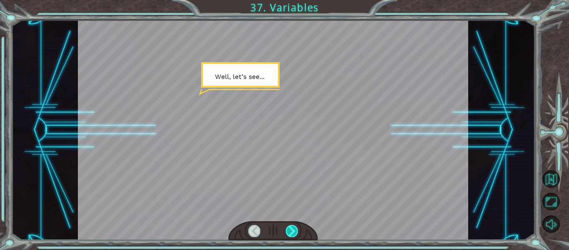
click at [286, 227] on div at bounding box center [292, 231] width 12 height 12
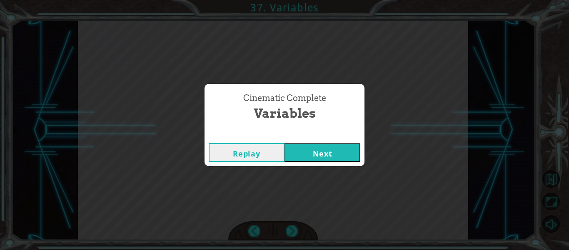
click at [321, 154] on button "Next" at bounding box center [323, 152] width 76 height 19
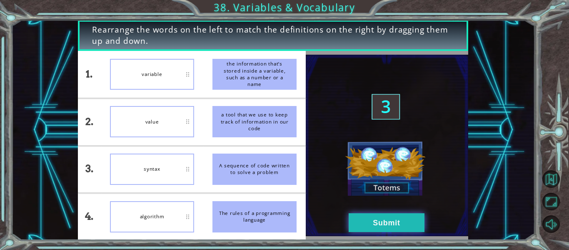
click at [361, 217] on button "Submit" at bounding box center [387, 222] width 76 height 19
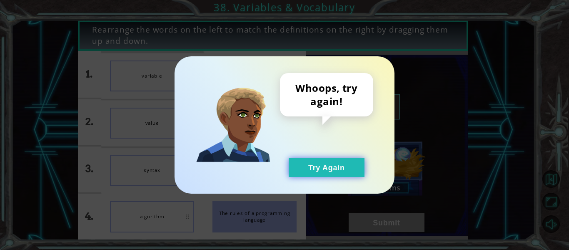
click at [340, 164] on button "Try Again" at bounding box center [327, 167] width 76 height 19
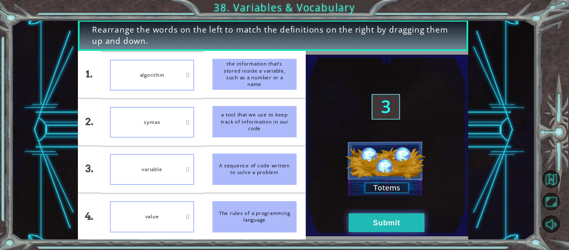
click at [364, 226] on button "Submit" at bounding box center [387, 222] width 76 height 19
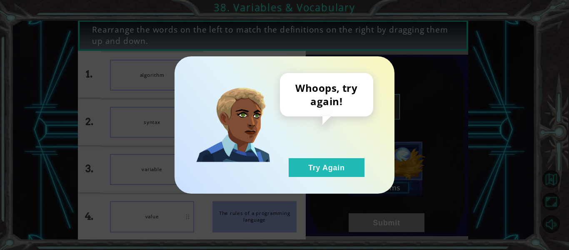
click at [357, 157] on div "Whoops, try again! Try Again" at bounding box center [326, 125] width 93 height 104
click at [336, 174] on button "Try Again" at bounding box center [327, 167] width 76 height 19
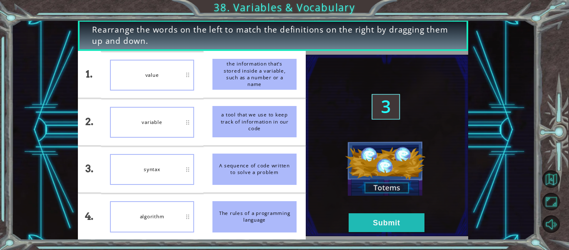
click at [386, 232] on img at bounding box center [387, 145] width 162 height 181
click at [381, 223] on button "Submit" at bounding box center [387, 222] width 76 height 19
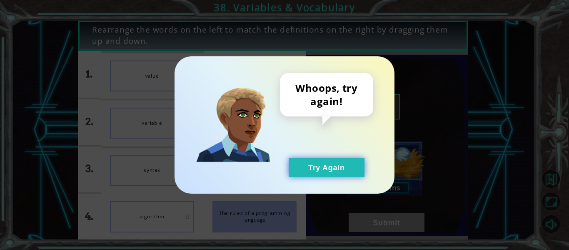
click at [347, 172] on button "Try Again" at bounding box center [327, 167] width 76 height 19
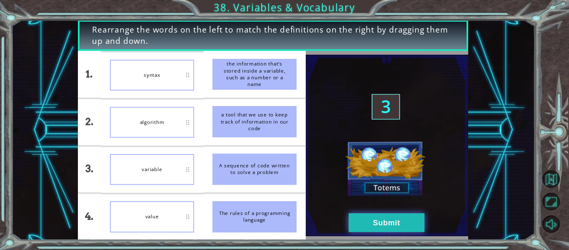
click at [366, 217] on button "Submit" at bounding box center [387, 222] width 76 height 19
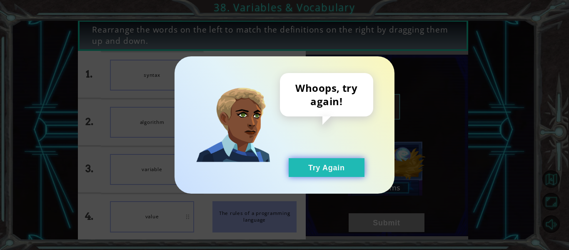
click at [345, 175] on button "Try Again" at bounding box center [327, 167] width 76 height 19
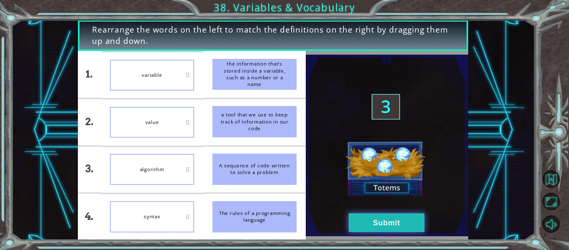
click at [386, 221] on button "Submit" at bounding box center [387, 222] width 76 height 19
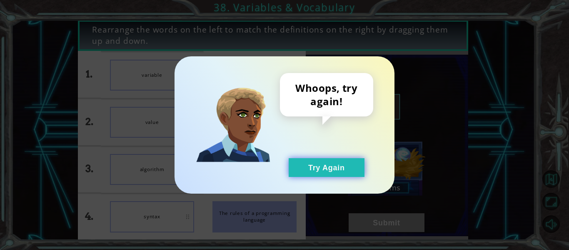
click at [339, 171] on button "Try Again" at bounding box center [327, 167] width 76 height 19
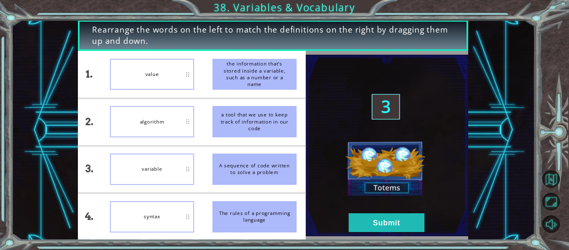
click at [174, 210] on div "syntax" at bounding box center [152, 216] width 84 height 31
click at [397, 215] on button "Submit" at bounding box center [387, 222] width 76 height 19
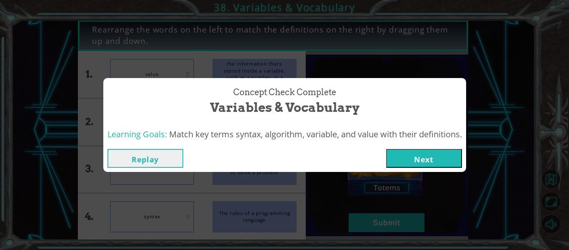
click at [436, 158] on button "Next" at bounding box center [424, 158] width 76 height 19
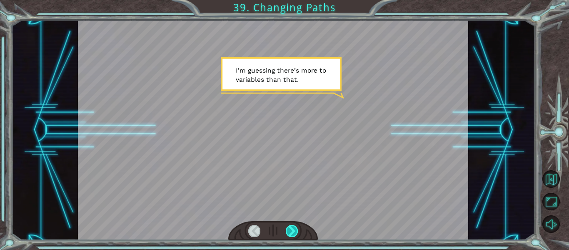
click at [292, 228] on div at bounding box center [292, 231] width 12 height 12
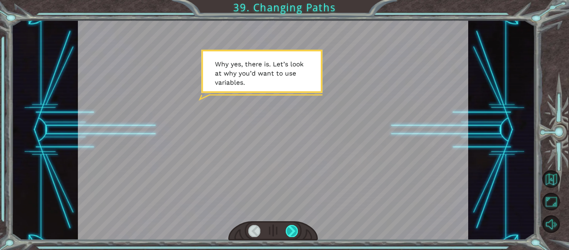
click at [290, 228] on div at bounding box center [292, 231] width 12 height 12
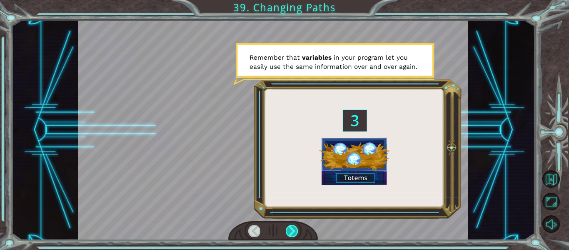
click at [290, 228] on div at bounding box center [292, 231] width 12 height 12
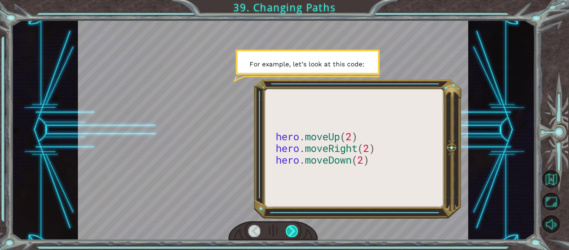
click at [290, 228] on div at bounding box center [292, 231] width 12 height 12
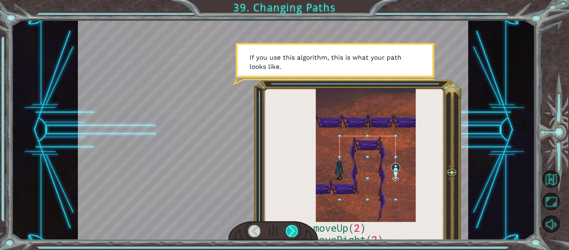
click at [290, 228] on div at bounding box center [292, 231] width 12 height 12
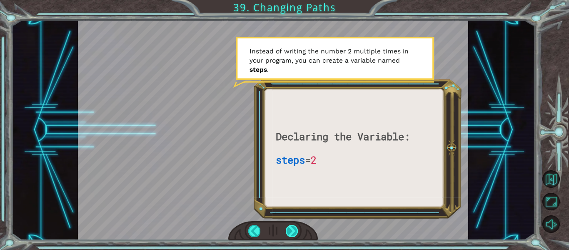
click at [290, 228] on div at bounding box center [292, 231] width 12 height 12
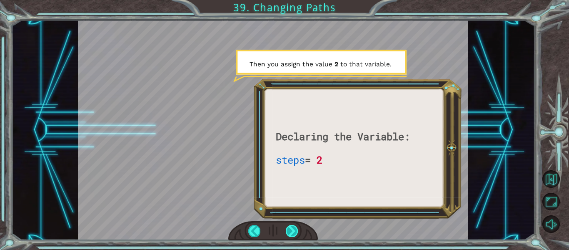
click at [290, 228] on div at bounding box center [292, 231] width 12 height 12
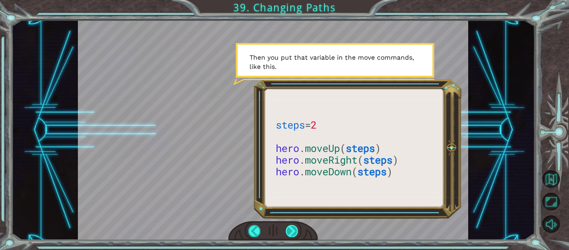
click at [290, 228] on div at bounding box center [292, 231] width 12 height 12
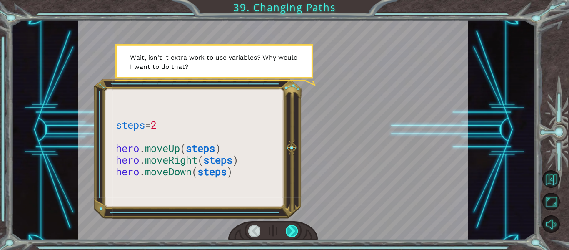
click at [290, 228] on div at bounding box center [292, 231] width 12 height 12
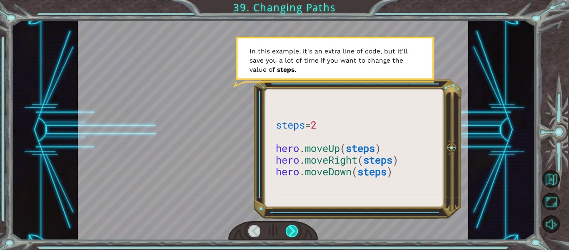
click at [290, 228] on div at bounding box center [292, 231] width 12 height 12
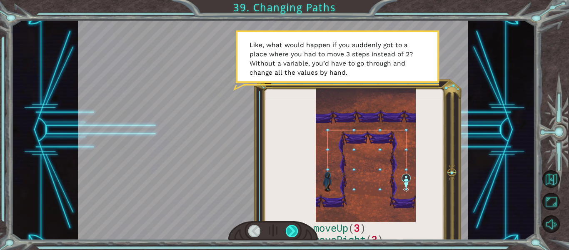
click at [290, 228] on div at bounding box center [292, 231] width 12 height 12
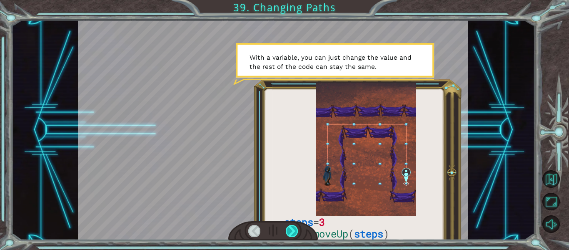
click at [290, 228] on div at bounding box center [292, 231] width 12 height 12
